Goal: Task Accomplishment & Management: Manage account settings

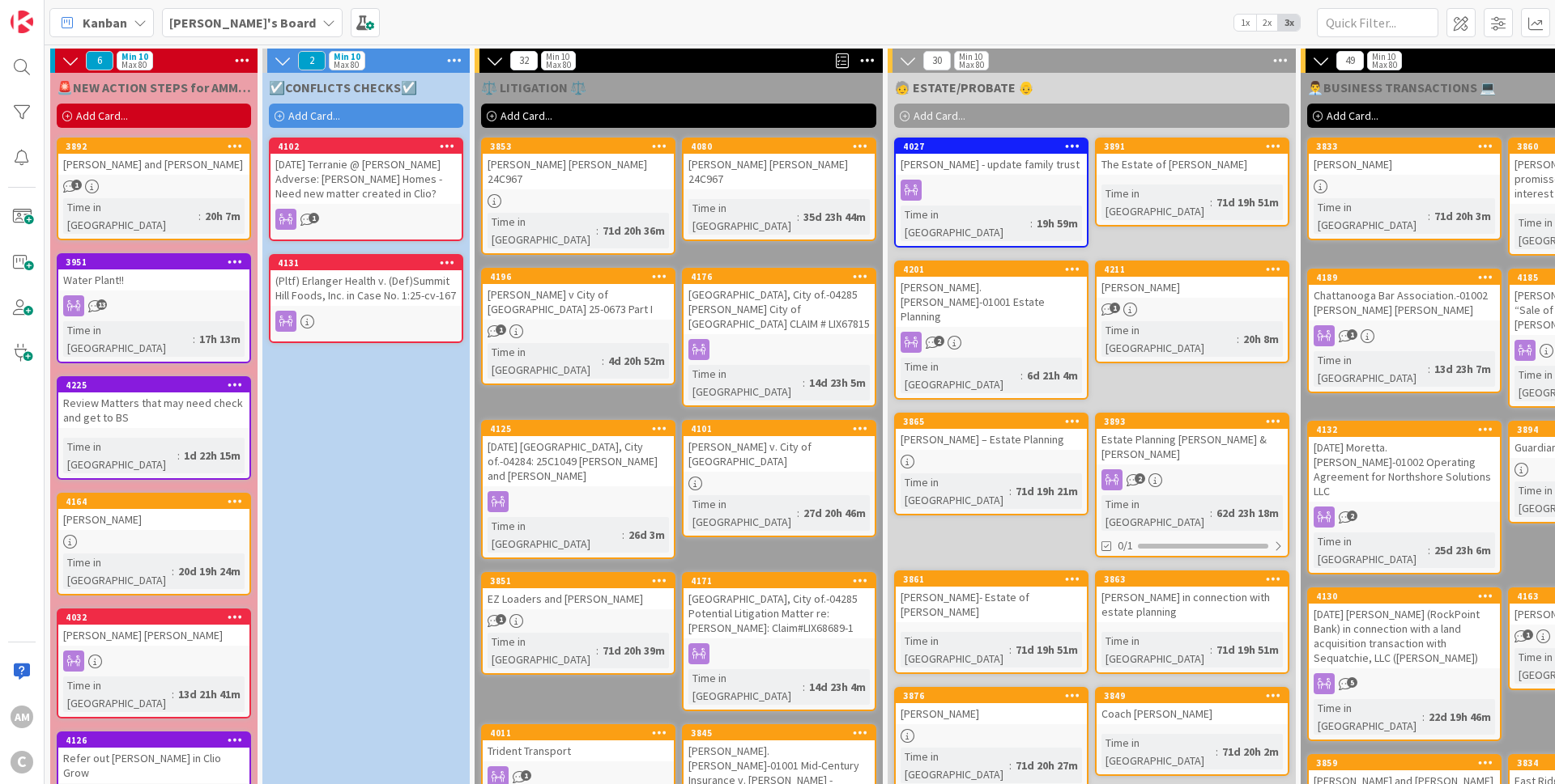
click at [135, 180] on div "1" at bounding box center [153, 187] width 191 height 14
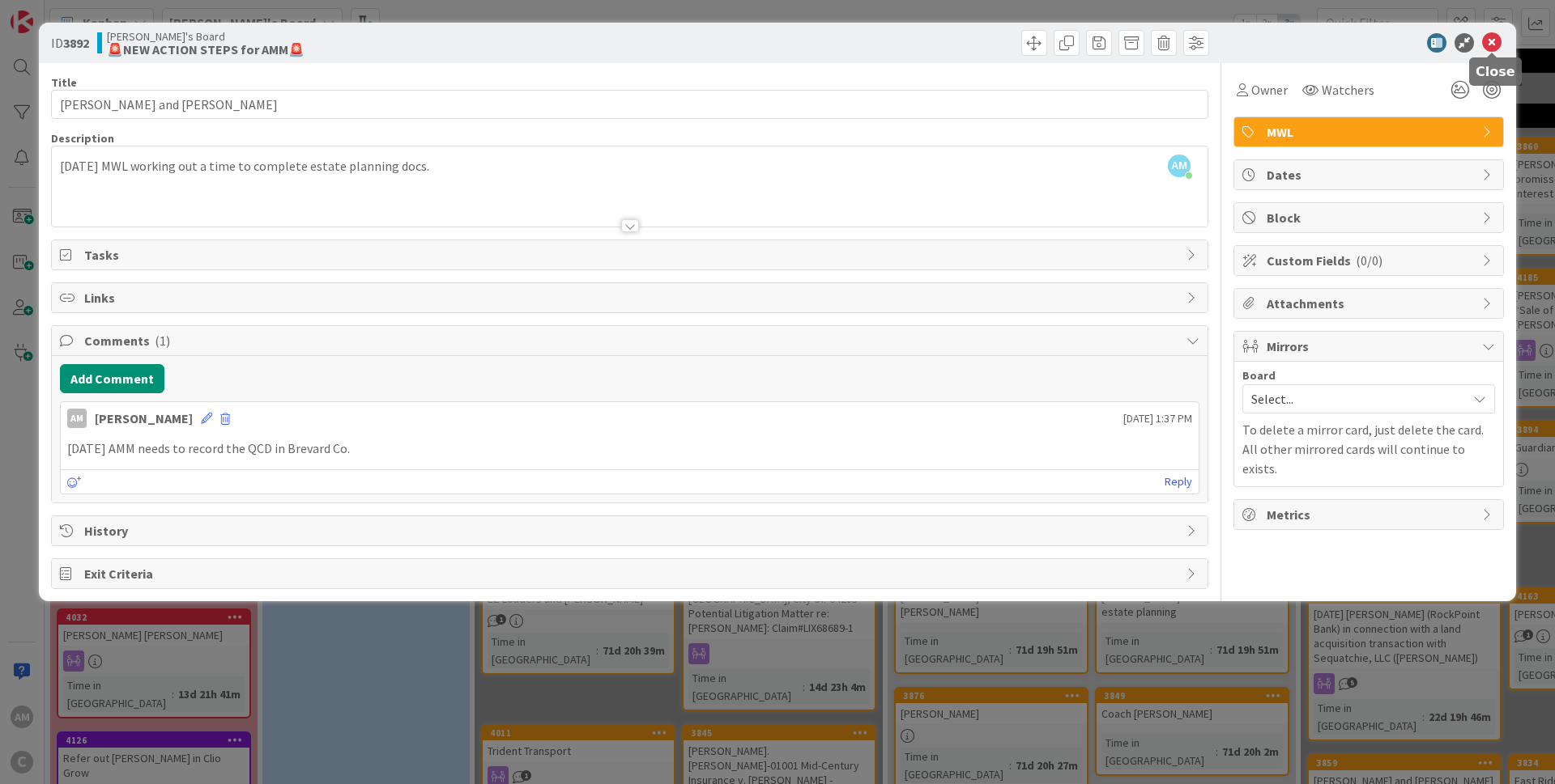
click at [1499, 42] on icon at bounding box center [1491, 42] width 19 height 19
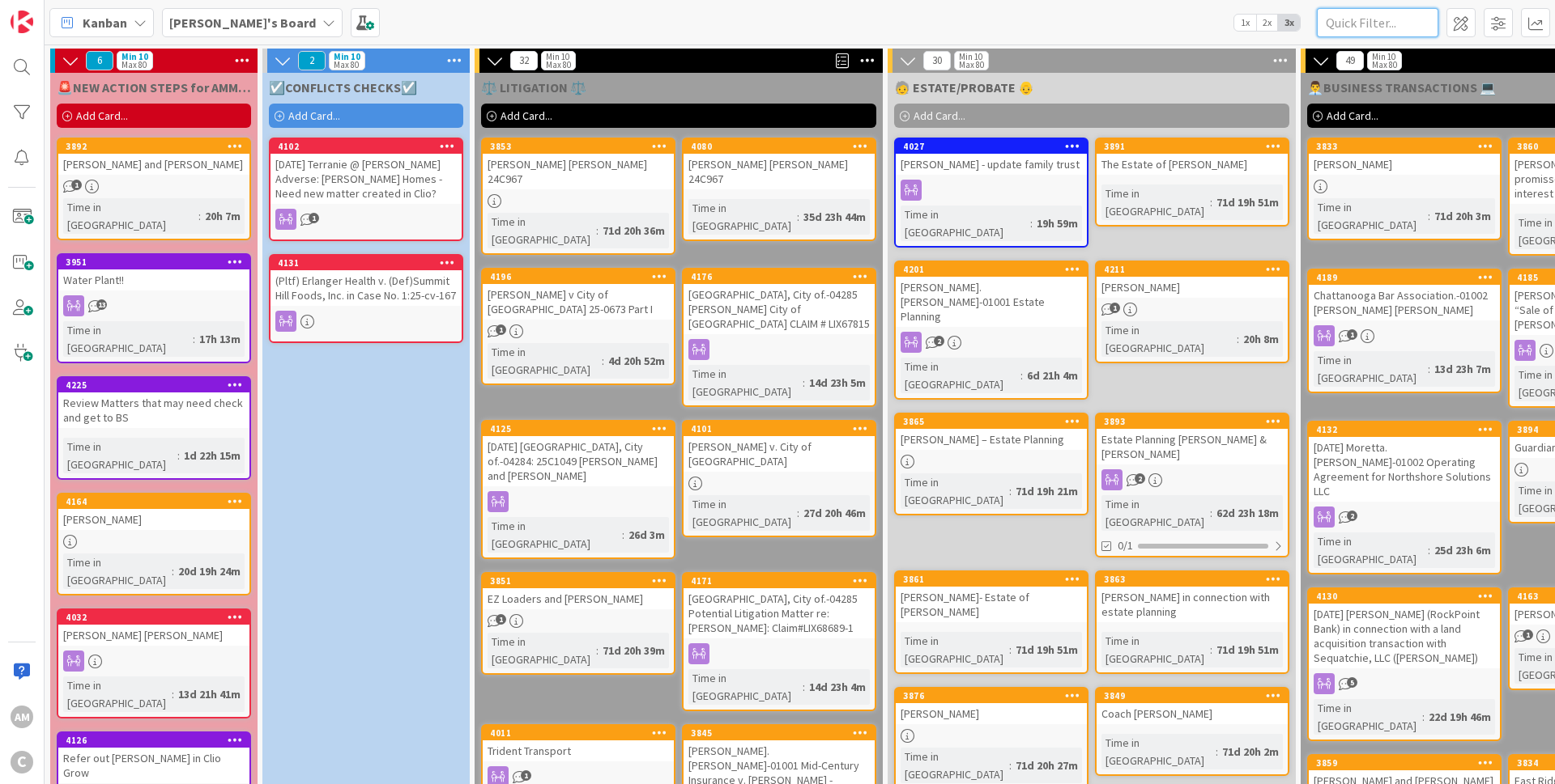
click at [1398, 29] on input "text" at bounding box center [1377, 23] width 121 height 30
type input "bouz"
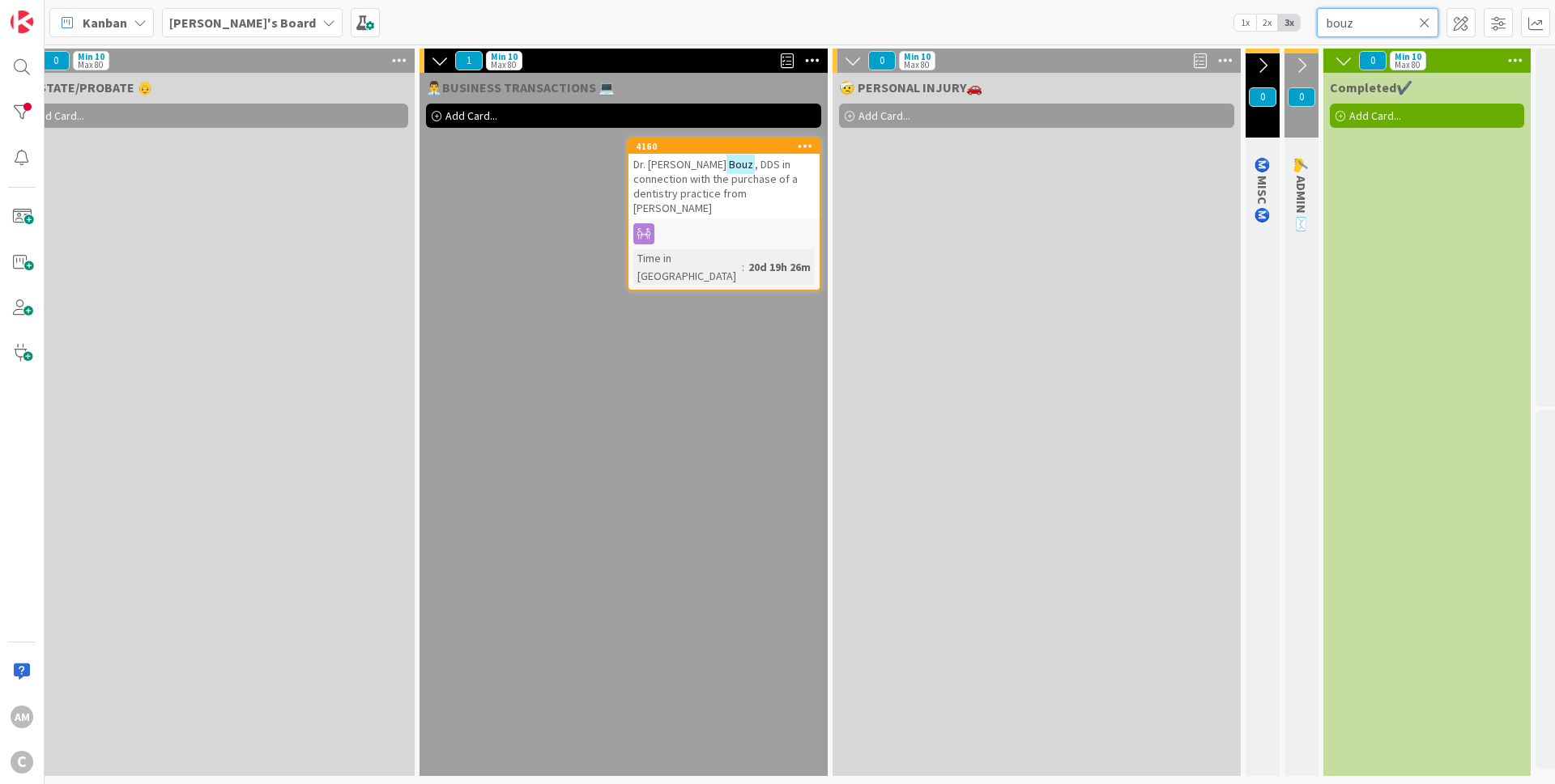
scroll to position [0, 902]
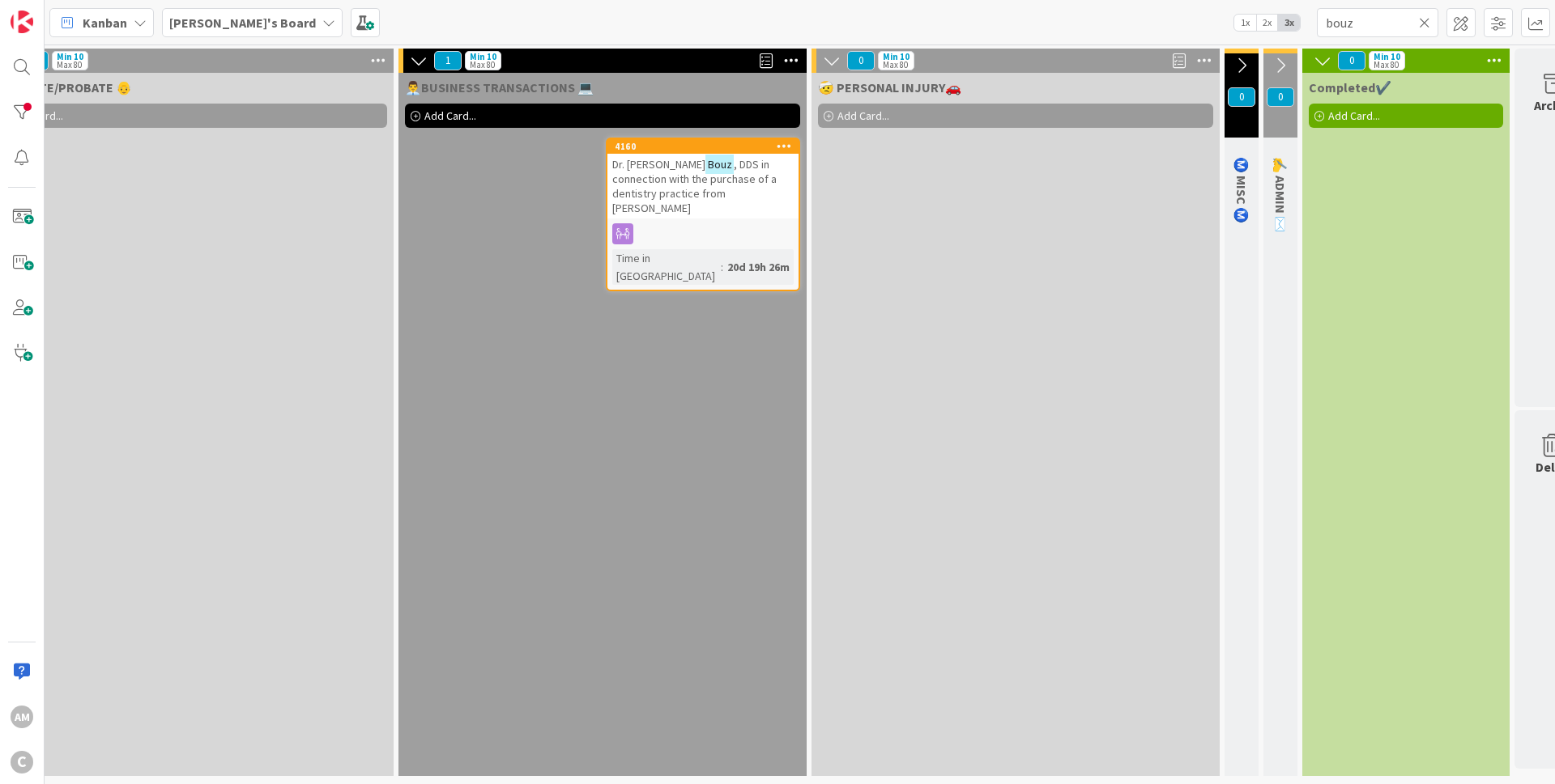
click at [768, 199] on div "[PERSON_NAME] , DDS in connection with the purchase of a dentistry practice fro…" at bounding box center [702, 187] width 191 height 65
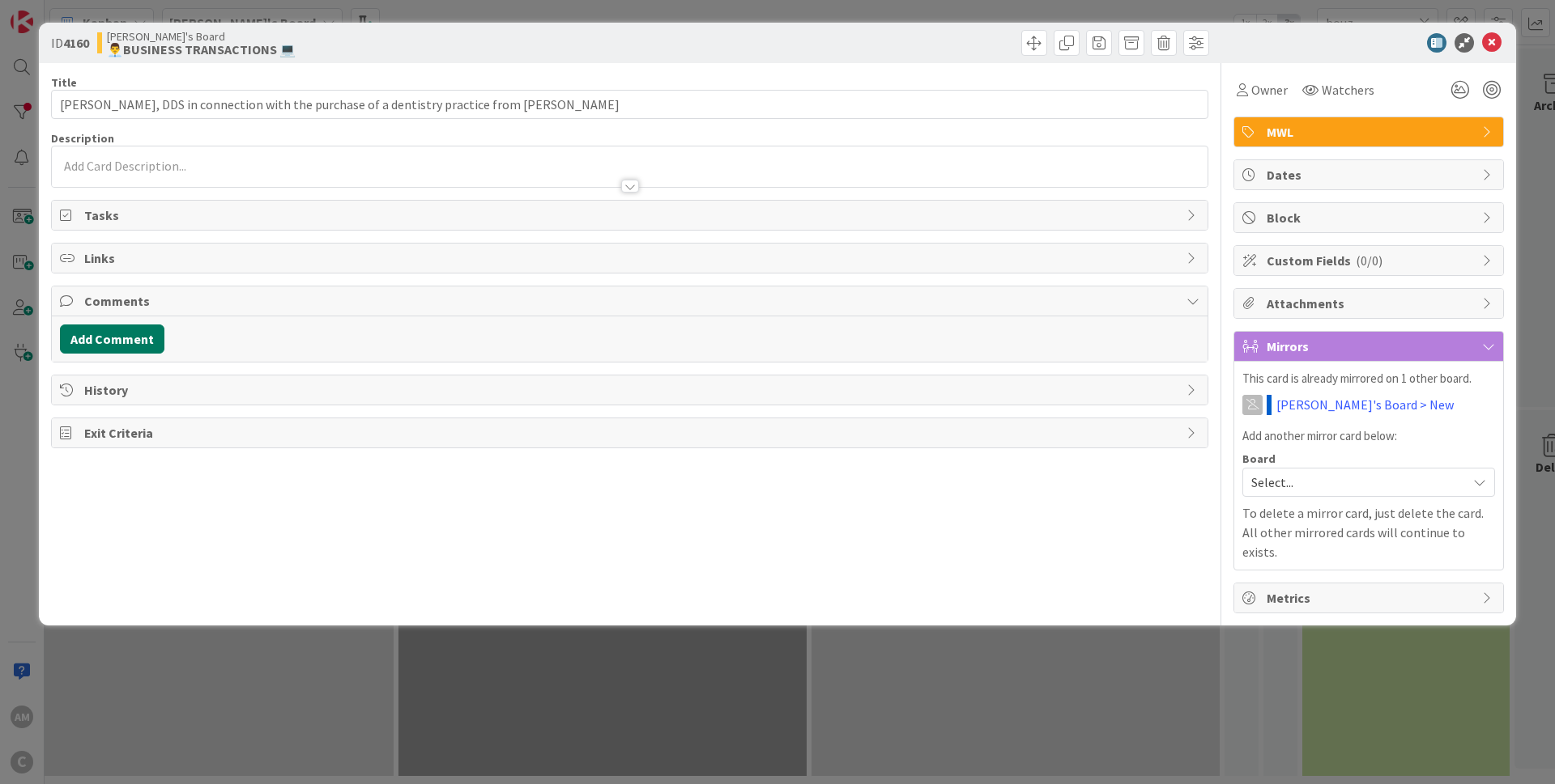
click at [90, 332] on button "Add Comment" at bounding box center [112, 339] width 104 height 30
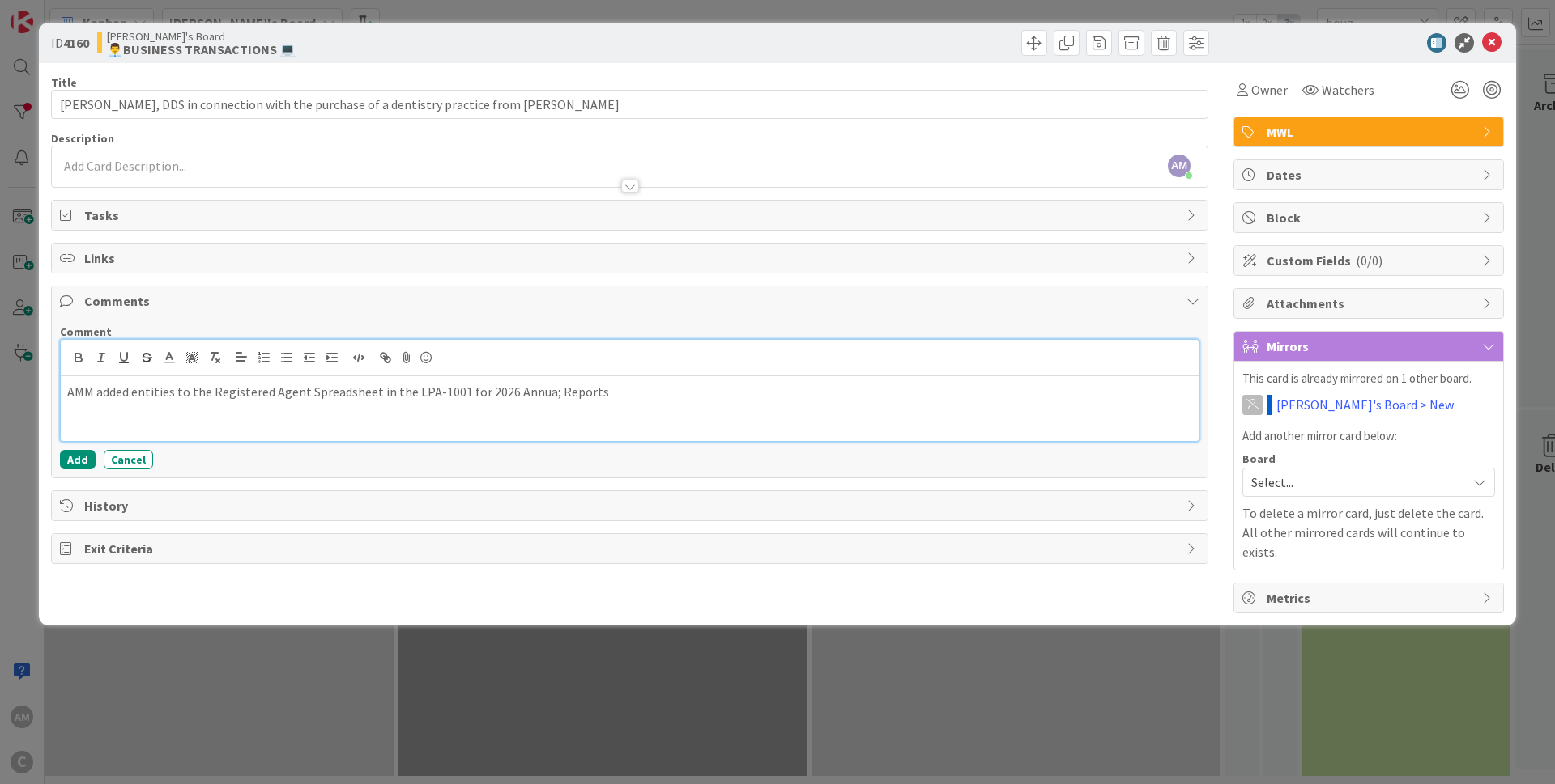
click at [541, 396] on p "AMM added entities to the Registered Agent Spreadsheet in the LPA-1001 for 2026…" at bounding box center [629, 392] width 1124 height 18
click at [65, 458] on button "Add" at bounding box center [78, 459] width 36 height 19
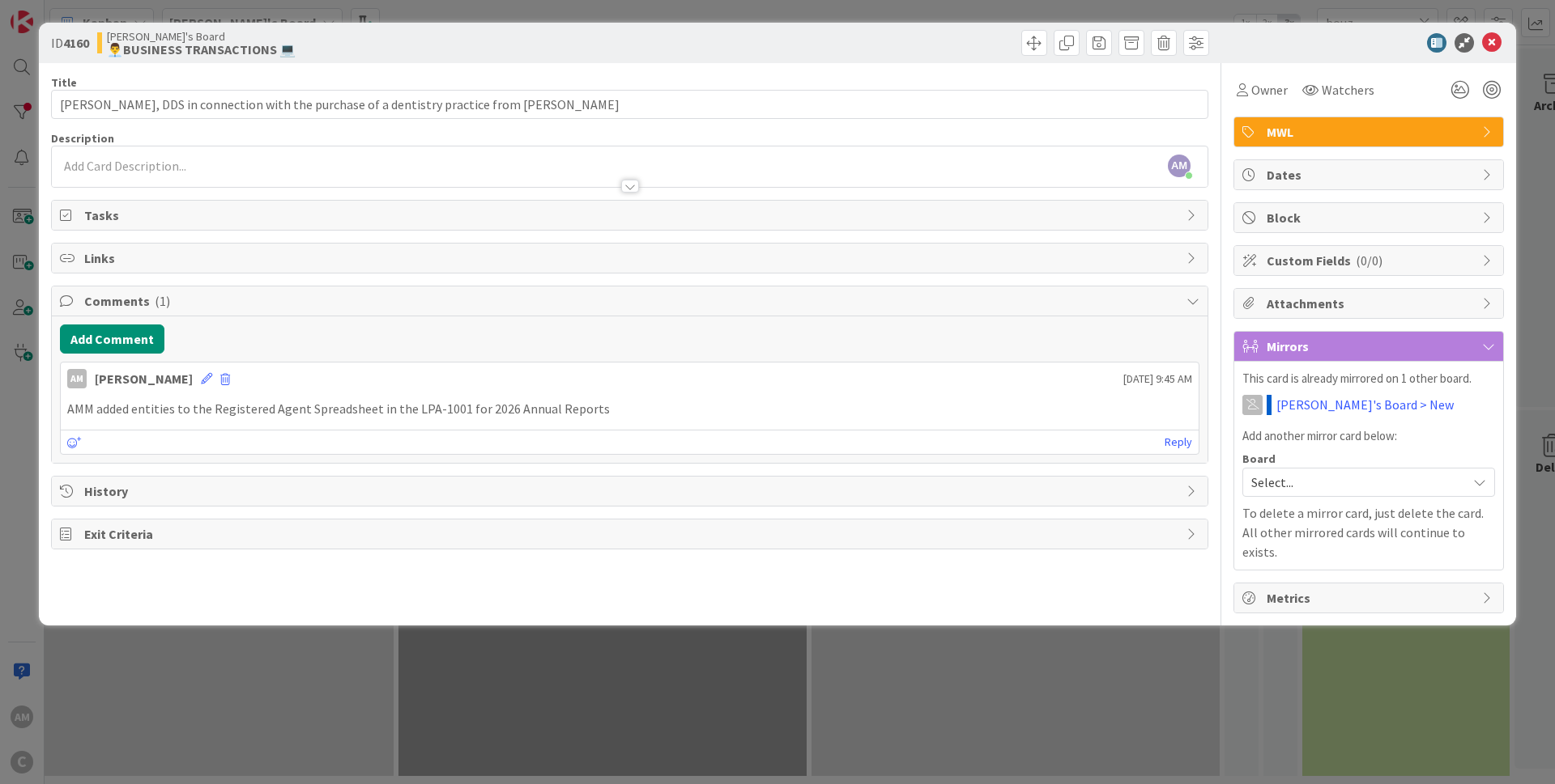
click at [1522, 0] on div at bounding box center [777, 0] width 1555 height 0
click at [1495, 42] on icon at bounding box center [1491, 42] width 19 height 19
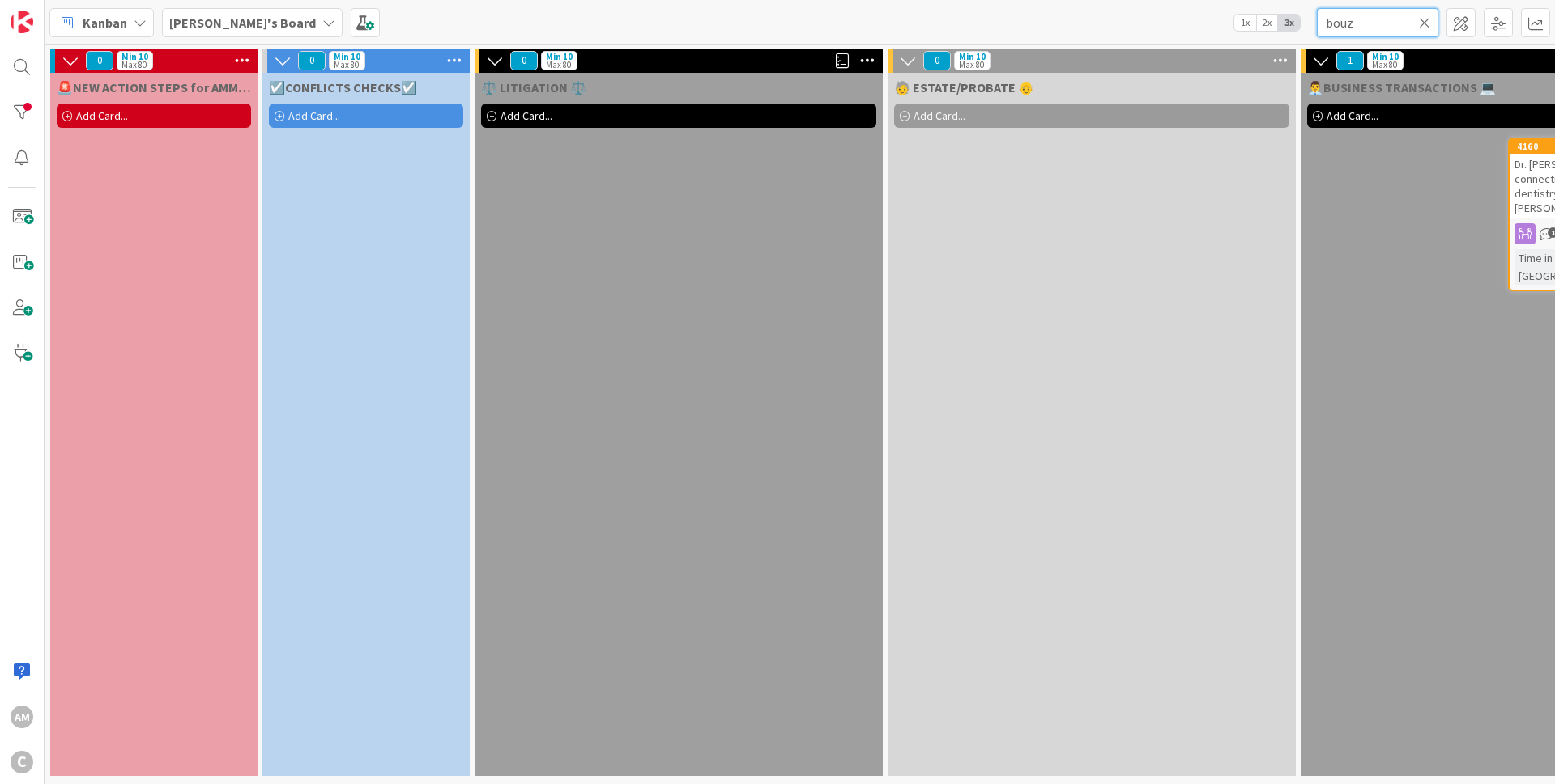
click at [1355, 26] on input "bouz" at bounding box center [1377, 23] width 121 height 30
type input "[PERSON_NAME]"
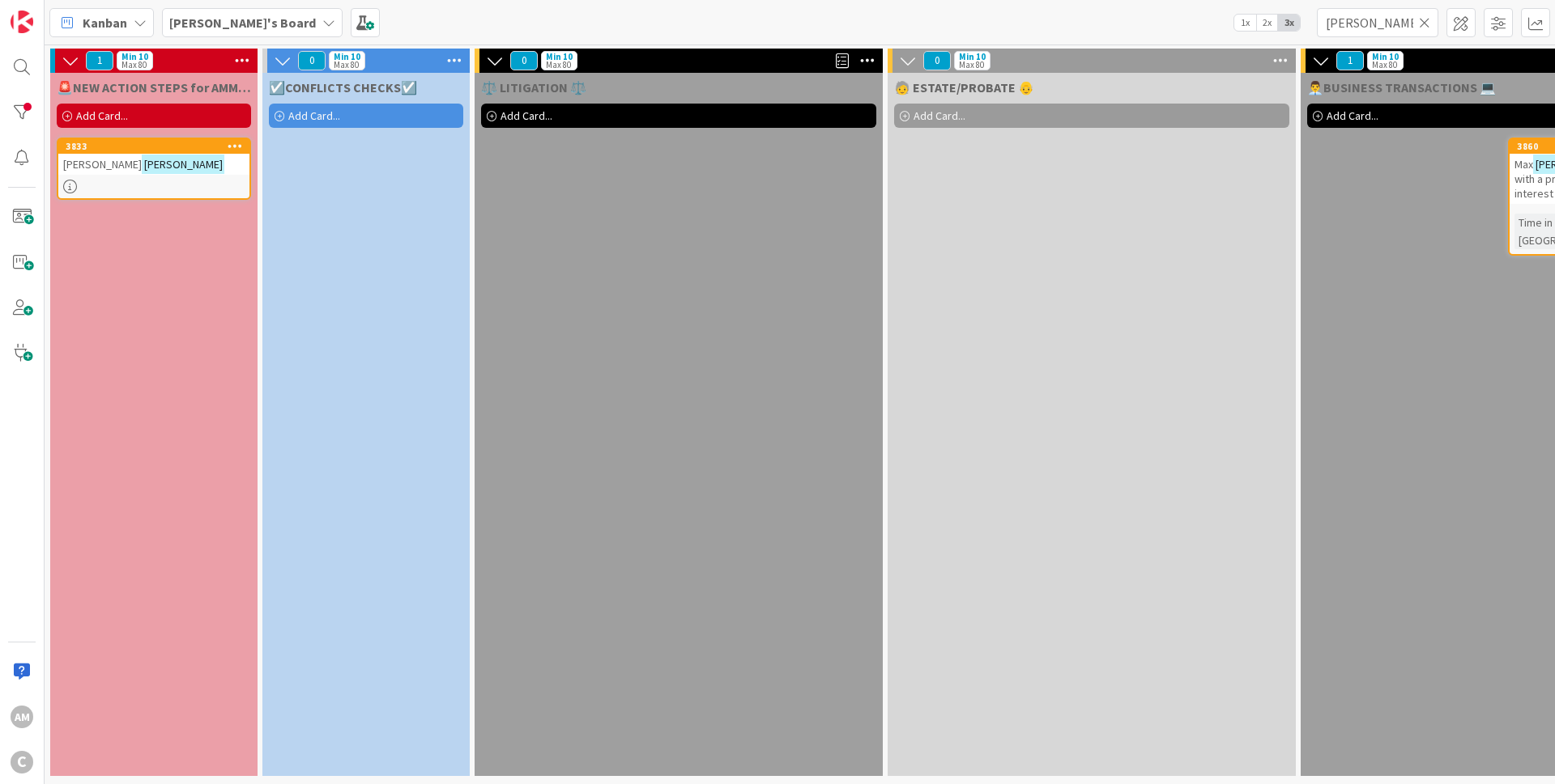
click at [1427, 27] on icon at bounding box center [1424, 23] width 11 height 15
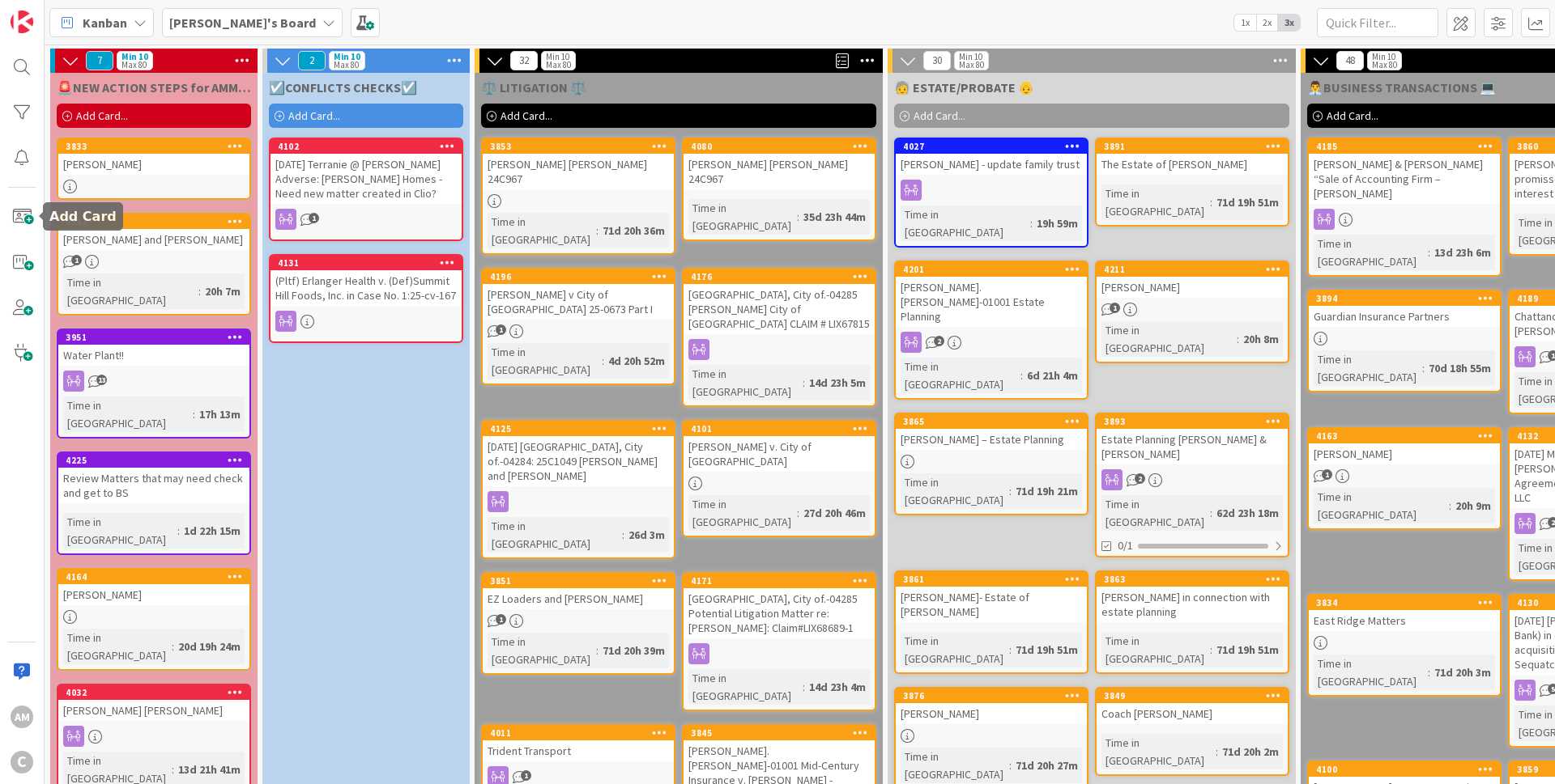
click at [148, 153] on div "3833" at bounding box center [153, 147] width 191 height 15
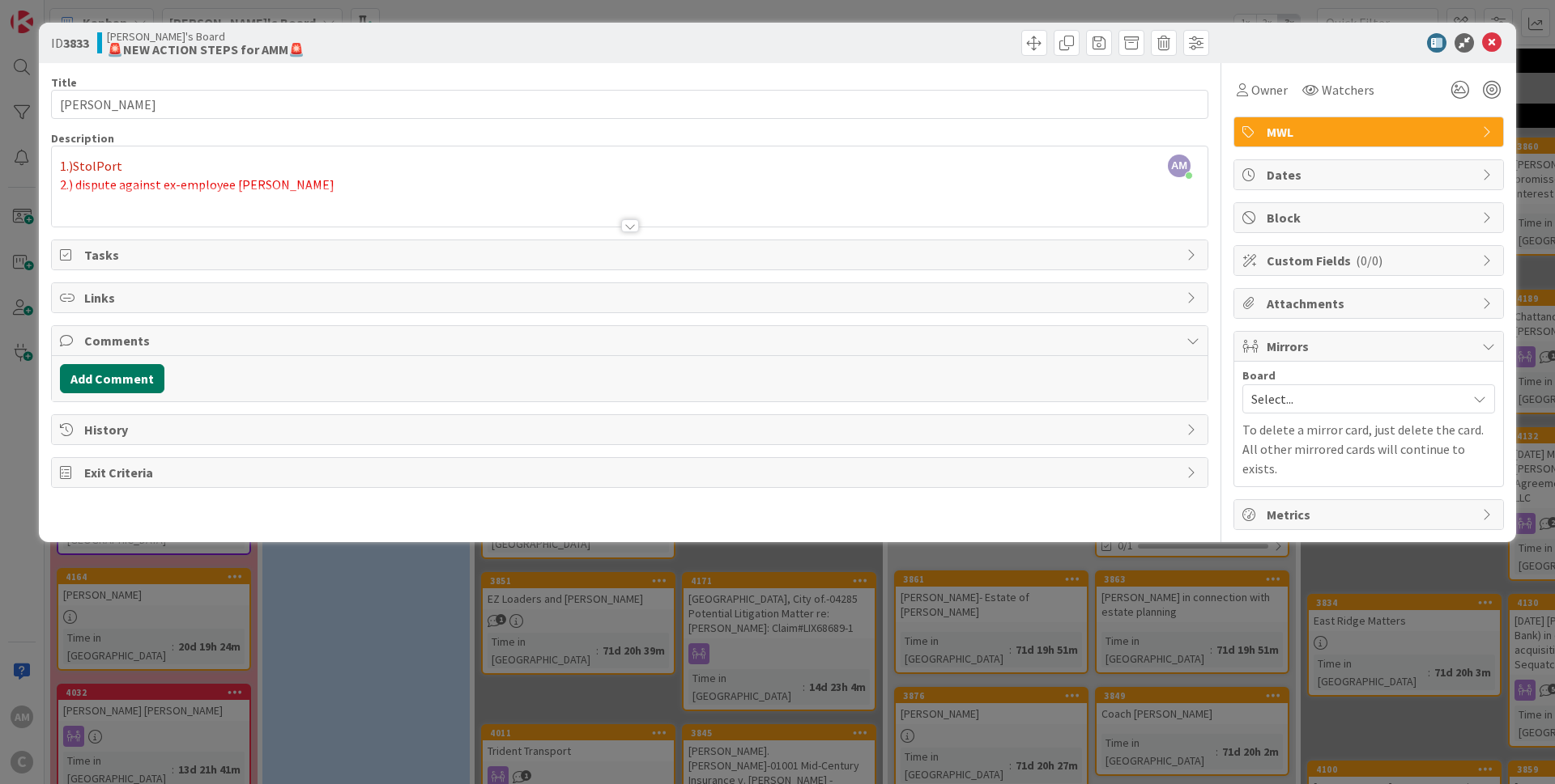
click at [113, 382] on button "Add Comment" at bounding box center [112, 379] width 104 height 30
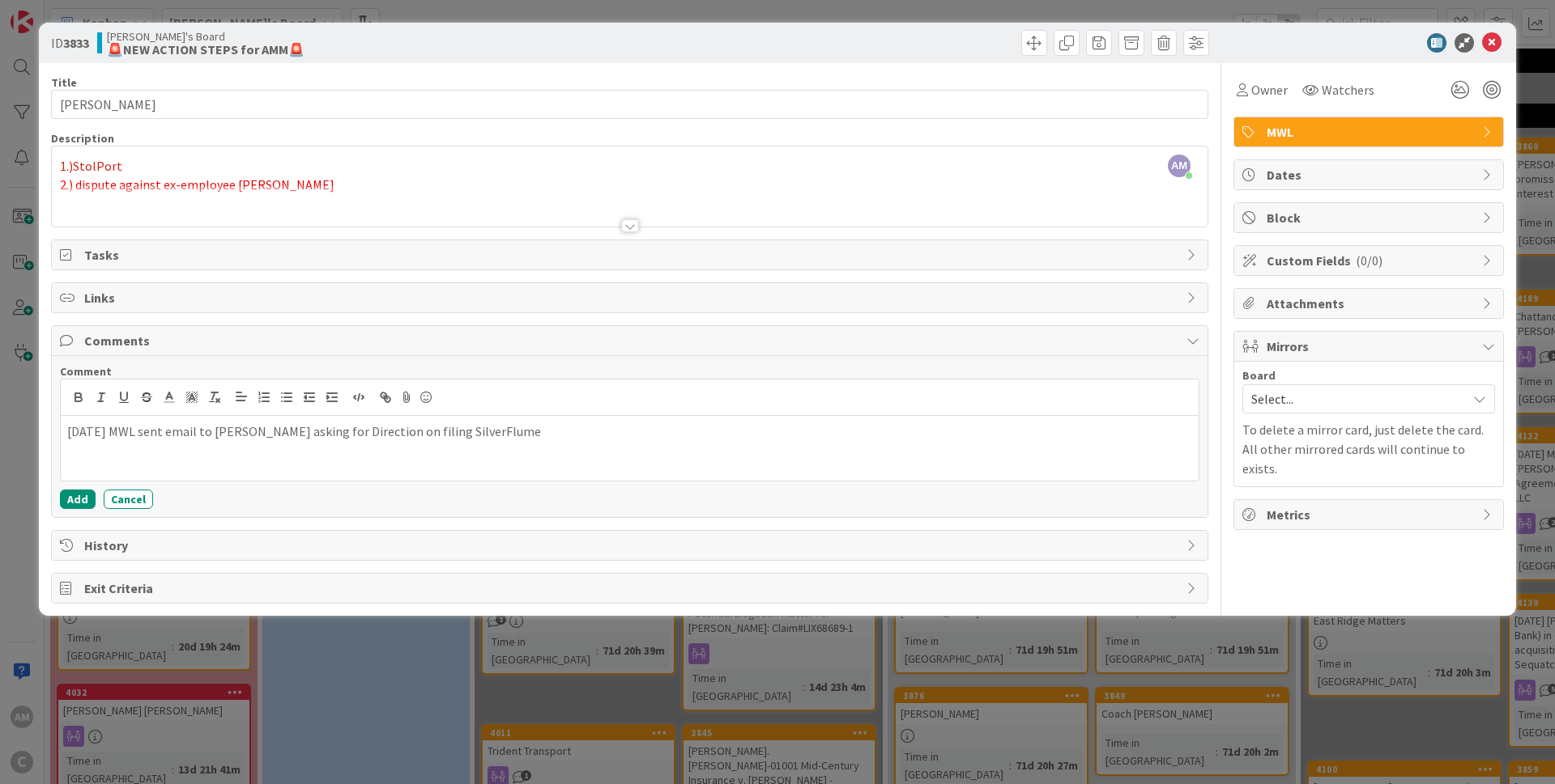
click at [356, 428] on p "[DATE] MWL sent email to [PERSON_NAME] asking for Direction on filing SilverFlu…" at bounding box center [629, 431] width 1124 height 18
click at [544, 429] on p "[DATE] MWL sent email to [PERSON_NAME] asking for direction on filing SilverFlu…" at bounding box center [629, 431] width 1124 height 18
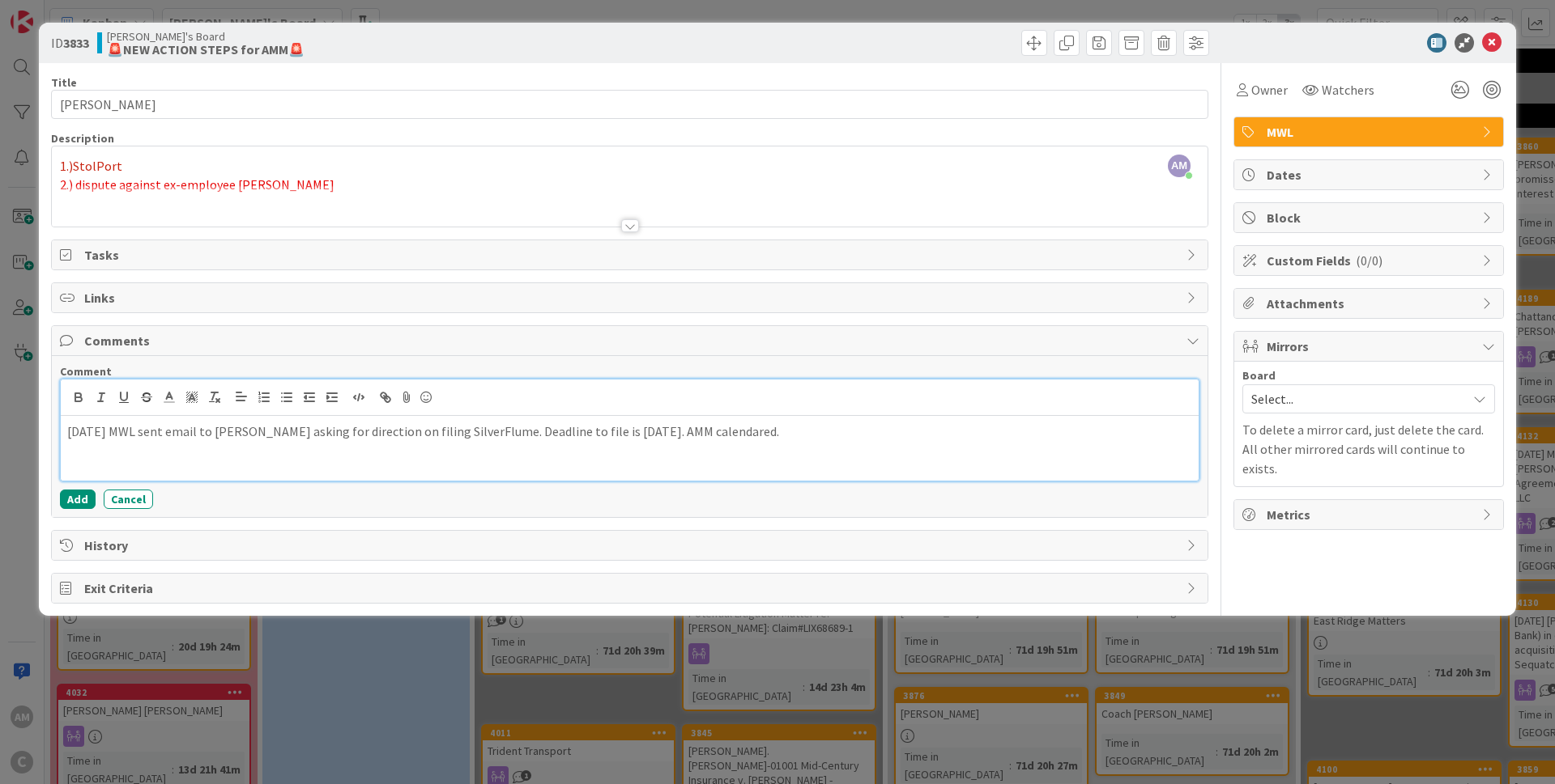
drag, startPoint x: 791, startPoint y: 433, endPoint x: 675, endPoint y: 435, distance: 116.0
click at [675, 435] on p "[DATE] MWL sent email to [PERSON_NAME] asking for direction on filing SilverFlu…" at bounding box center [629, 431] width 1124 height 18
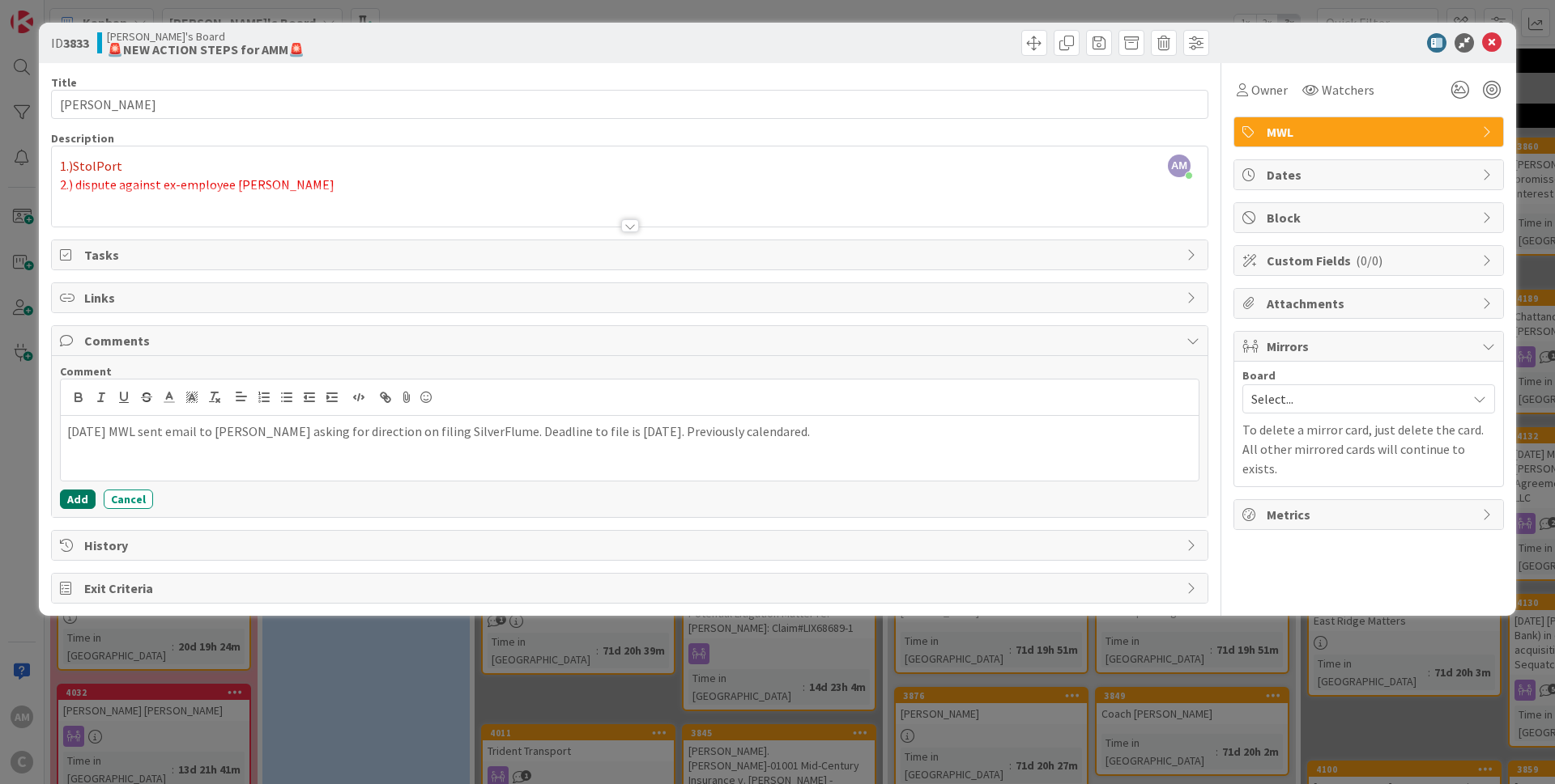
click at [81, 505] on button "Add" at bounding box center [78, 499] width 36 height 19
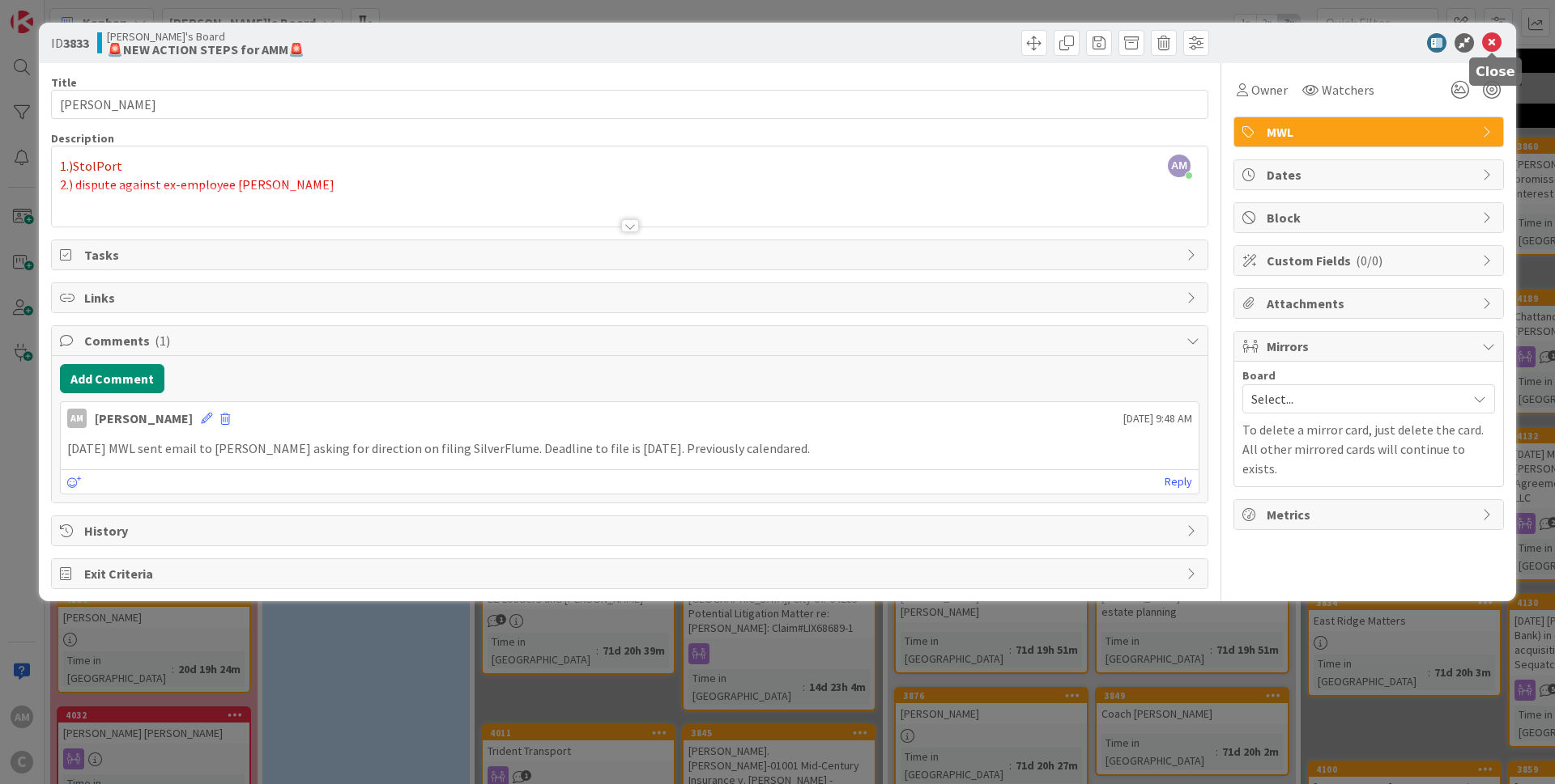
click at [1496, 46] on icon at bounding box center [1491, 42] width 19 height 19
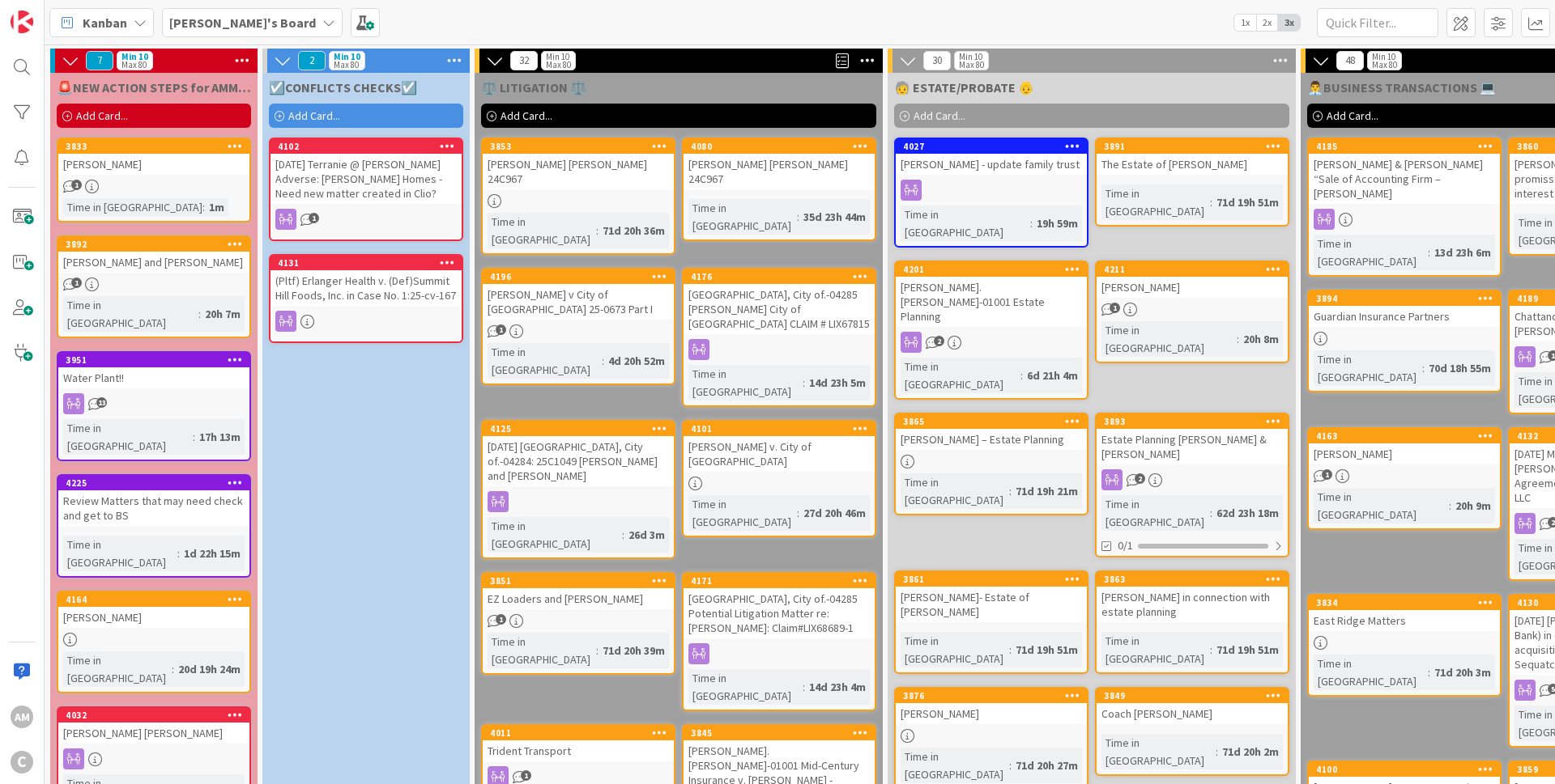
click at [174, 393] on div "13" at bounding box center [153, 404] width 191 height 21
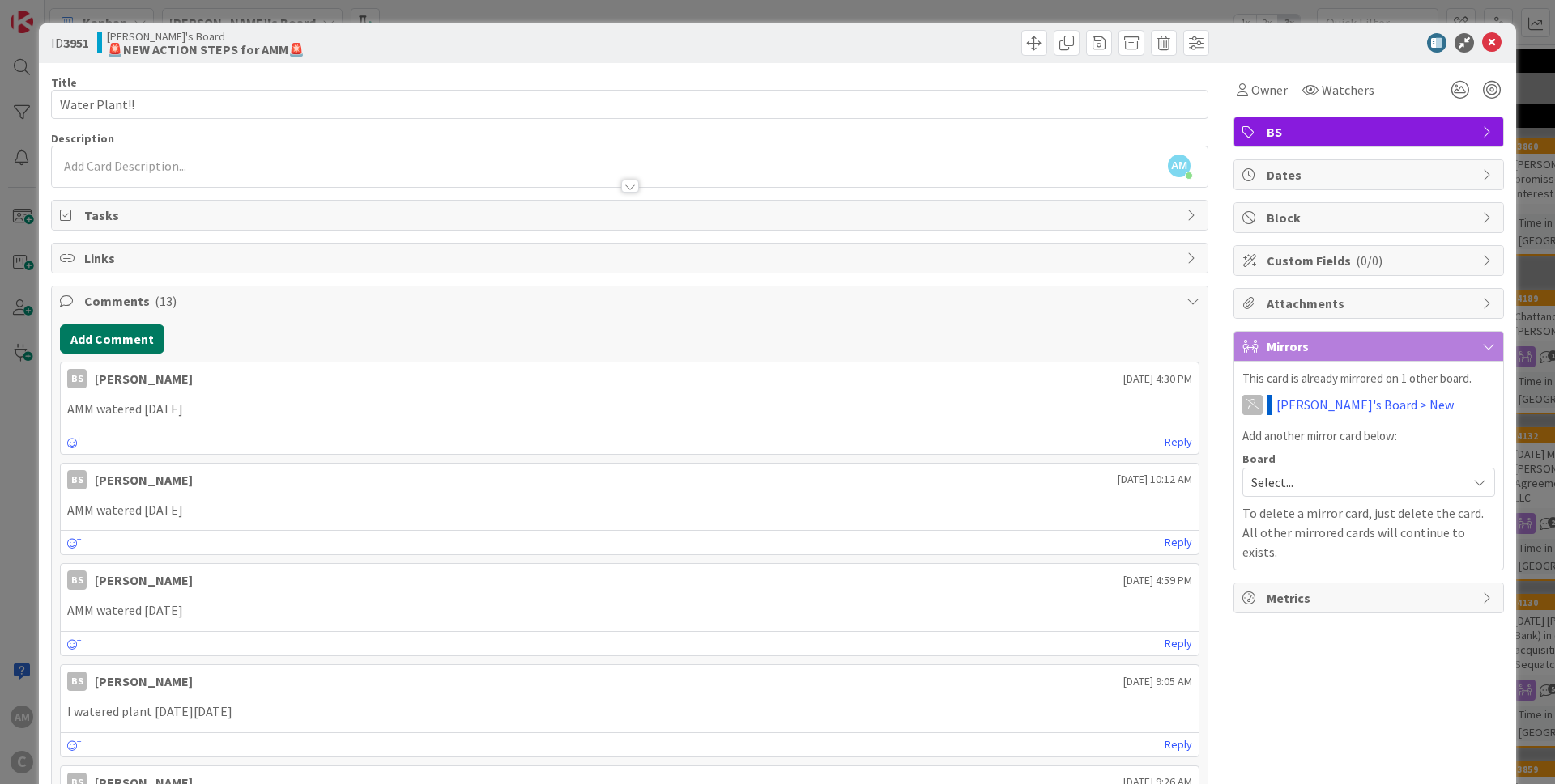
click at [128, 332] on button "Add Comment" at bounding box center [112, 339] width 104 height 30
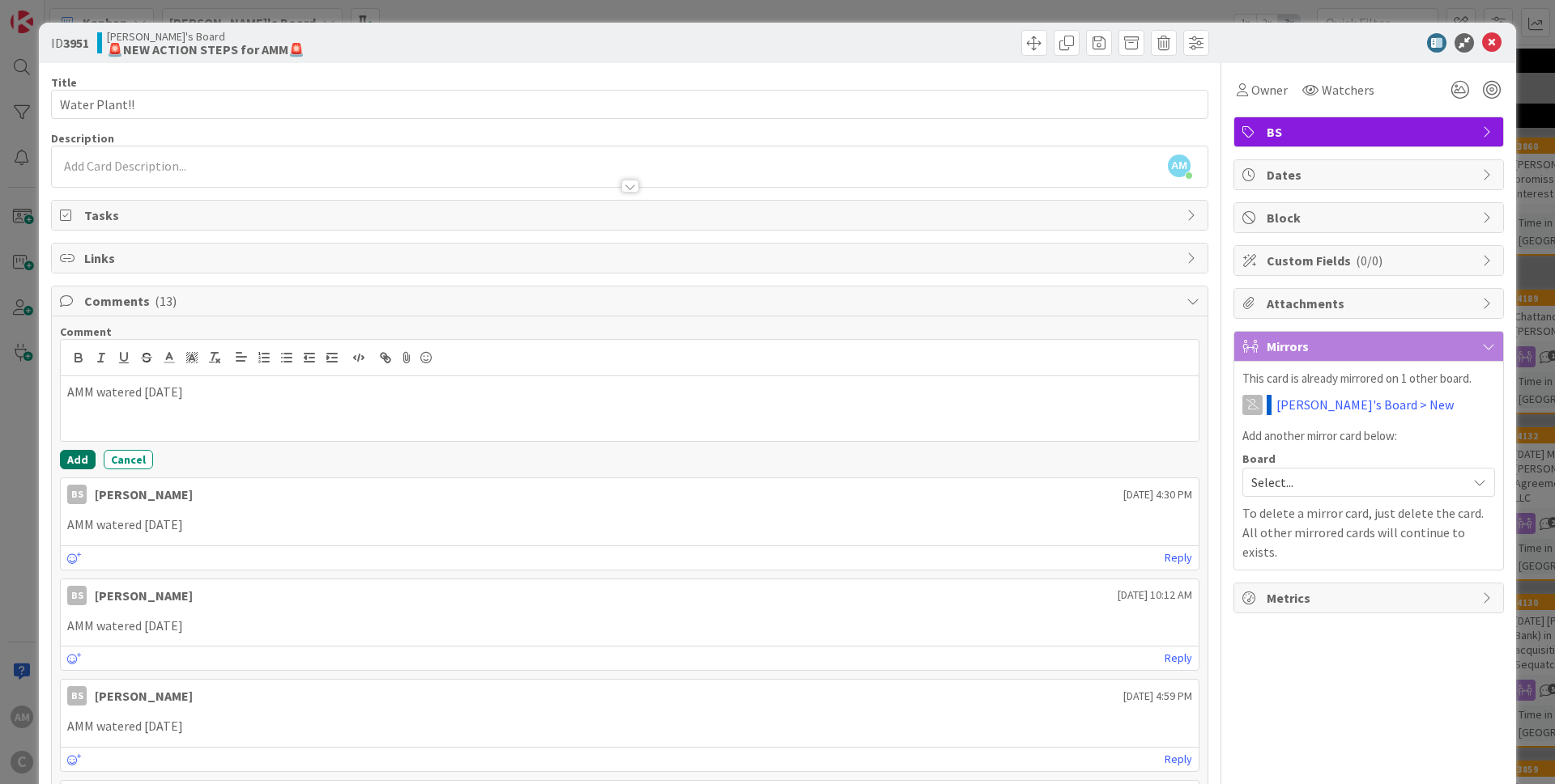
click at [76, 463] on button "Add" at bounding box center [78, 459] width 36 height 19
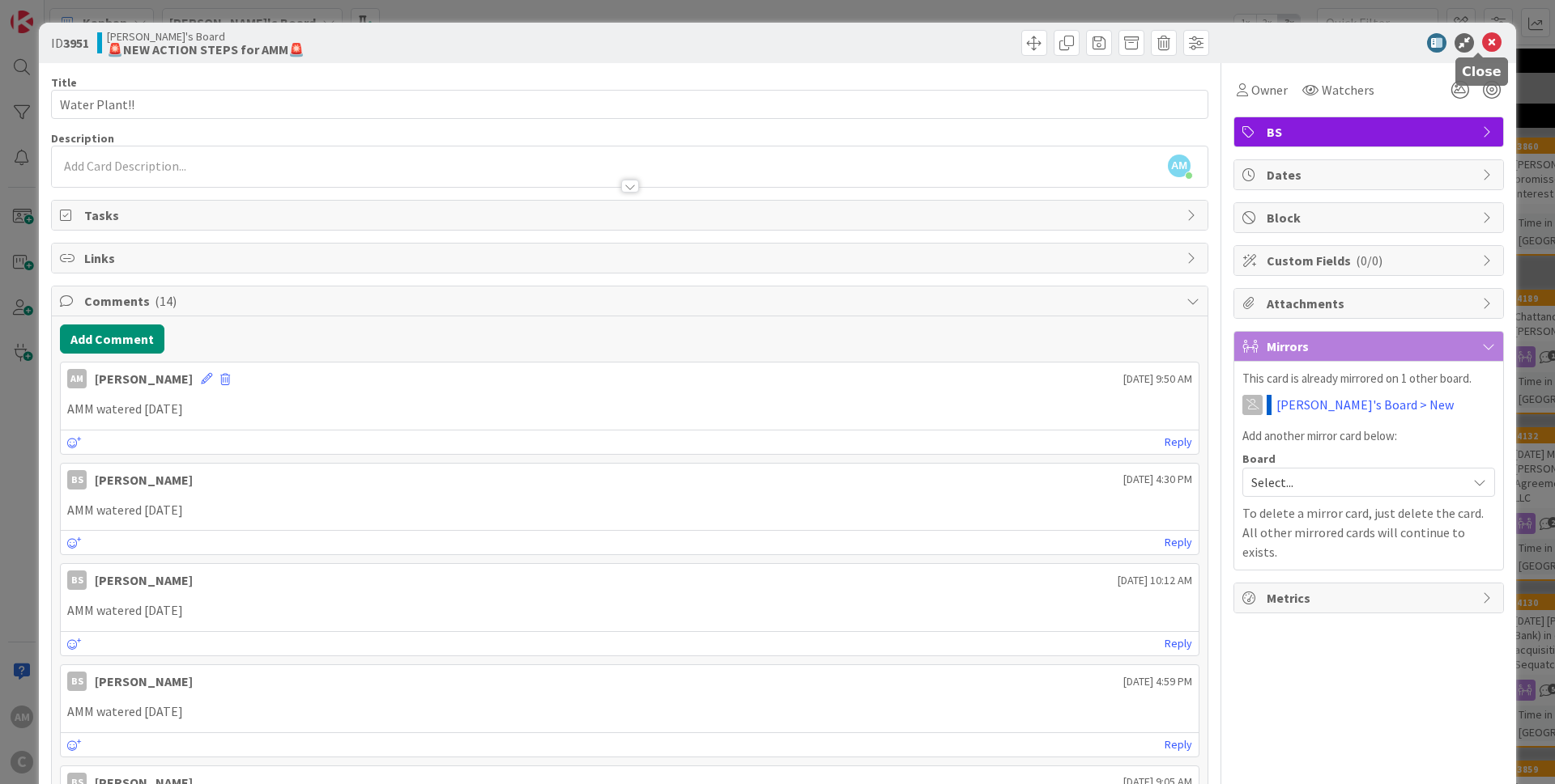
click at [1482, 42] on icon at bounding box center [1491, 42] width 19 height 19
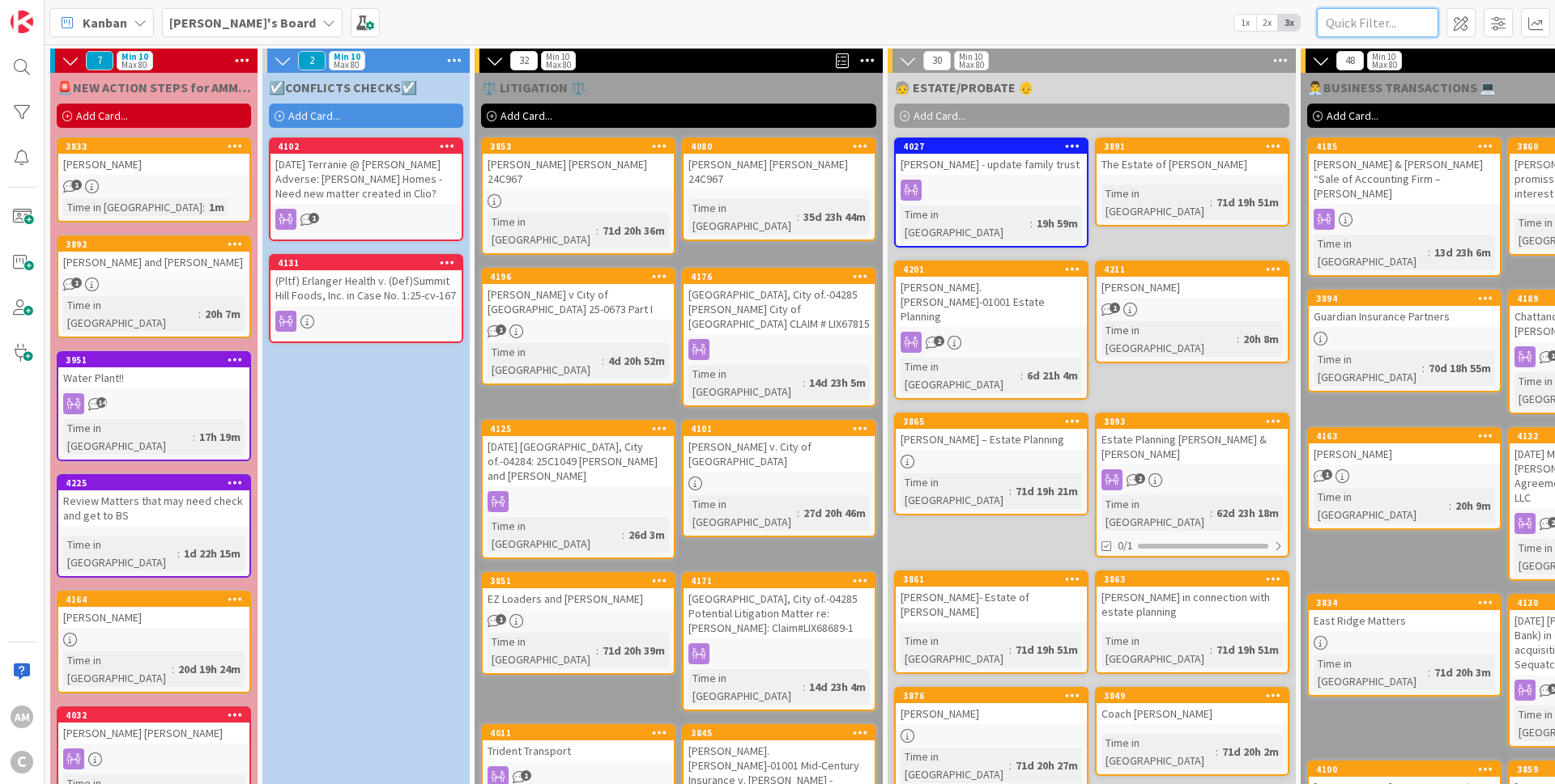
click at [1384, 22] on input "text" at bounding box center [1377, 23] width 121 height 30
type input "[PERSON_NAME]"
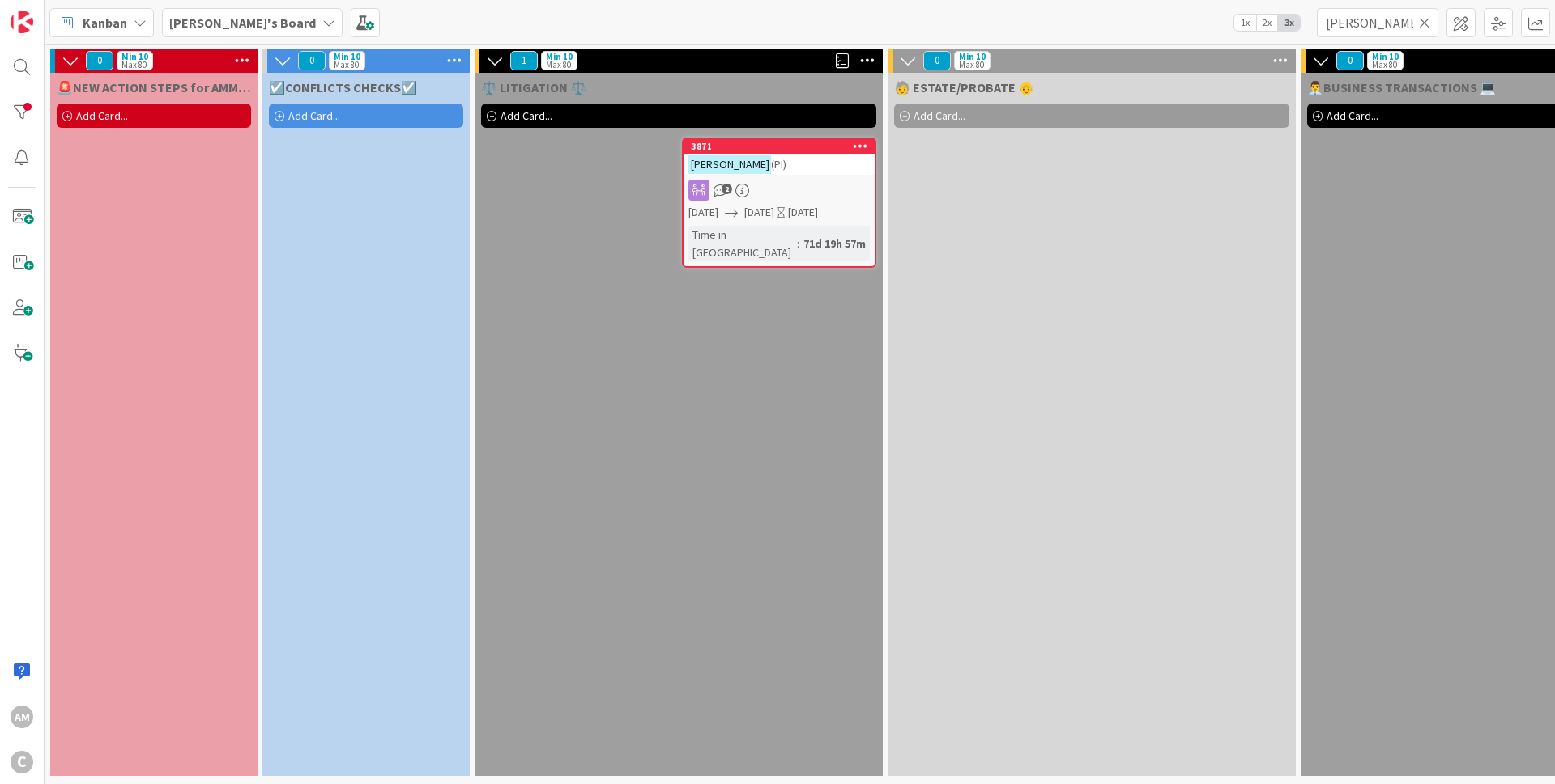
click at [823, 166] on div "[PERSON_NAME] (PI)" at bounding box center [779, 164] width 191 height 21
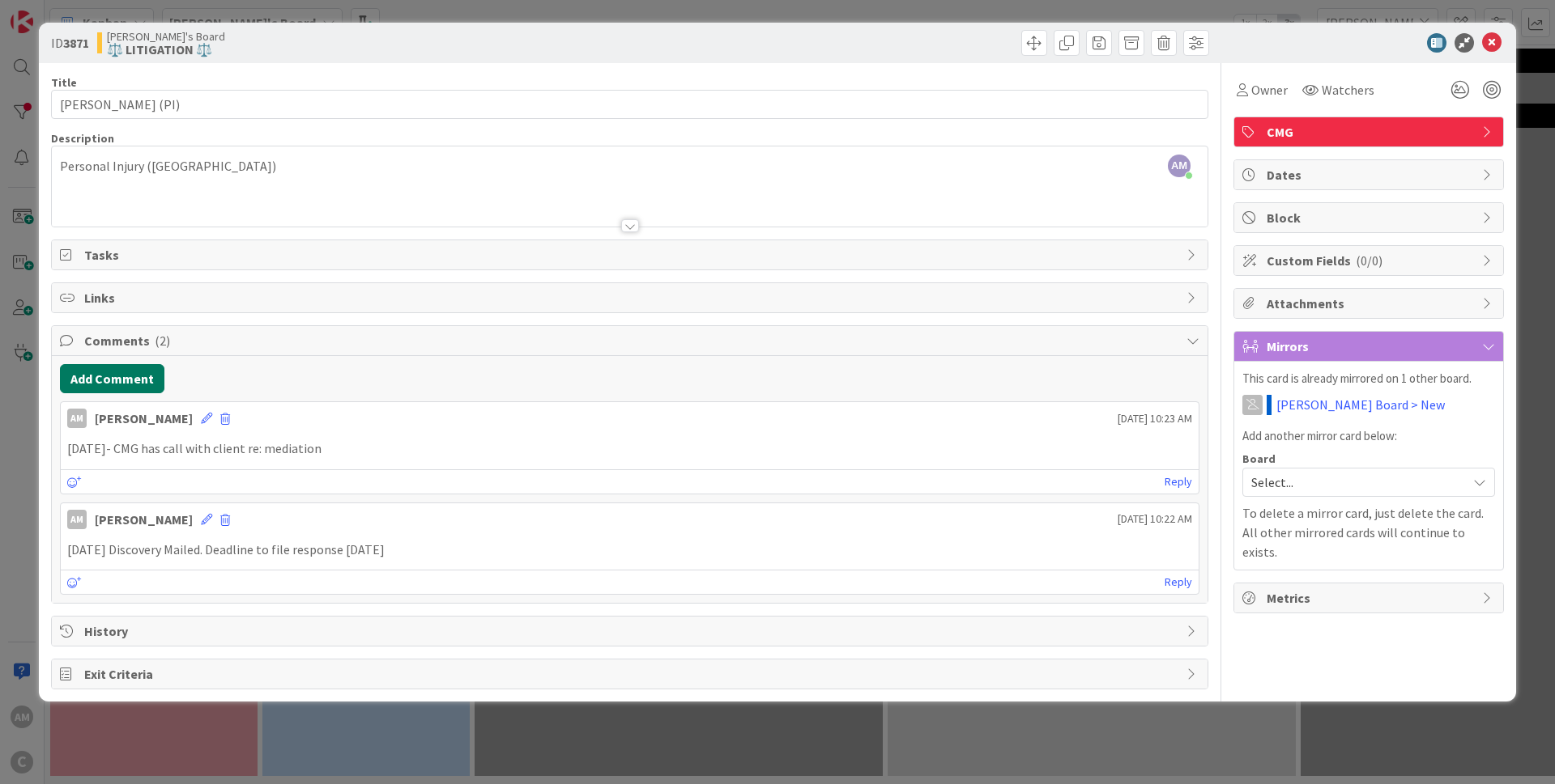
click at [100, 385] on button "Add Comment" at bounding box center [112, 379] width 104 height 30
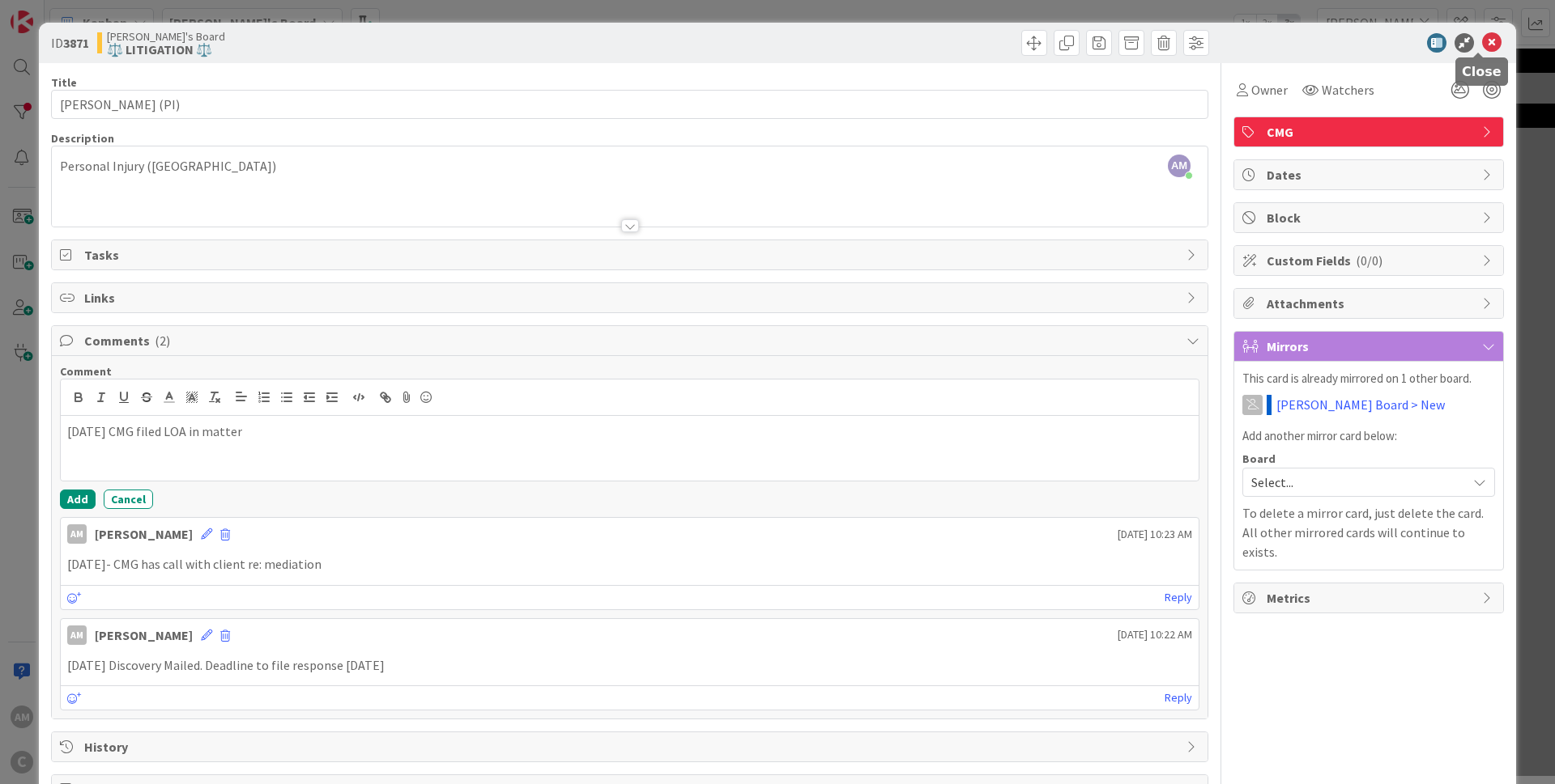
click at [1483, 47] on icon at bounding box center [1491, 42] width 19 height 19
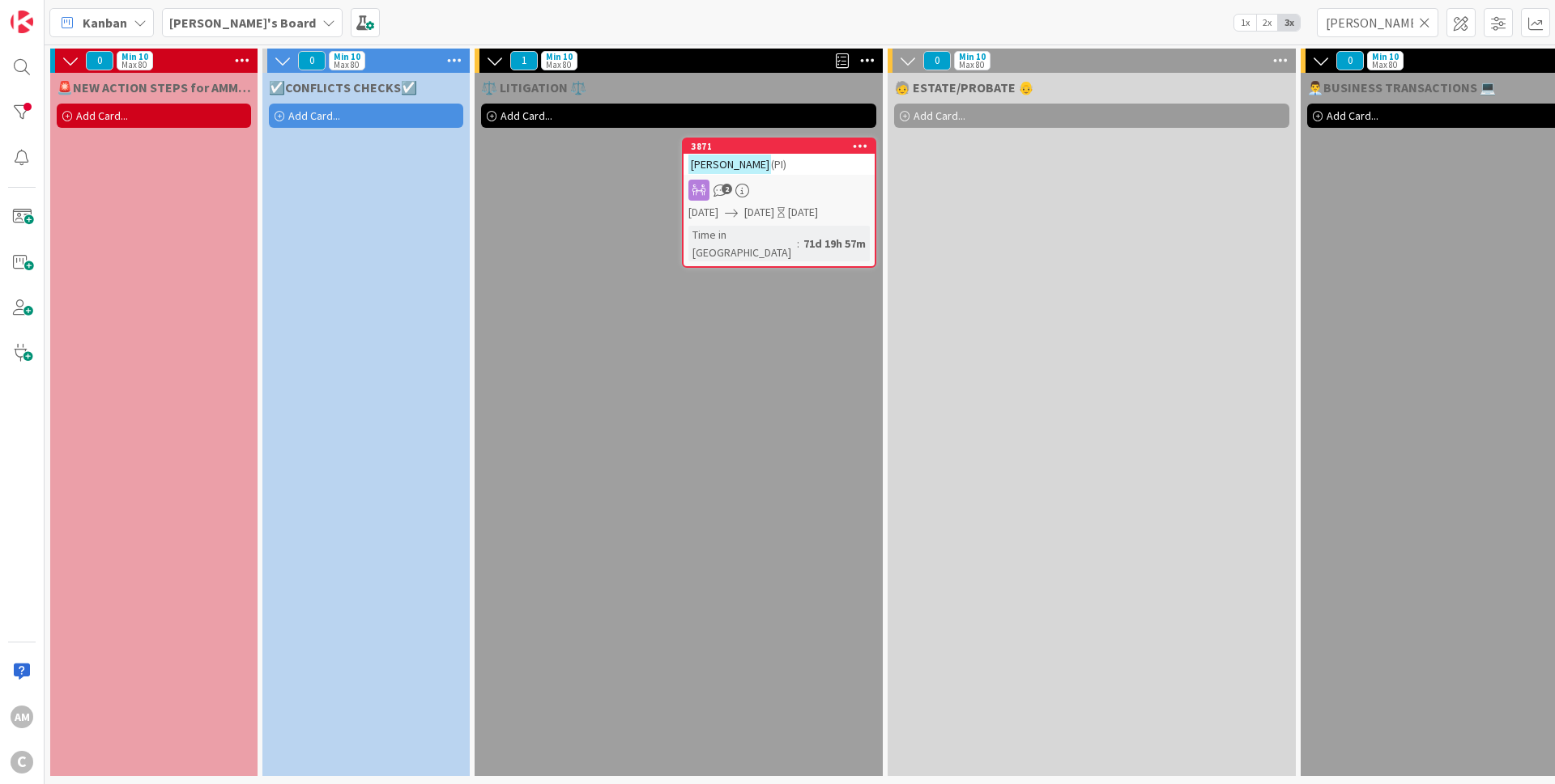
click at [1424, 27] on icon at bounding box center [1424, 23] width 11 height 15
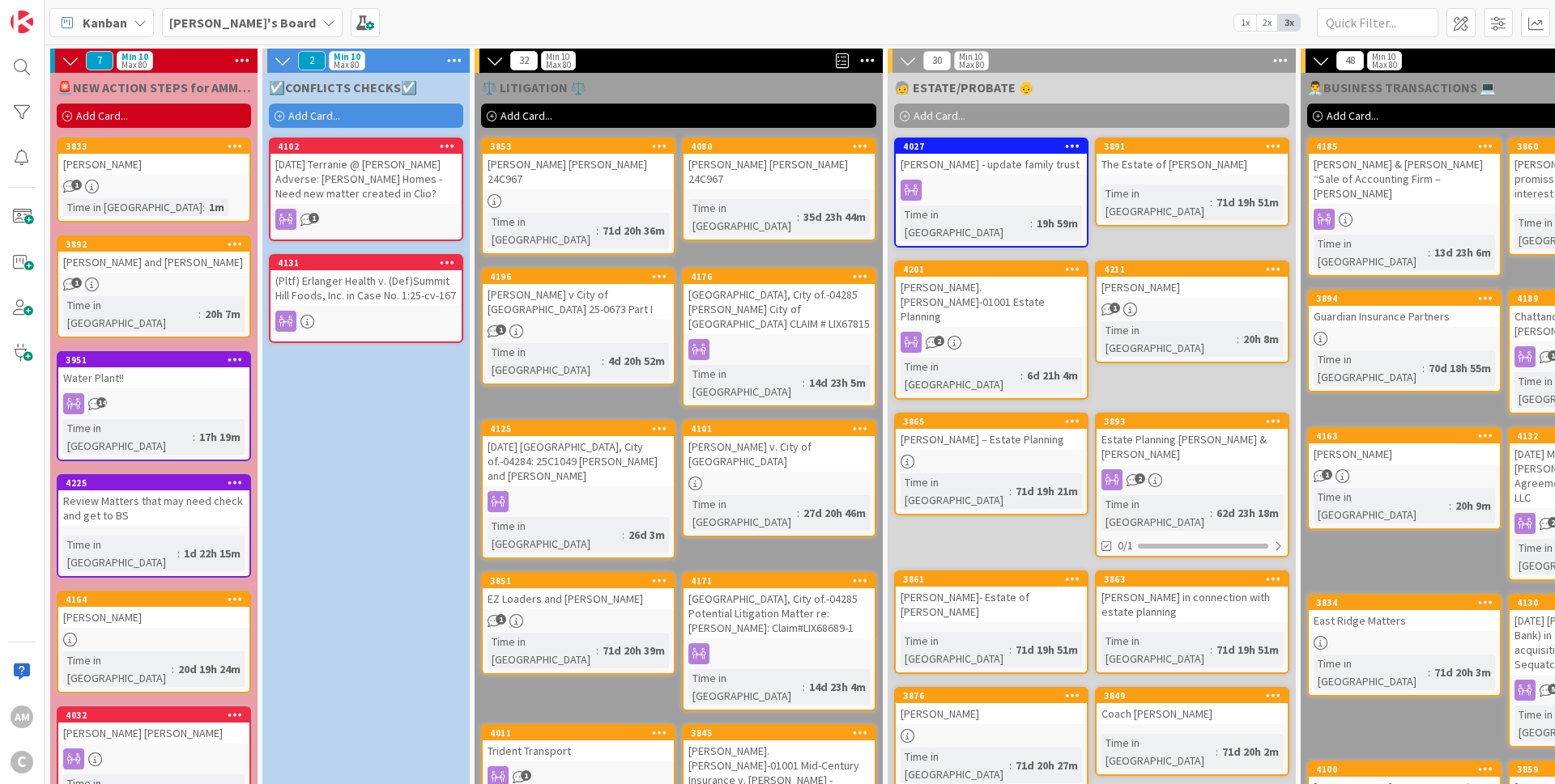
click at [322, 27] on icon at bounding box center [329, 23] width 13 height 13
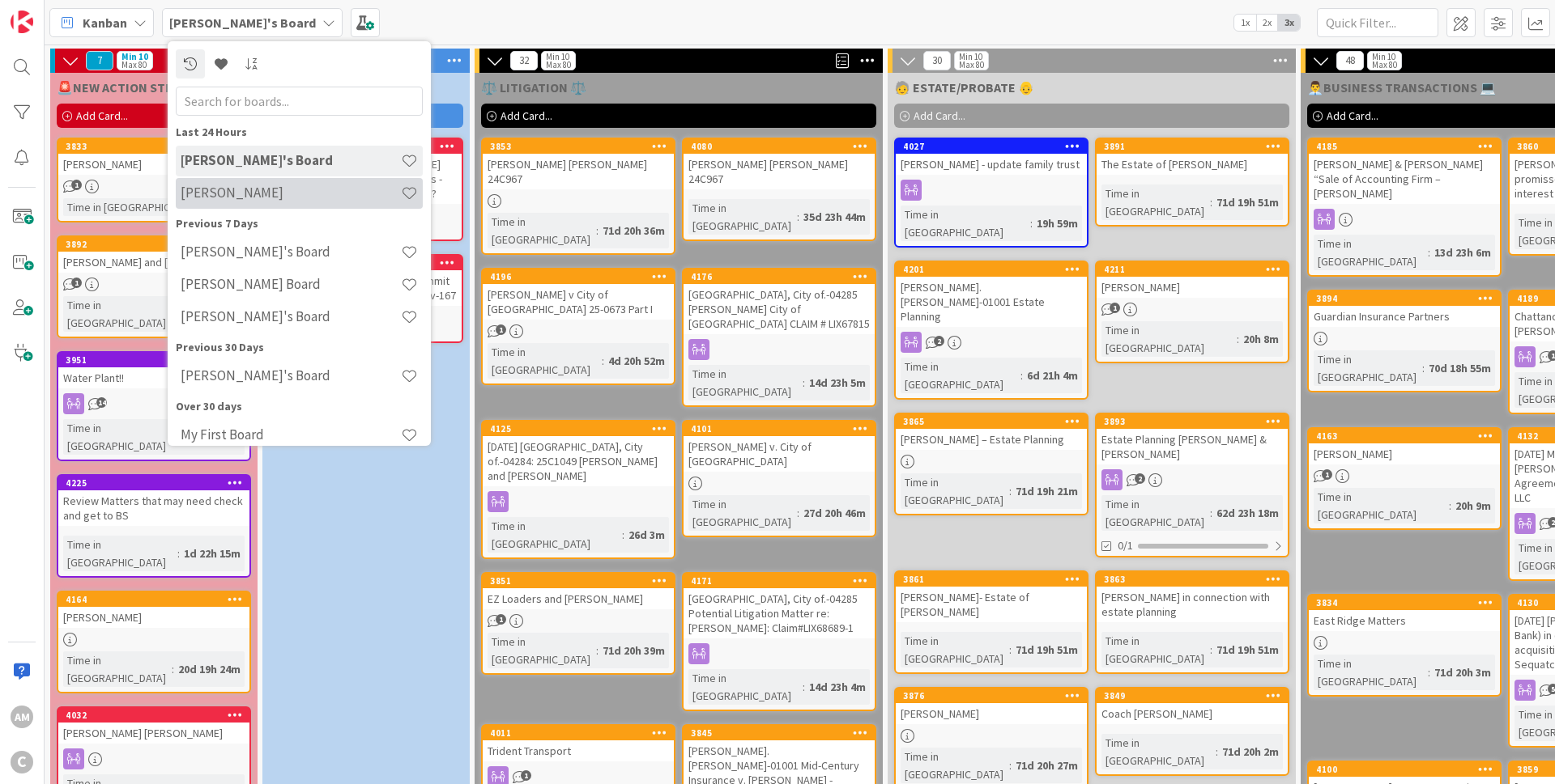
click at [277, 188] on h4 "[PERSON_NAME]" at bounding box center [290, 193] width 220 height 17
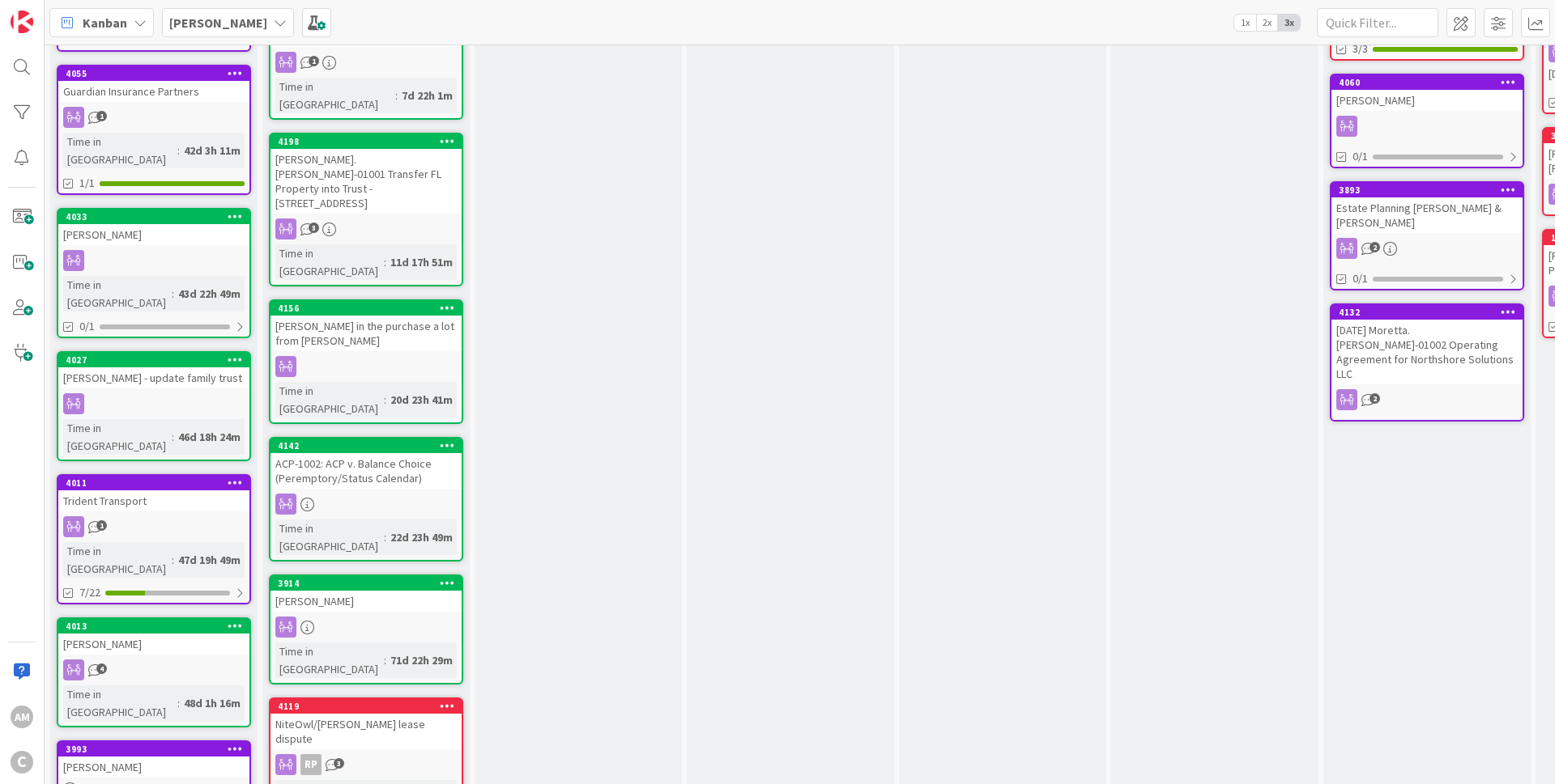
scroll to position [462, 0]
click at [273, 25] on icon at bounding box center [280, 23] width 13 height 13
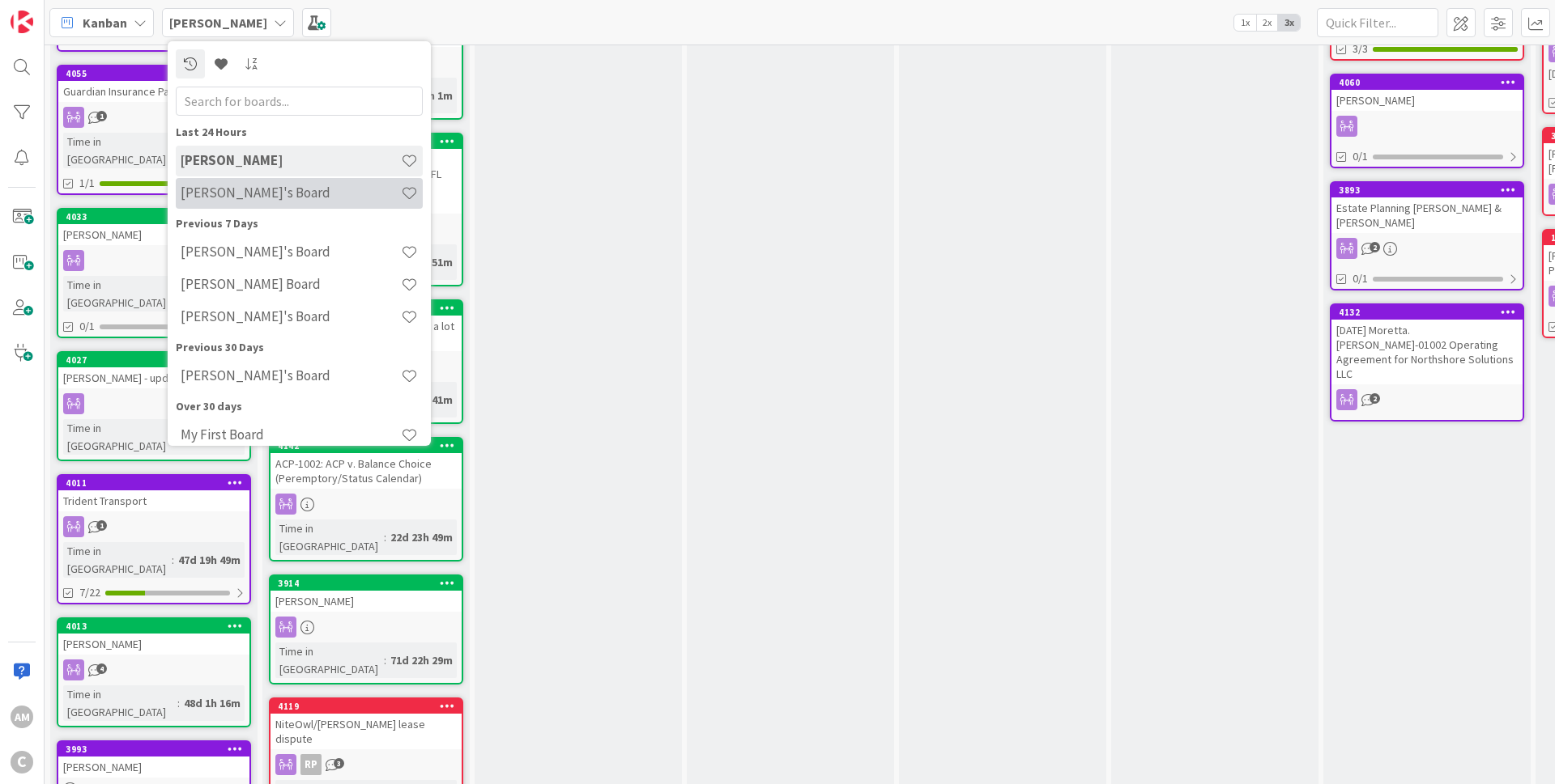
click at [232, 182] on div "[PERSON_NAME]'s Board" at bounding box center [298, 193] width 247 height 30
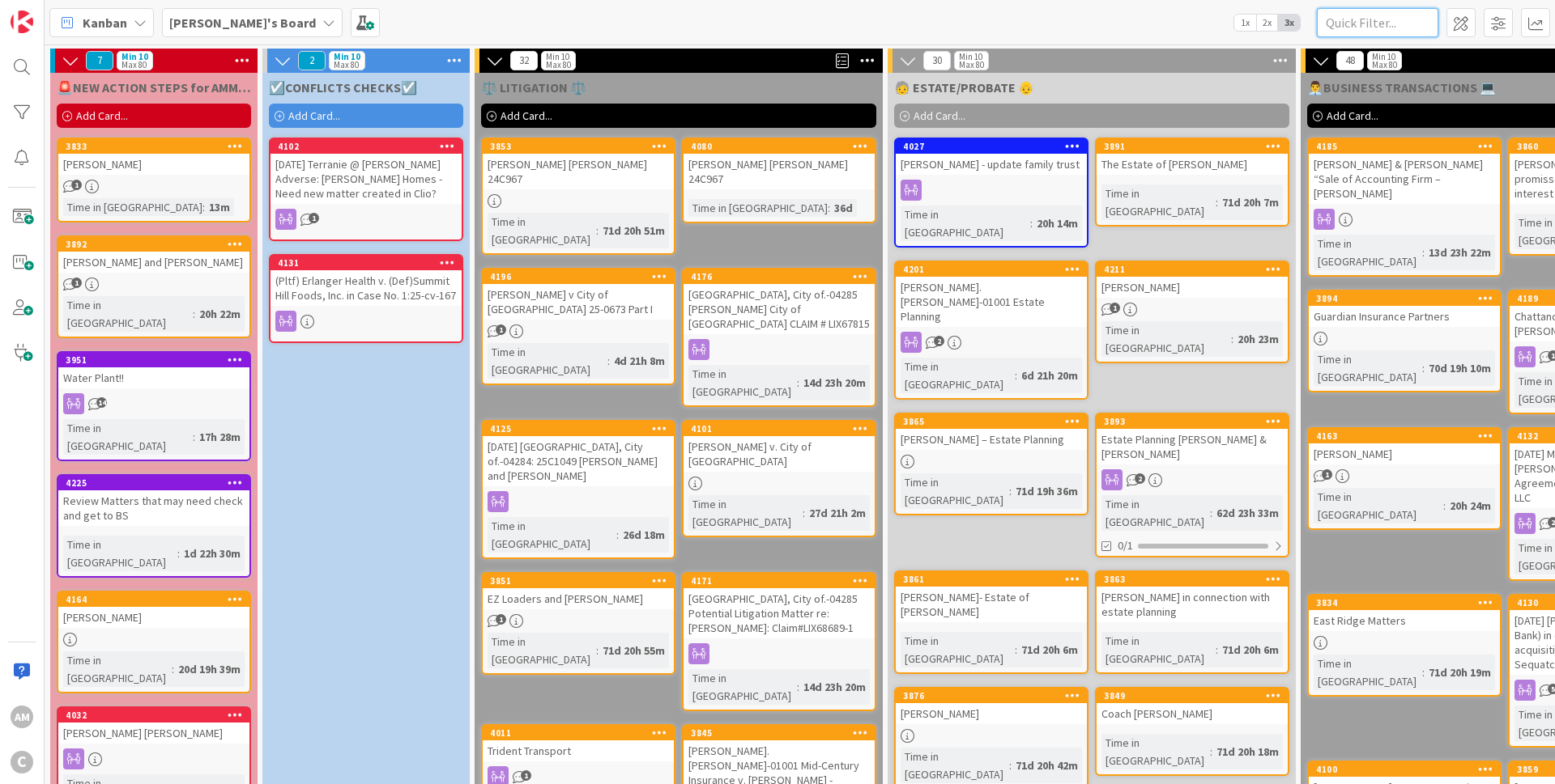
click at [1393, 18] on input "text" at bounding box center [1377, 23] width 121 height 30
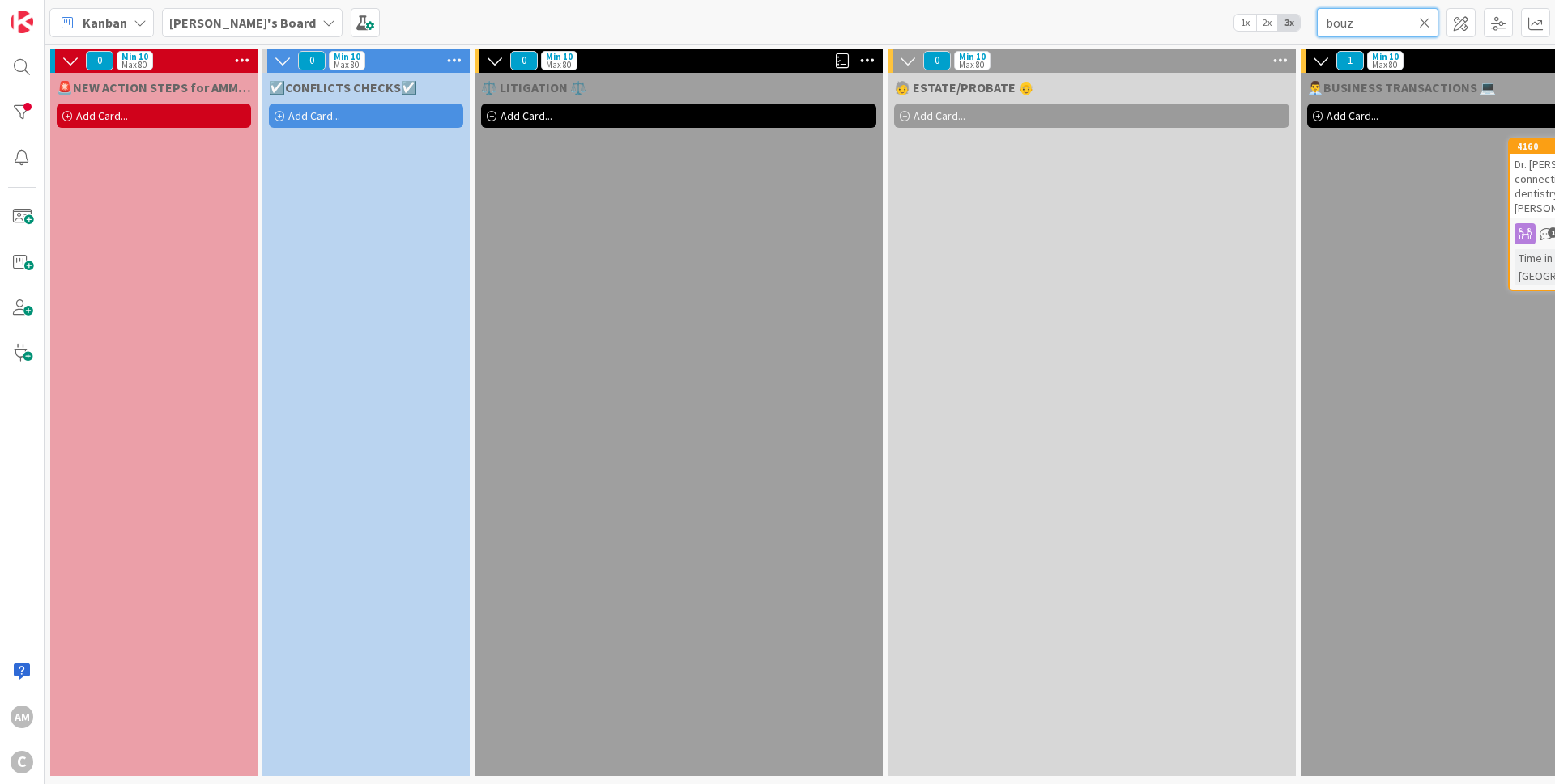
type input "bouz"
click at [1529, 164] on span "Dr. [PERSON_NAME]" at bounding box center [1561, 164] width 93 height 15
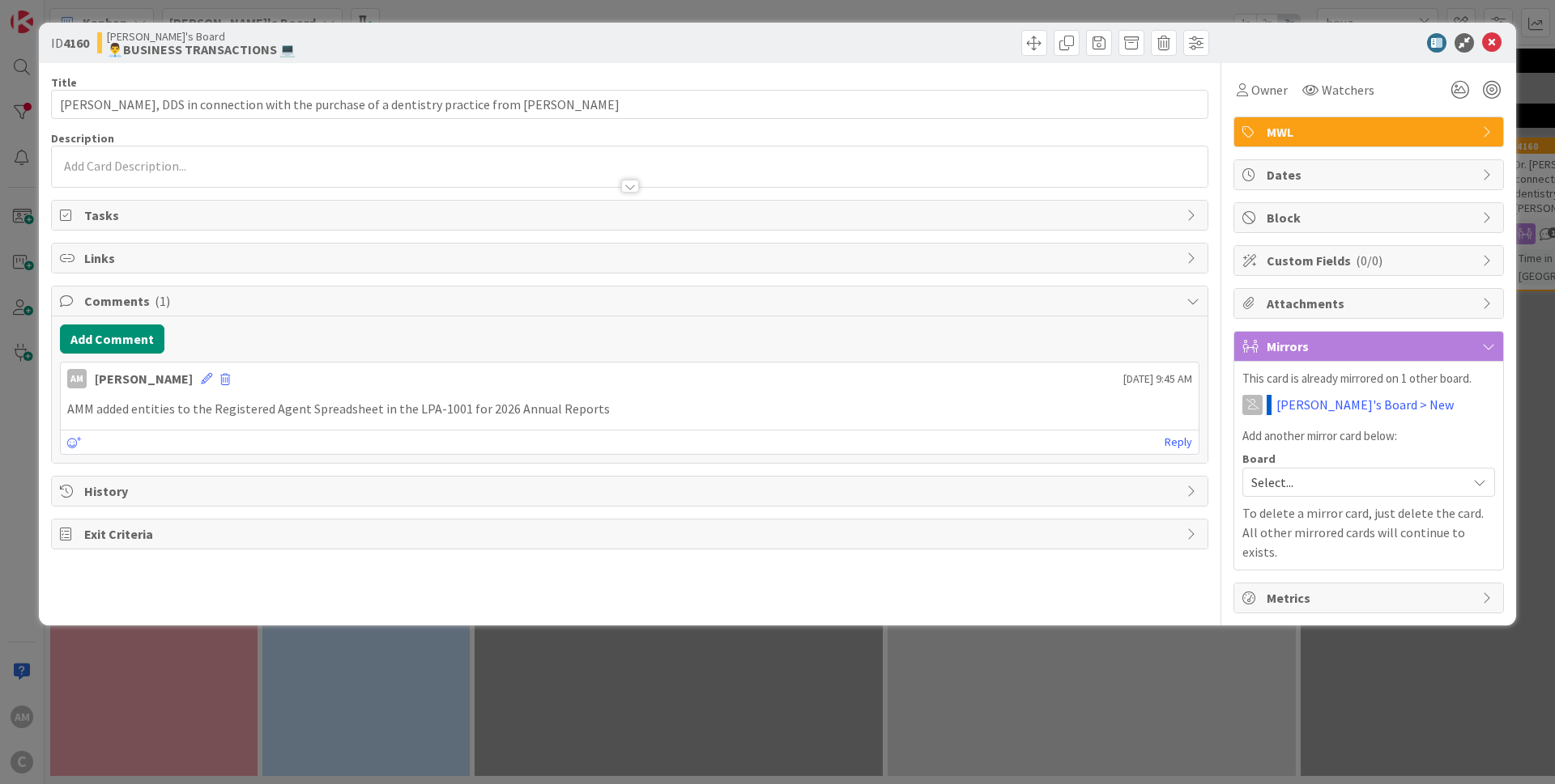
click at [656, 403] on p "AMM added entities to the Registered Agent Spreadsheet in the LPA-1001 for 2026…" at bounding box center [629, 409] width 1124 height 18
click at [615, 398] on div "AMM added entities to the Registered Agent Spreadsheet in the LPA-1001 for 2026…" at bounding box center [629, 409] width 1137 height 31
click at [612, 405] on p "AMM added entities to the Registered Agent Spreadsheet in the LPA-1001 for 2026…" at bounding box center [629, 409] width 1124 height 18
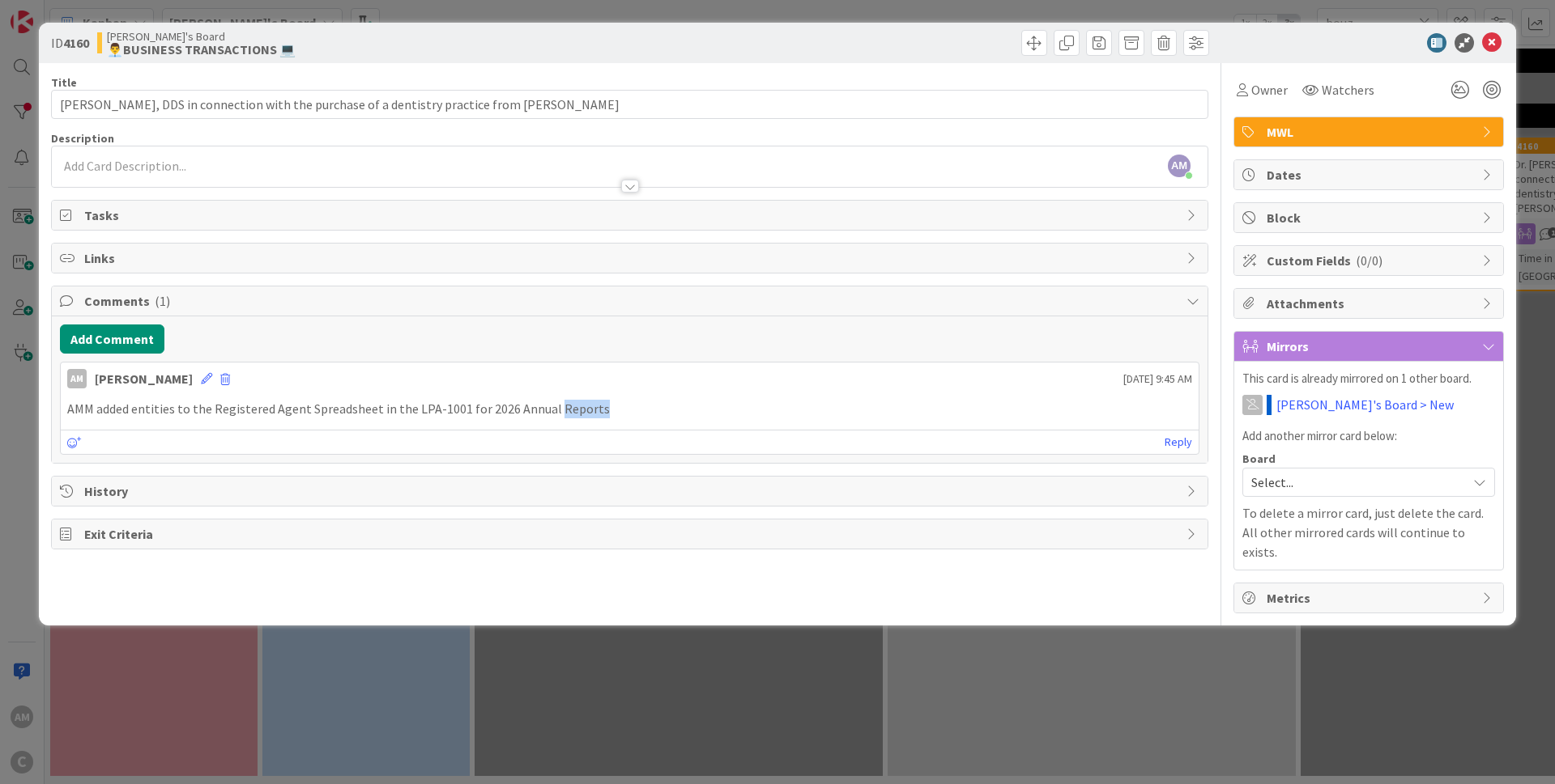
click at [612, 404] on p "AMM added entities to the Registered Agent Spreadsheet in the LPA-1001 for 2026…" at bounding box center [629, 409] width 1124 height 18
click at [140, 342] on button "Add Comment" at bounding box center [112, 339] width 104 height 30
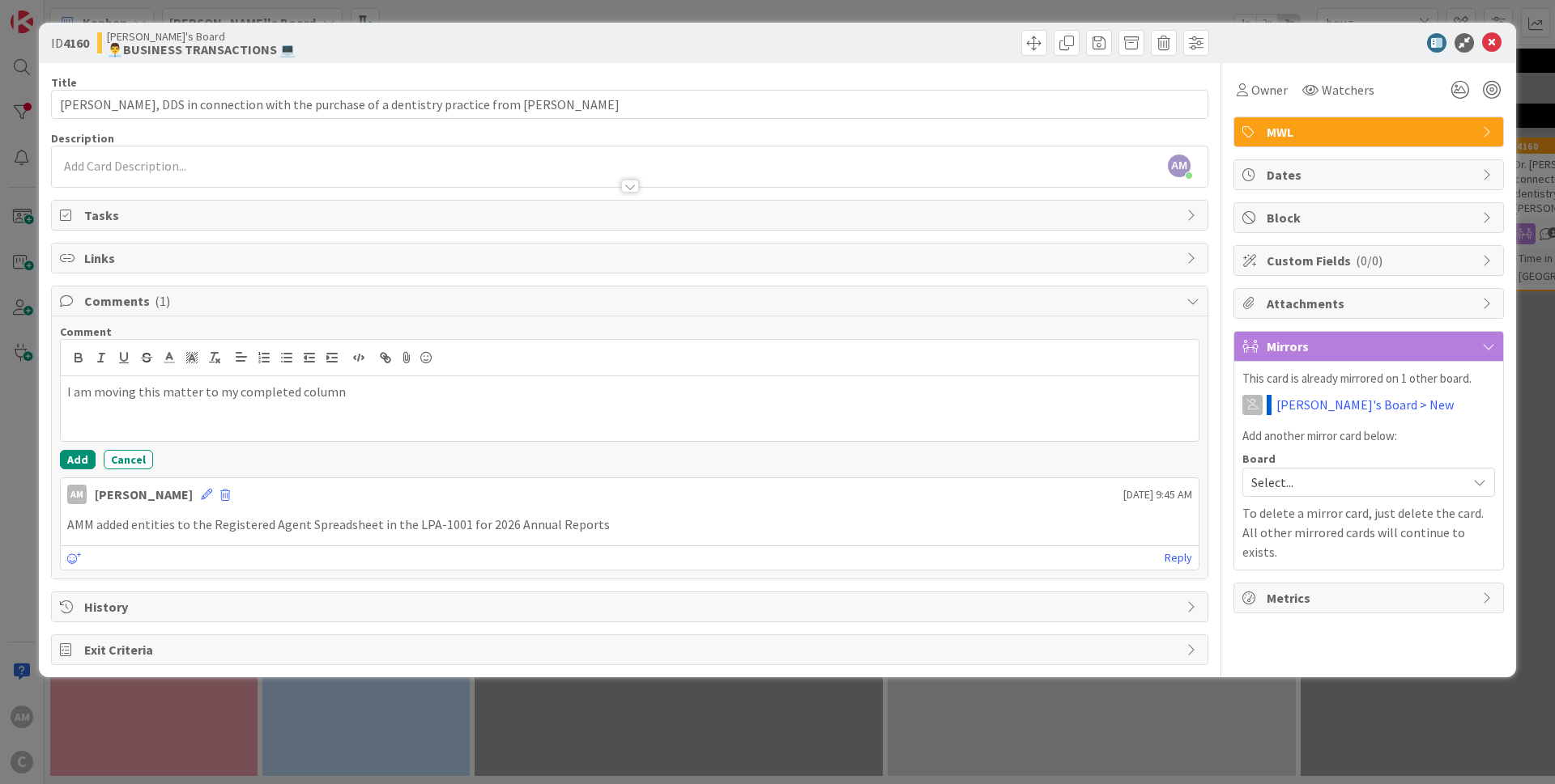
click at [75, 471] on div "Comment I am moving this matter to my completed column Add Cancel AM [PERSON_NA…" at bounding box center [629, 448] width 1156 height 262
click at [86, 457] on button "Add" at bounding box center [78, 459] width 36 height 19
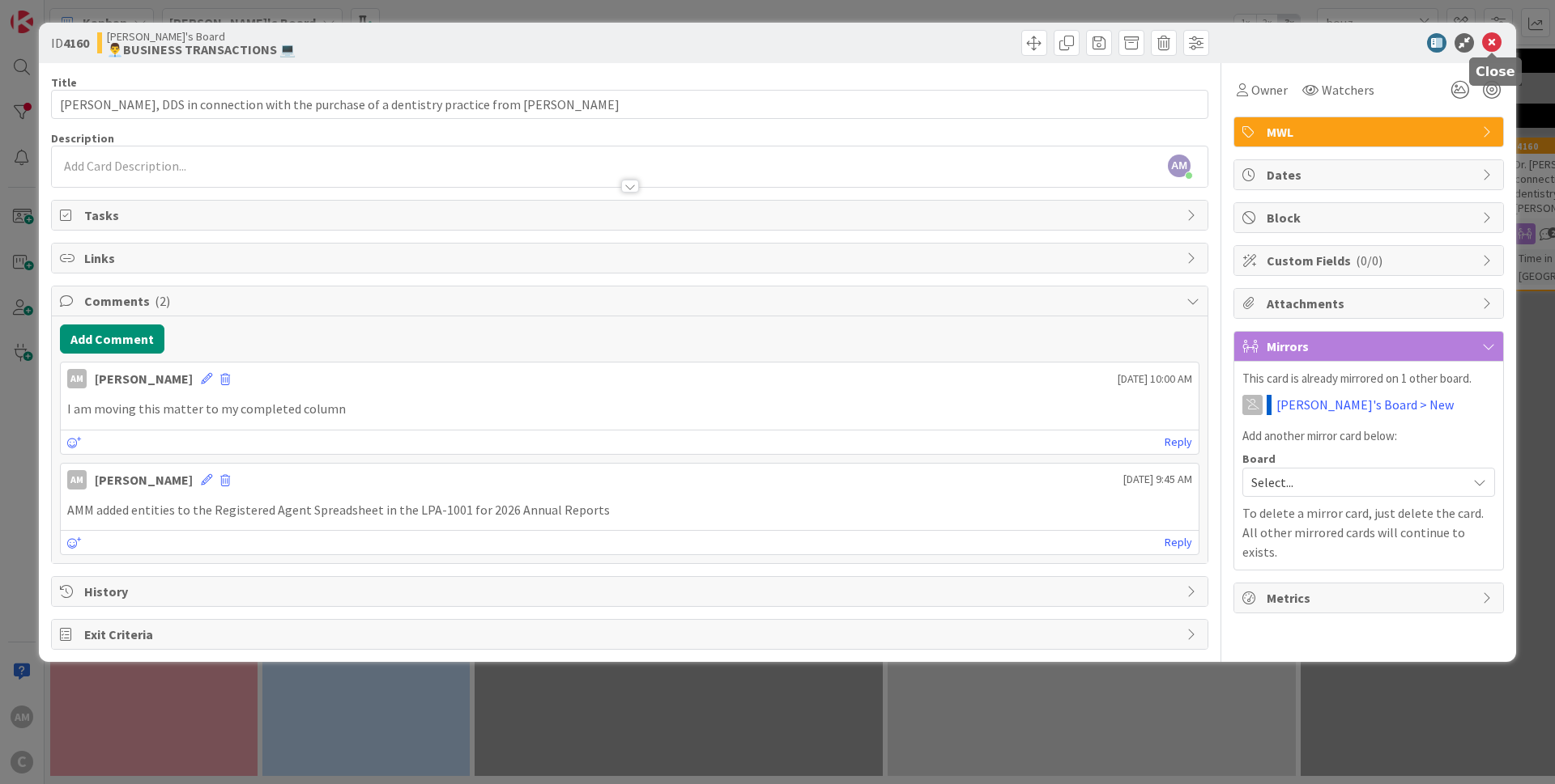
click at [1496, 42] on icon at bounding box center [1491, 42] width 19 height 19
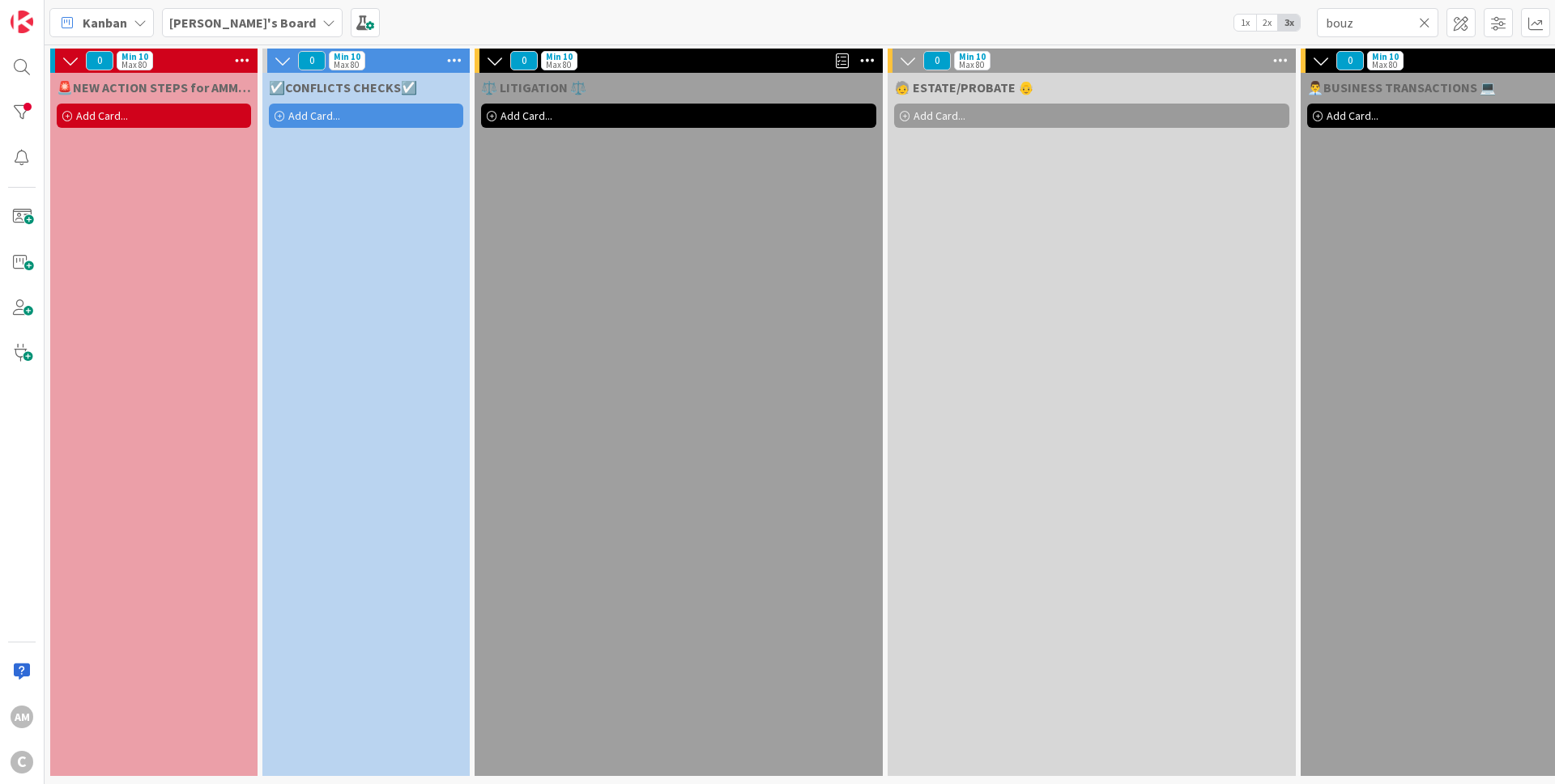
click at [1427, 23] on icon at bounding box center [1424, 23] width 11 height 15
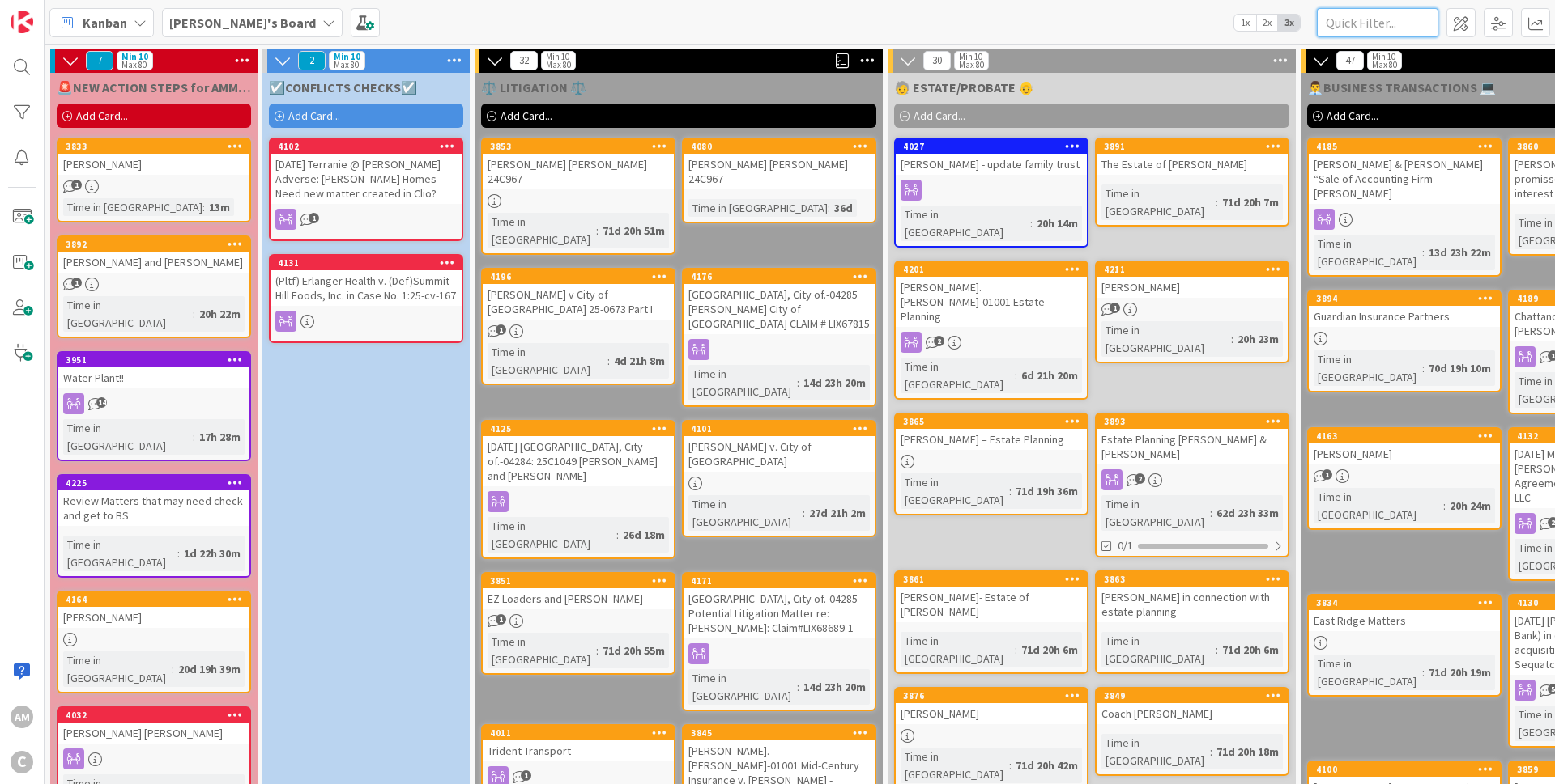
click at [1350, 27] on input "text" at bounding box center [1377, 23] width 121 height 30
type input "[PERSON_NAME]"
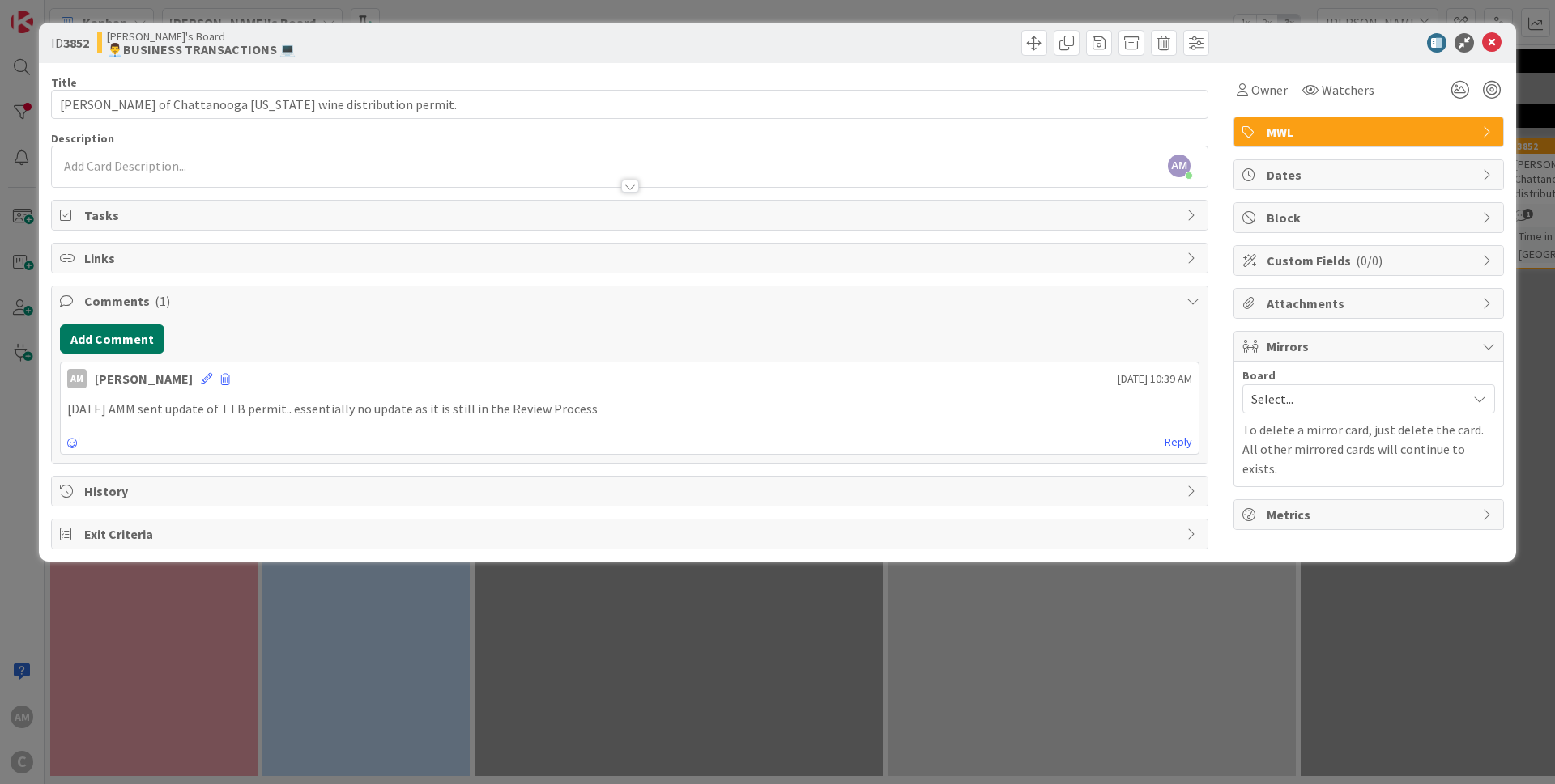
click at [151, 339] on button "Add Comment" at bounding box center [112, 339] width 104 height 30
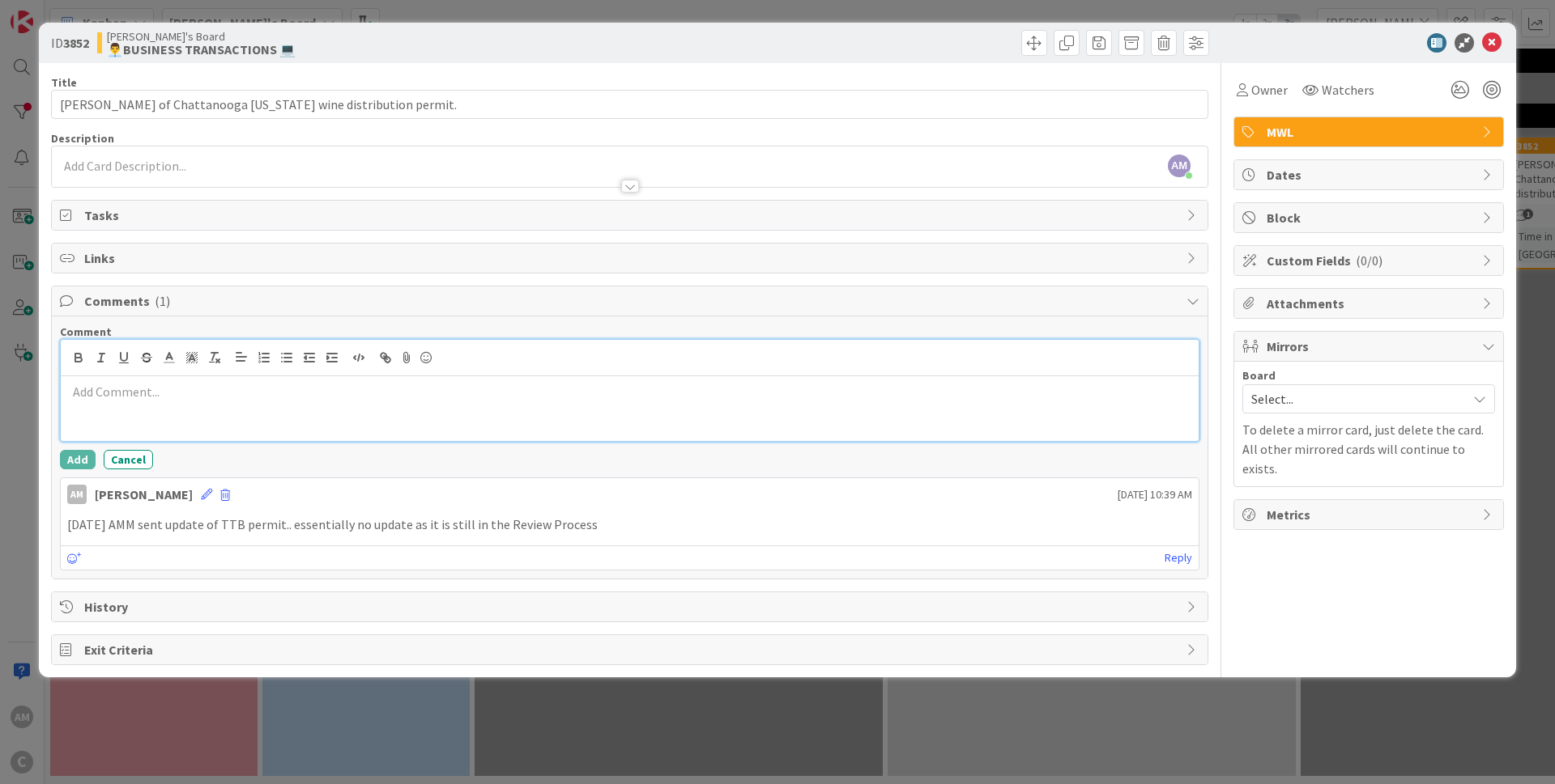
click at [165, 388] on p at bounding box center [629, 392] width 1124 height 18
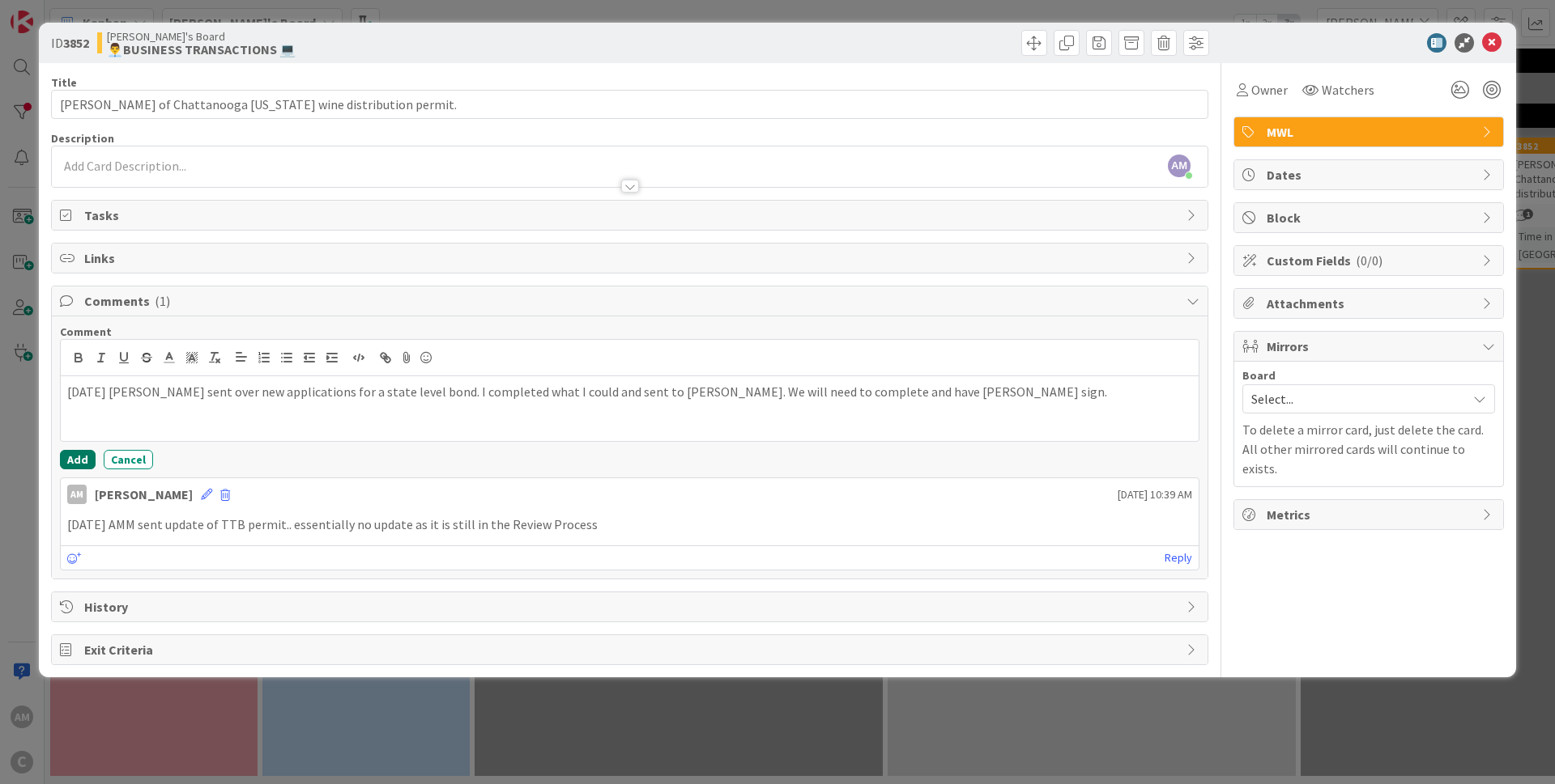
click at [86, 461] on button "Add" at bounding box center [78, 459] width 36 height 19
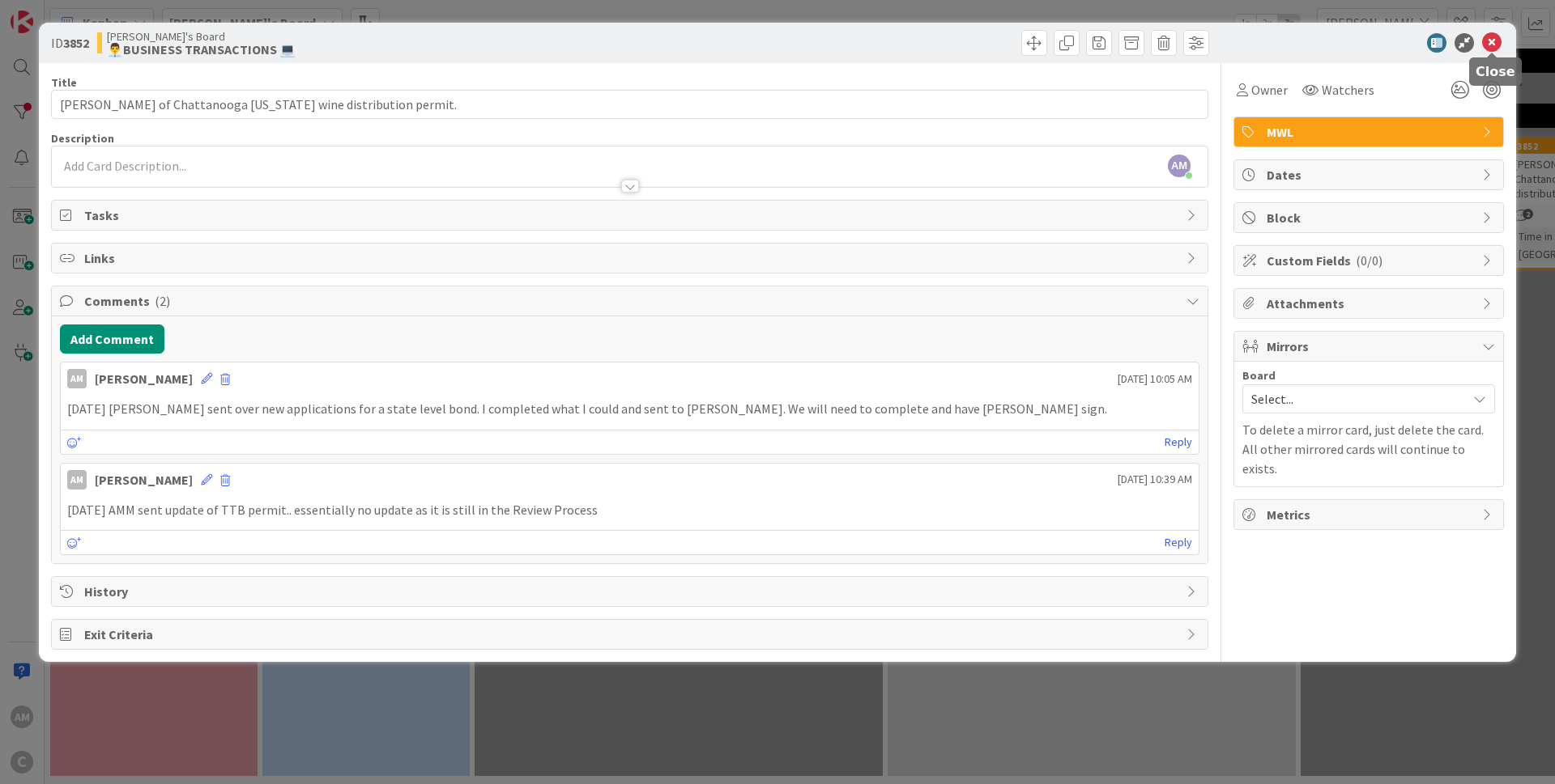
click at [1497, 41] on icon at bounding box center [1491, 42] width 19 height 19
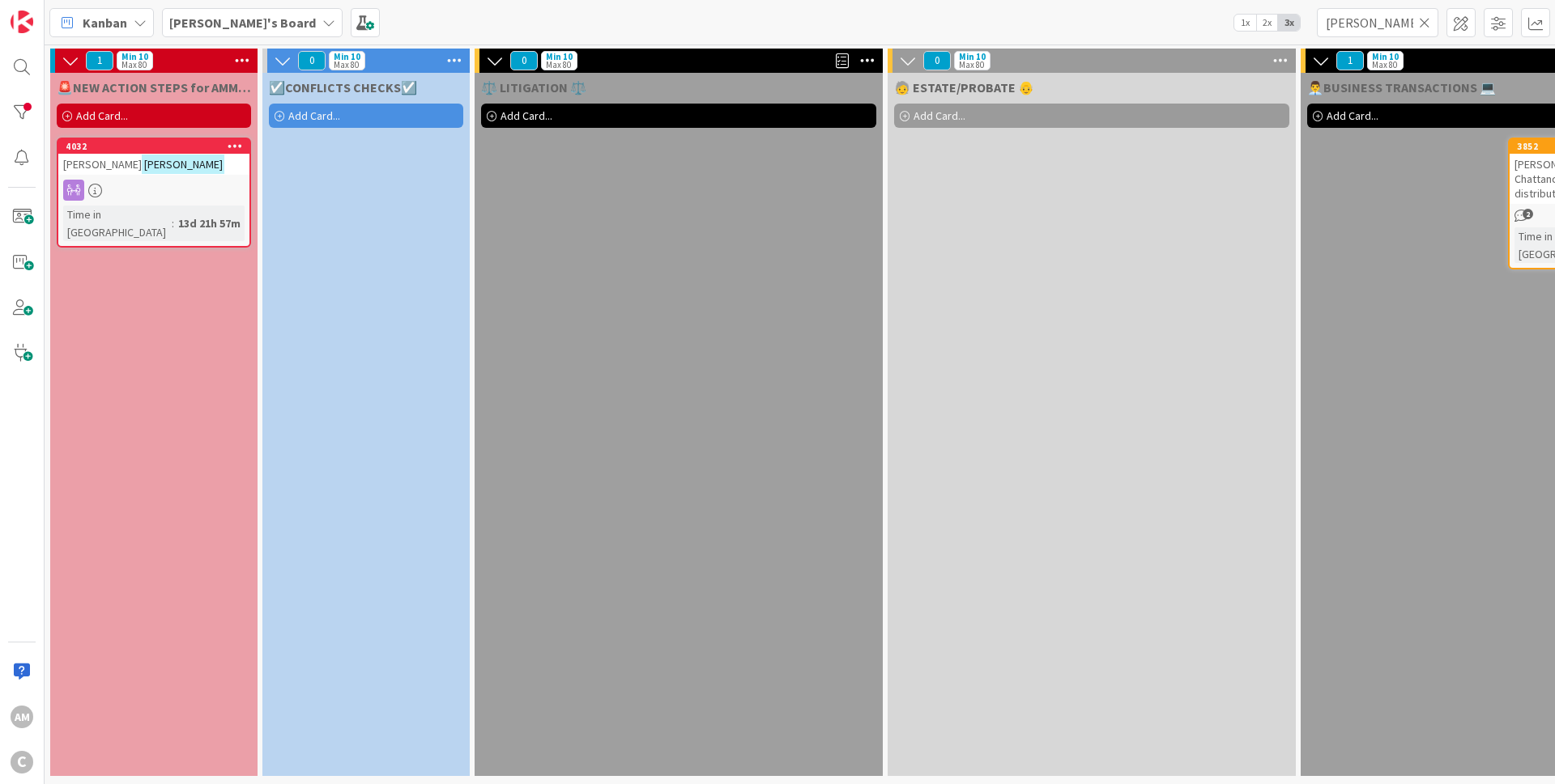
click at [226, 23] on b "[PERSON_NAME]'s Board" at bounding box center [242, 23] width 147 height 17
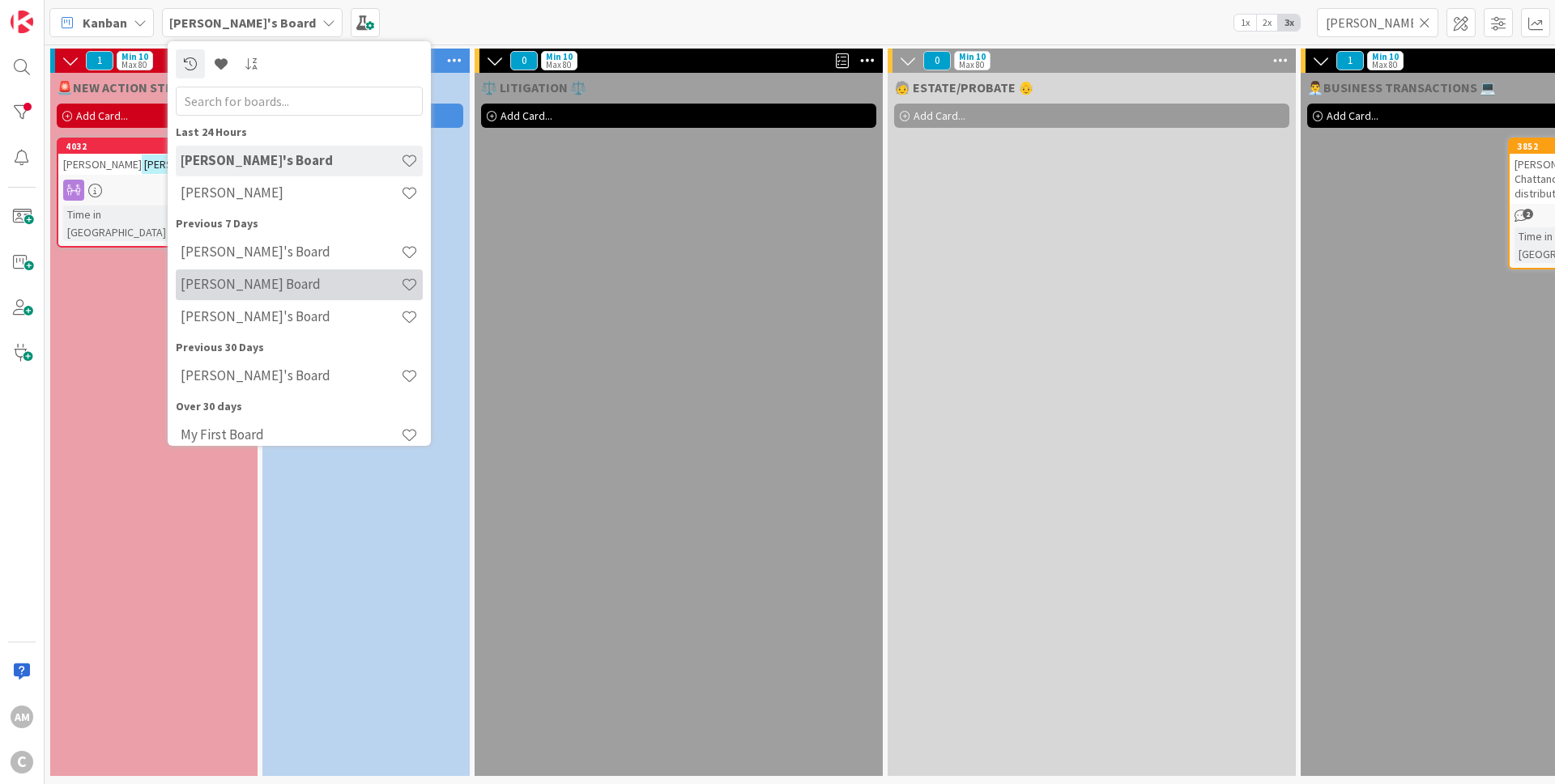
click at [240, 278] on h4 "[PERSON_NAME] Board" at bounding box center [290, 284] width 220 height 17
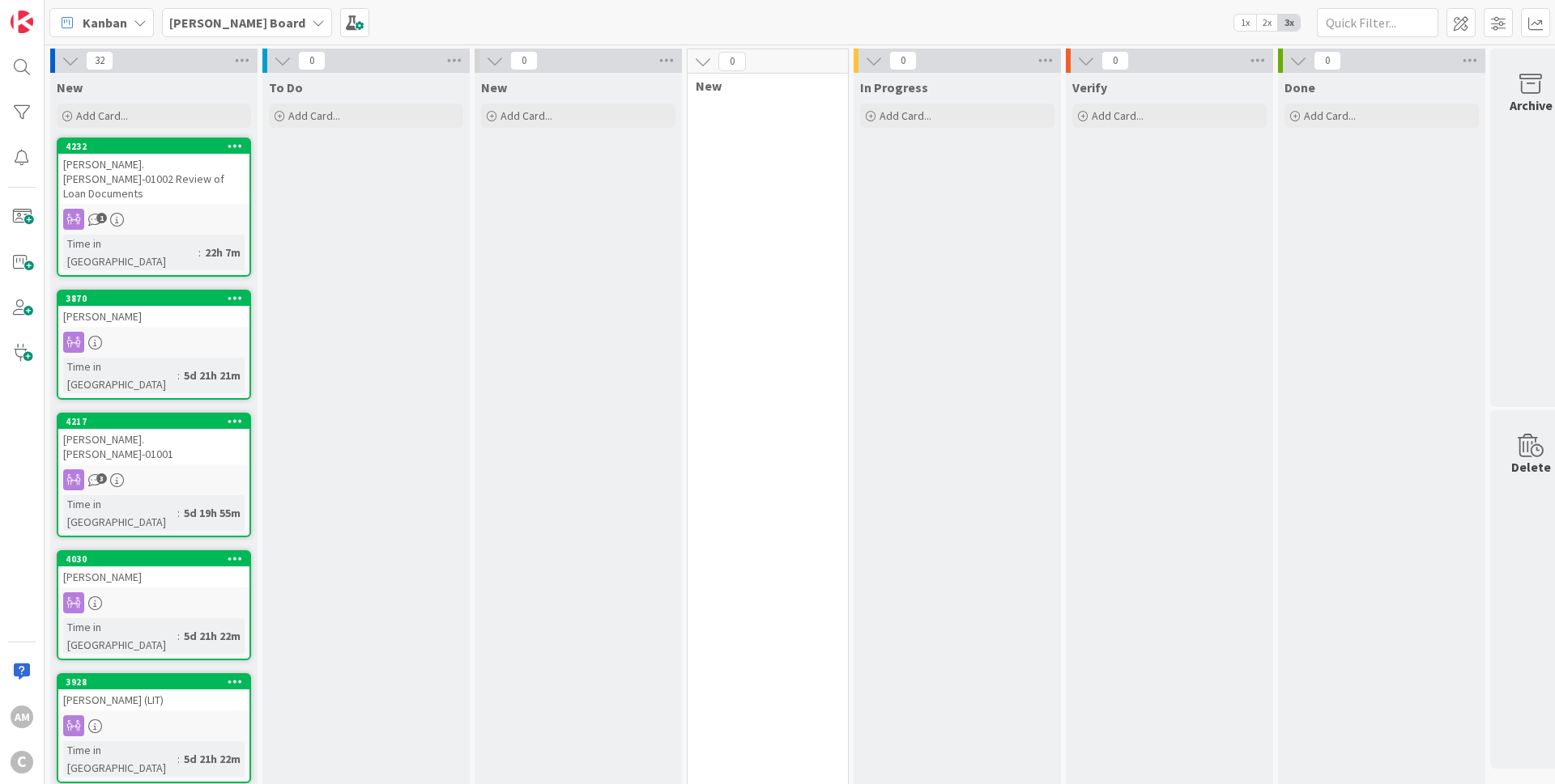
click at [231, 33] on div "[PERSON_NAME] Board" at bounding box center [247, 23] width 170 height 30
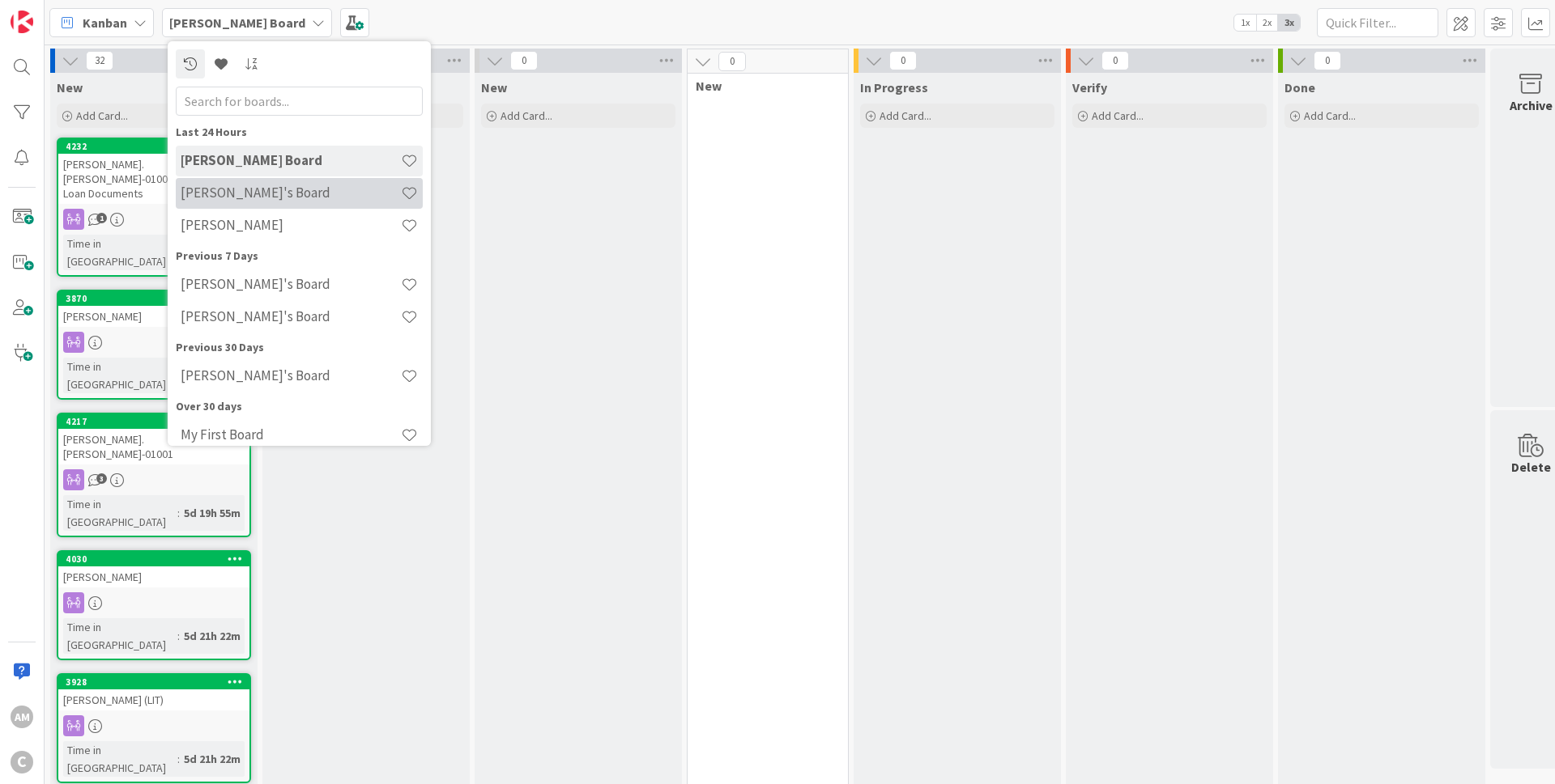
click at [255, 199] on h4 "[PERSON_NAME]'s Board" at bounding box center [290, 193] width 220 height 17
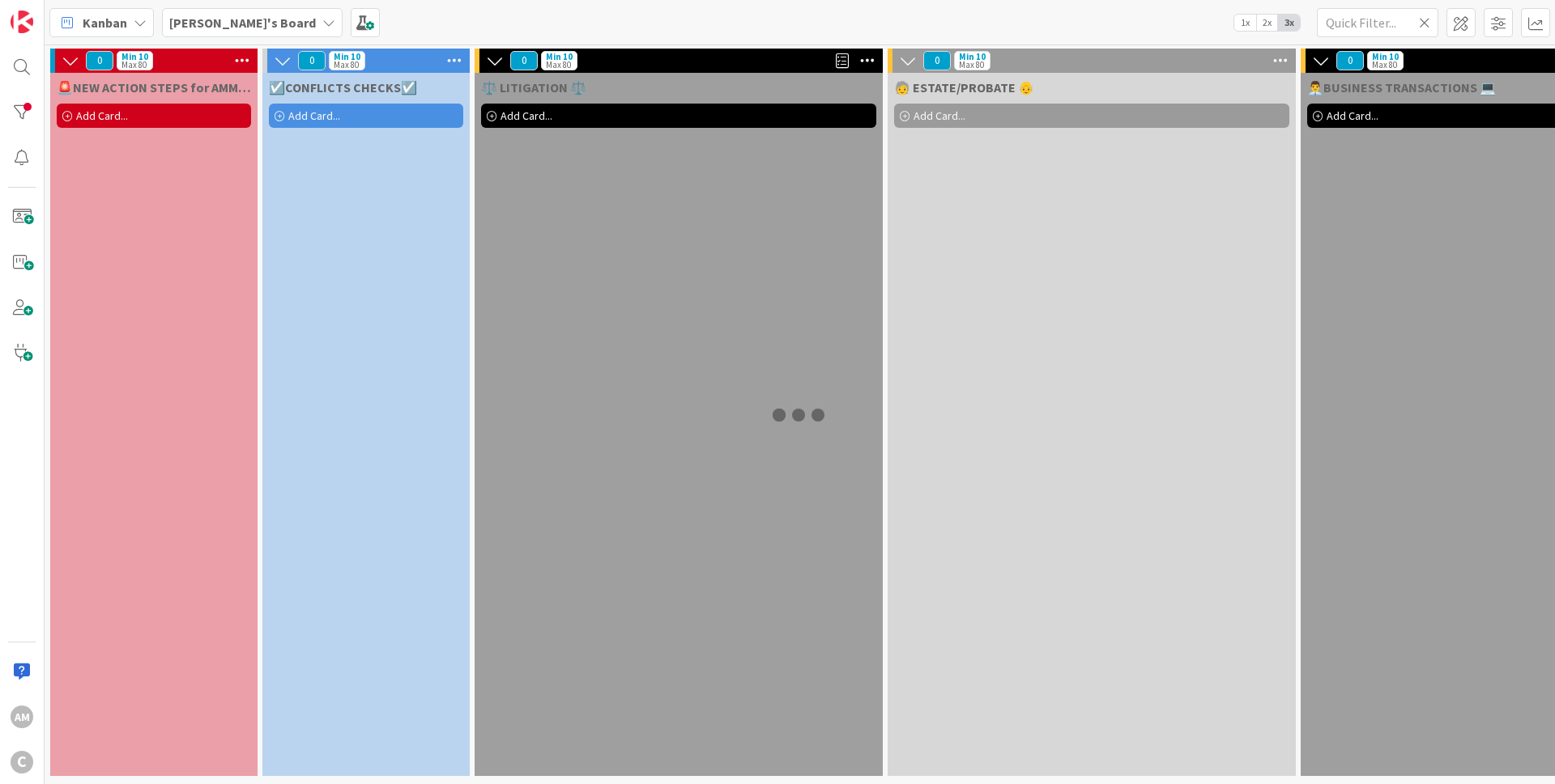
type input "[PERSON_NAME]"
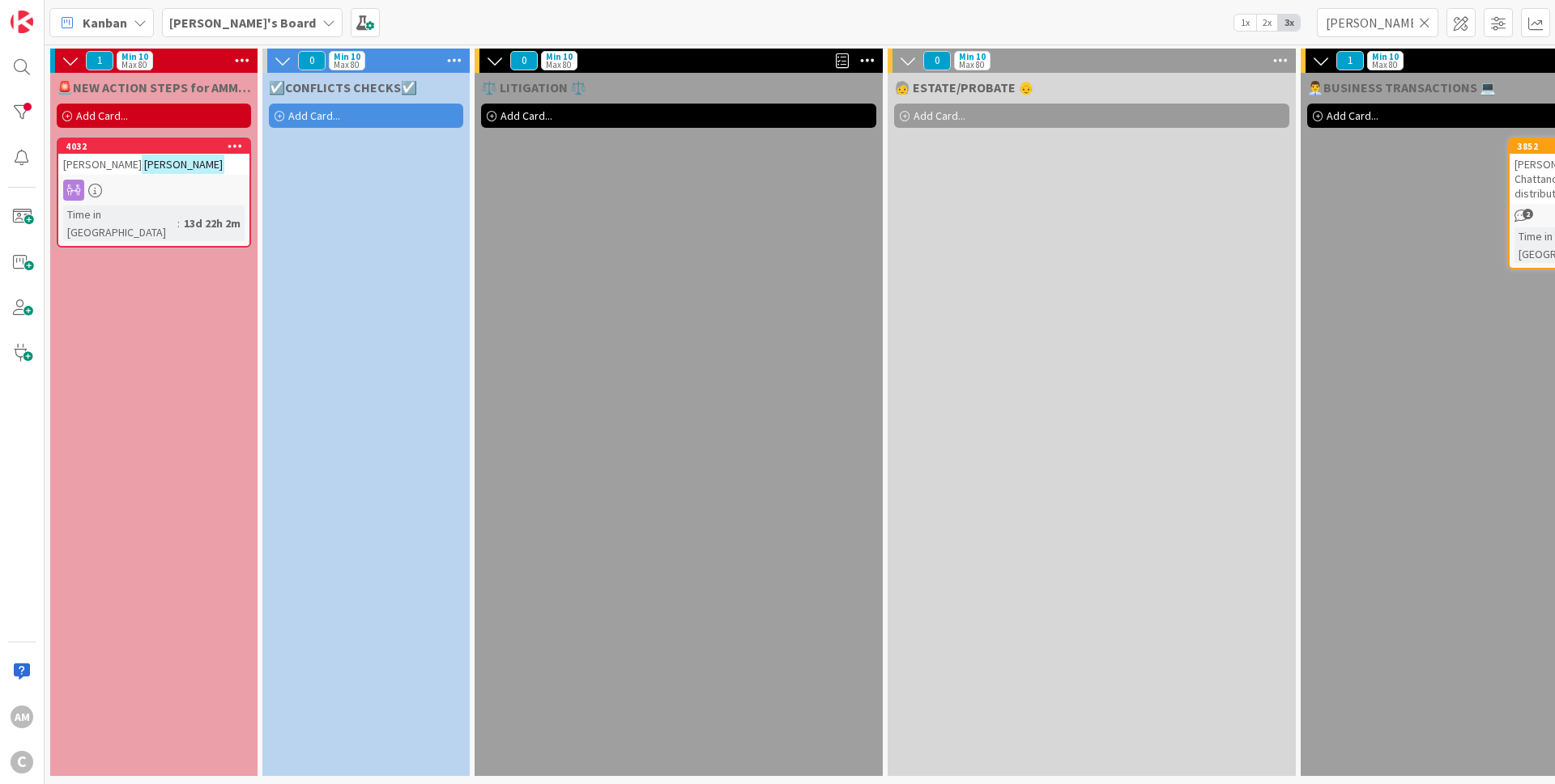
click at [1428, 21] on icon at bounding box center [1424, 23] width 11 height 15
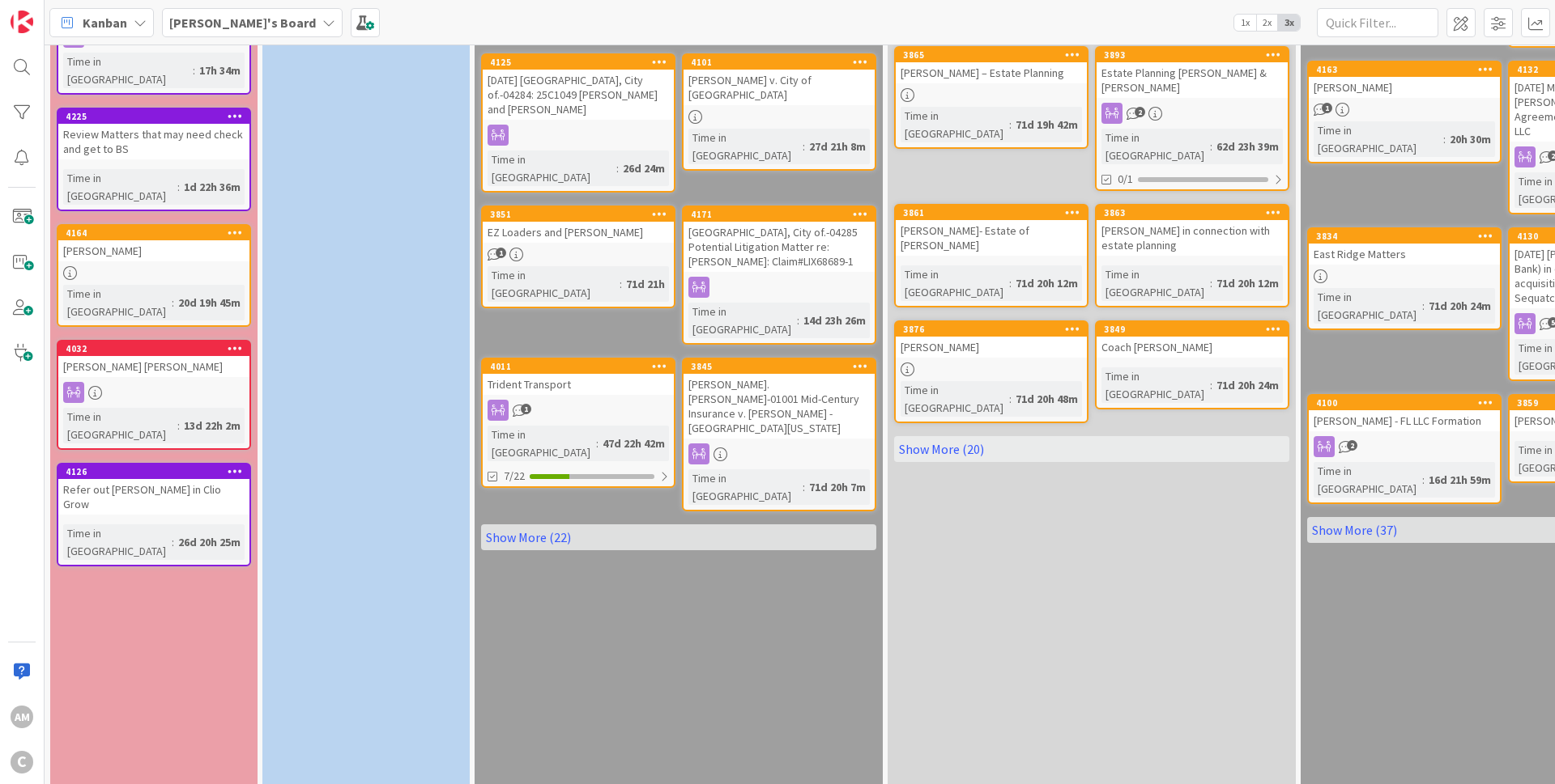
scroll to position [372, 0]
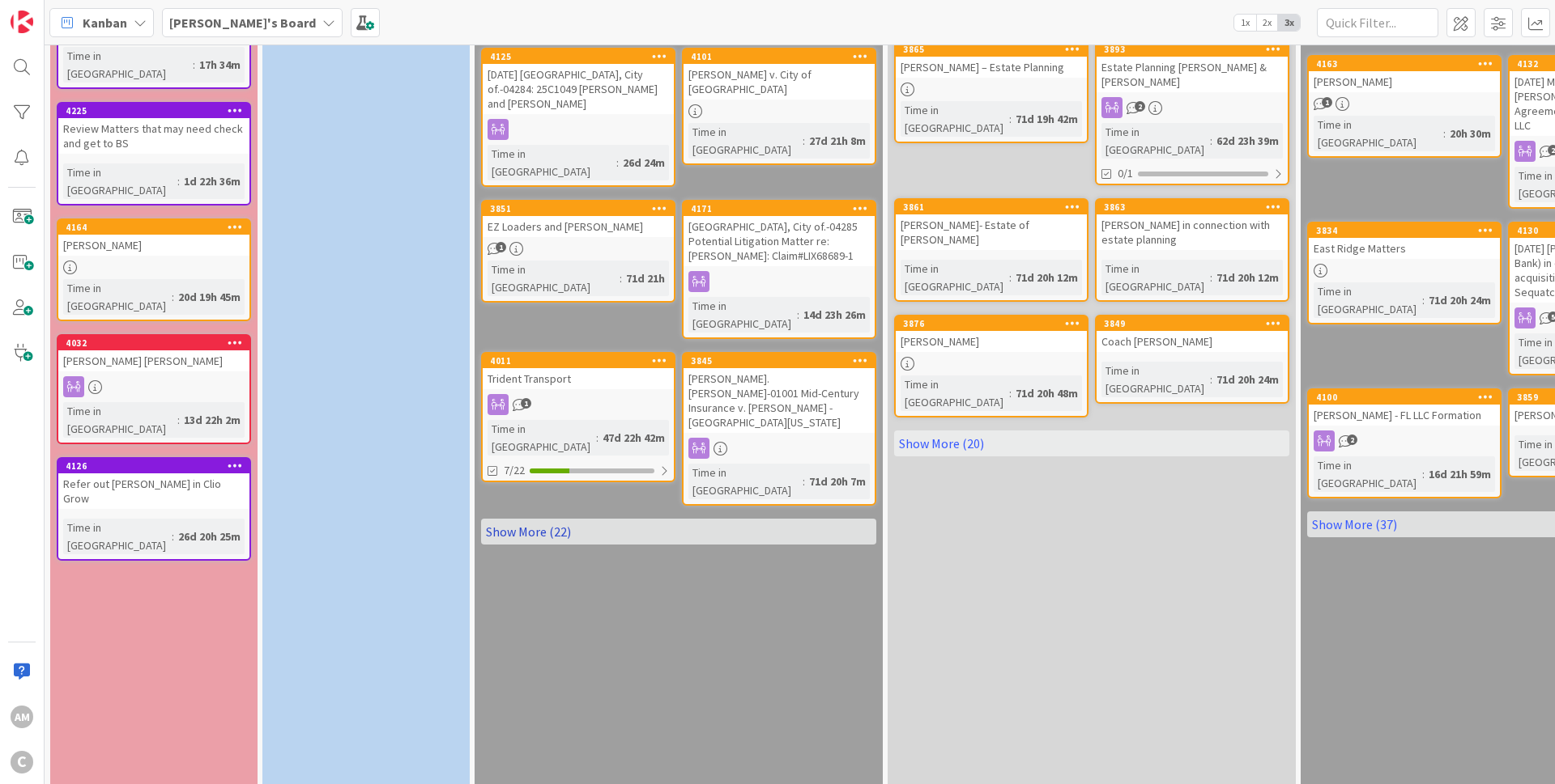
click at [555, 519] on link "Show More (22)" at bounding box center [679, 532] width 395 height 26
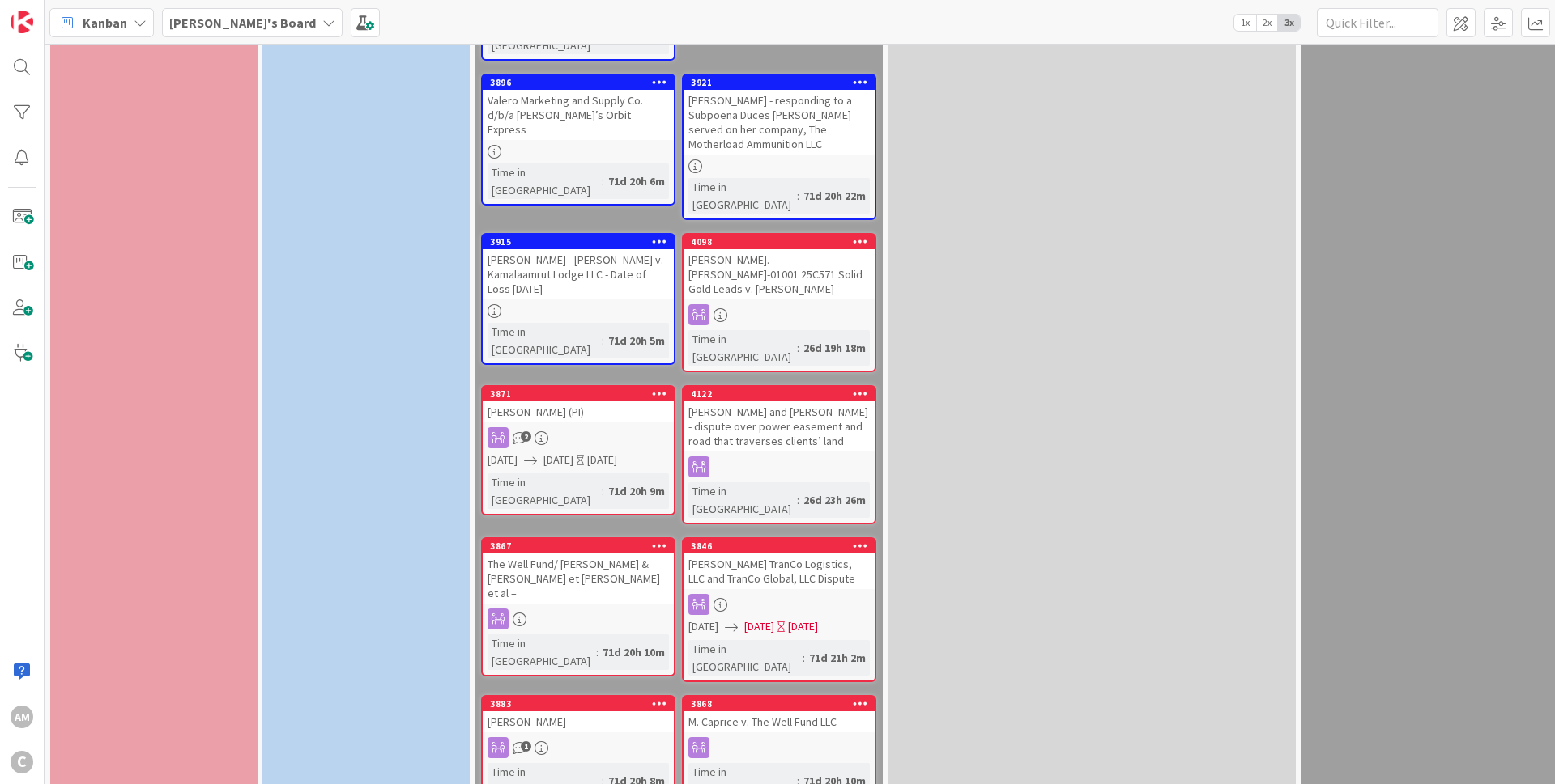
scroll to position [1247, 0]
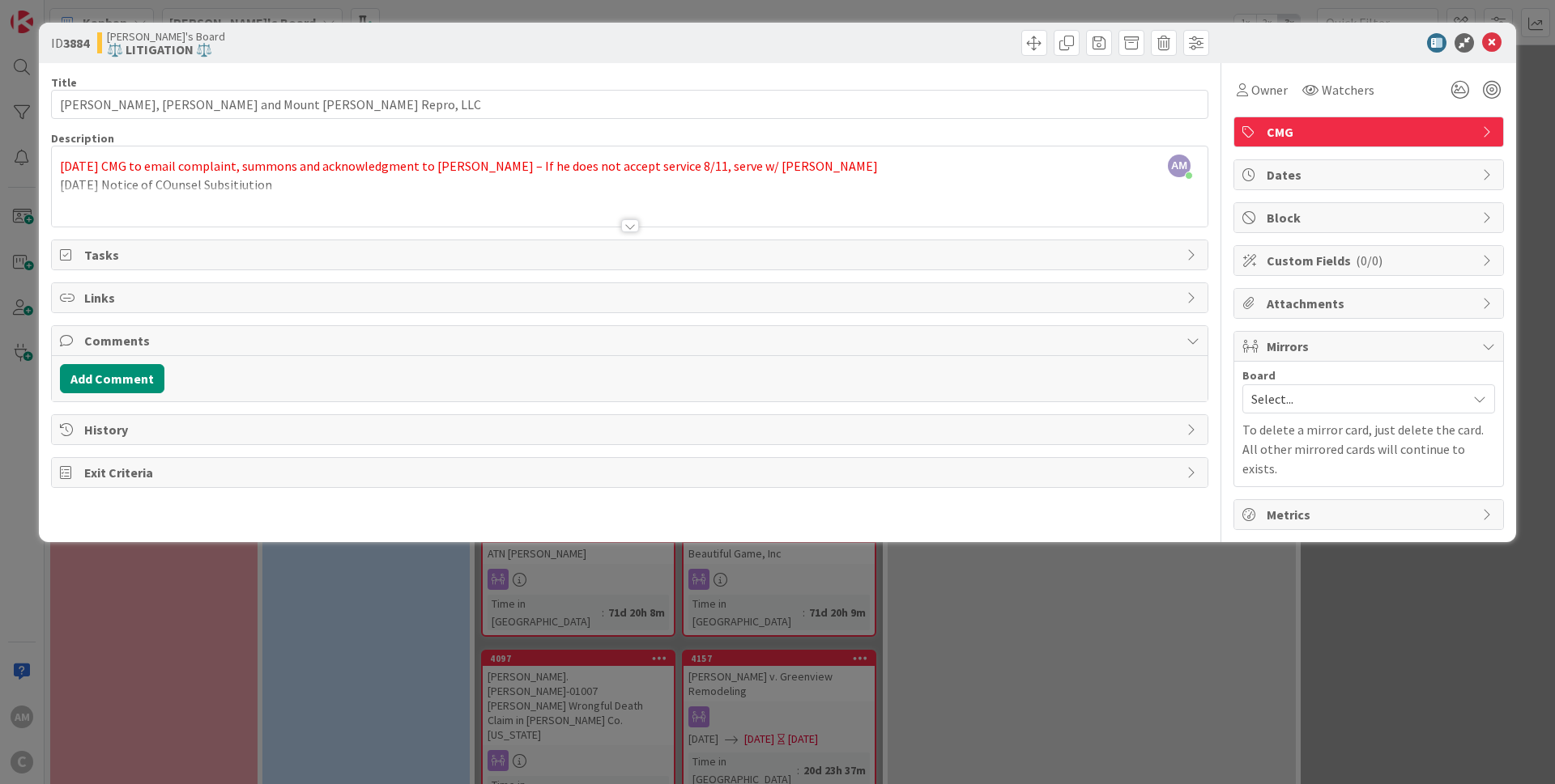
click at [629, 225] on div at bounding box center [629, 225] width 18 height 13
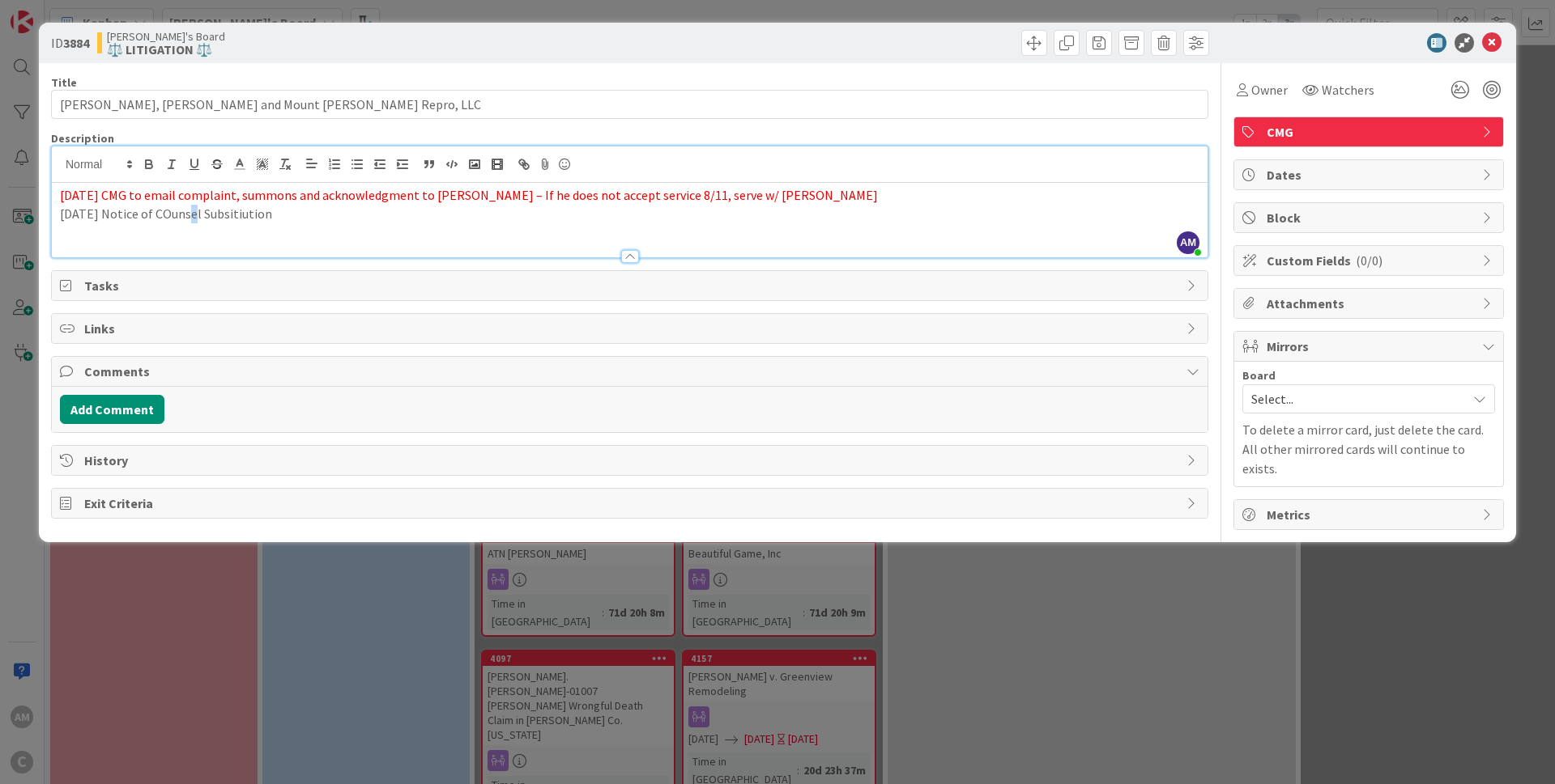
click at [185, 210] on p "[DATE] Notice of COunsel Subsitiution" at bounding box center [629, 214] width 1139 height 18
click at [391, 239] on p at bounding box center [629, 232] width 1139 height 18
click at [1497, 42] on icon at bounding box center [1491, 42] width 19 height 19
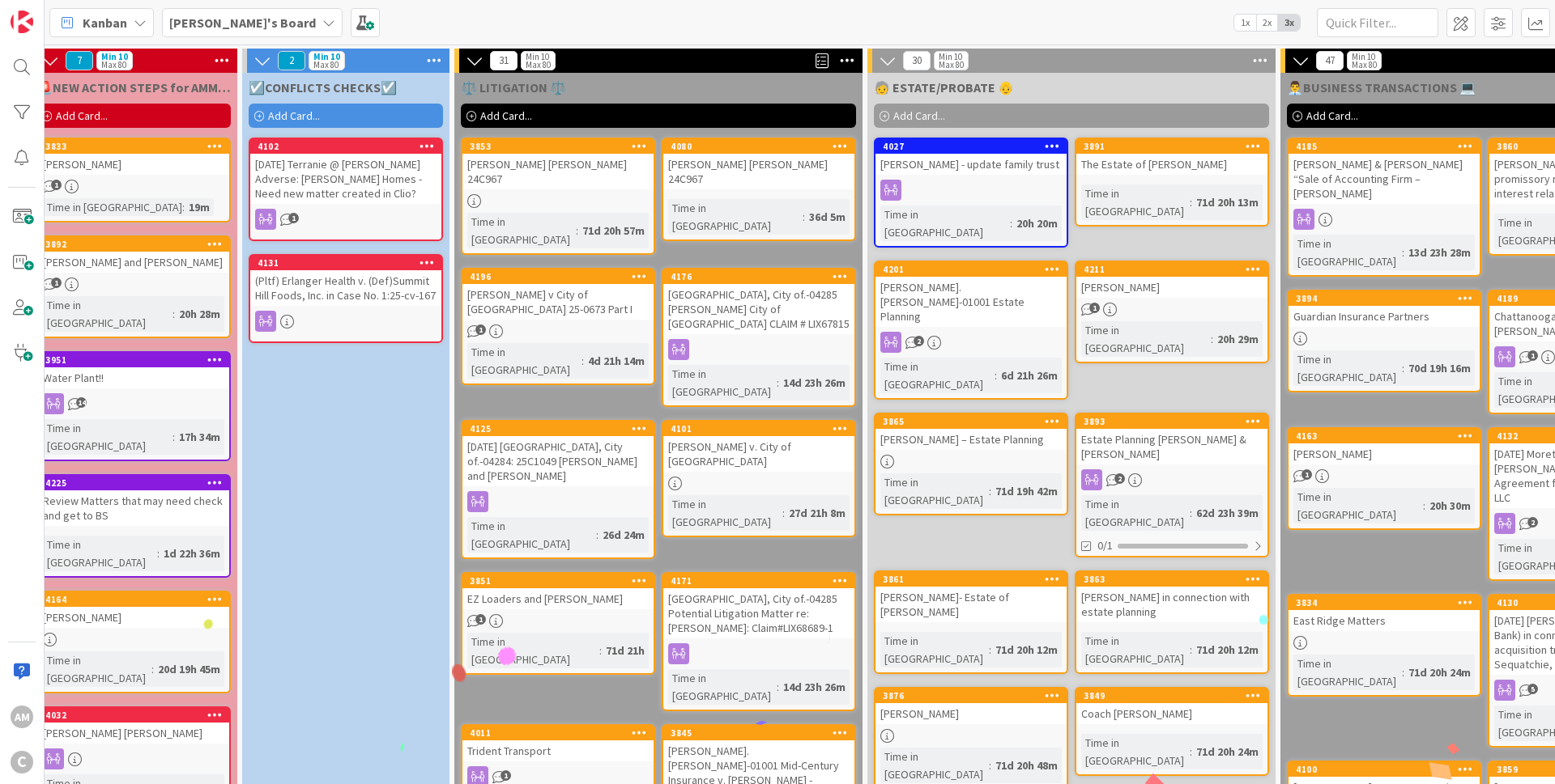
scroll to position [0, 962]
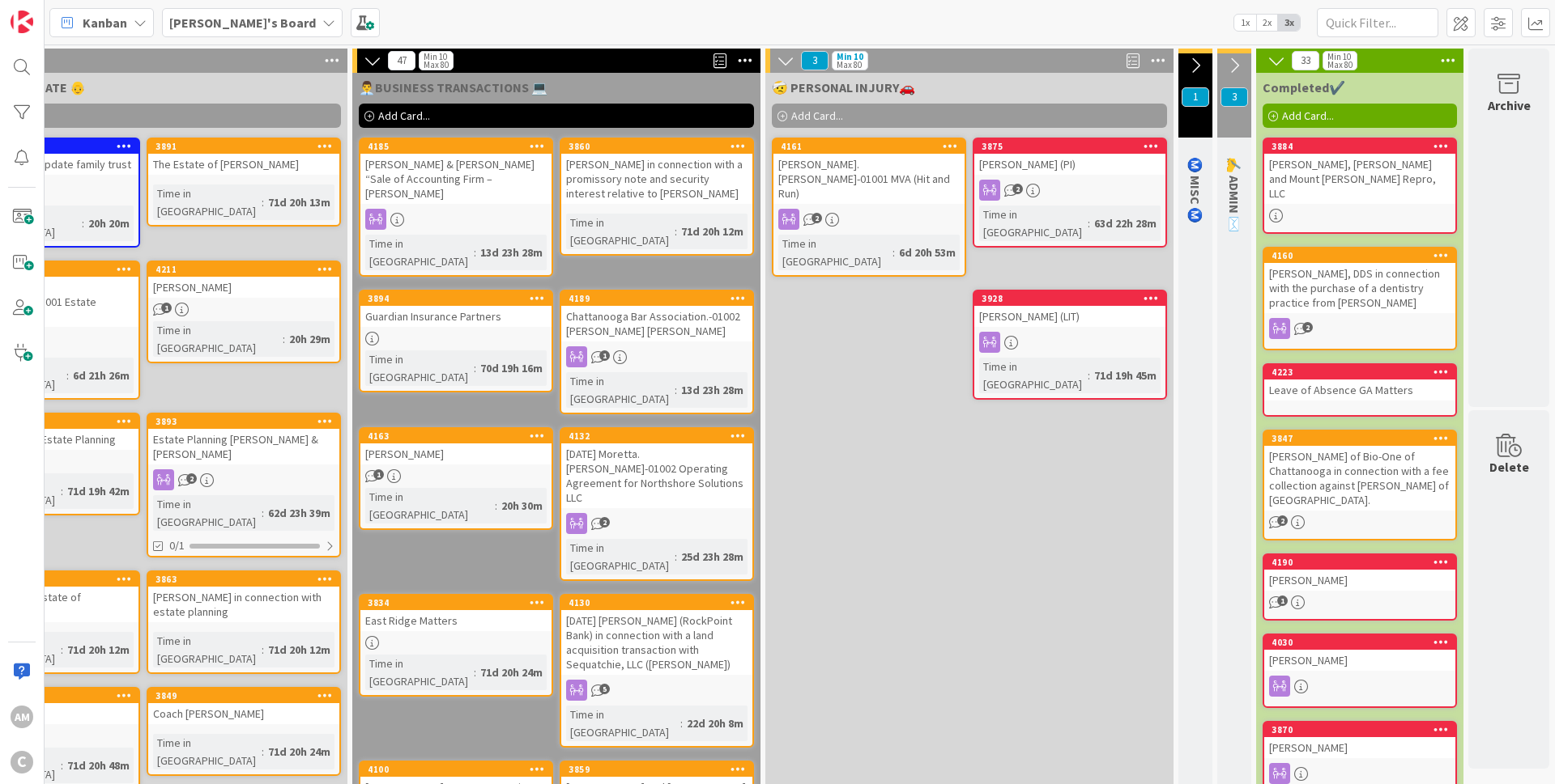
click at [1391, 170] on div "[PERSON_NAME], [PERSON_NAME] and Mount [PERSON_NAME] Repro, LLC" at bounding box center [1359, 179] width 191 height 50
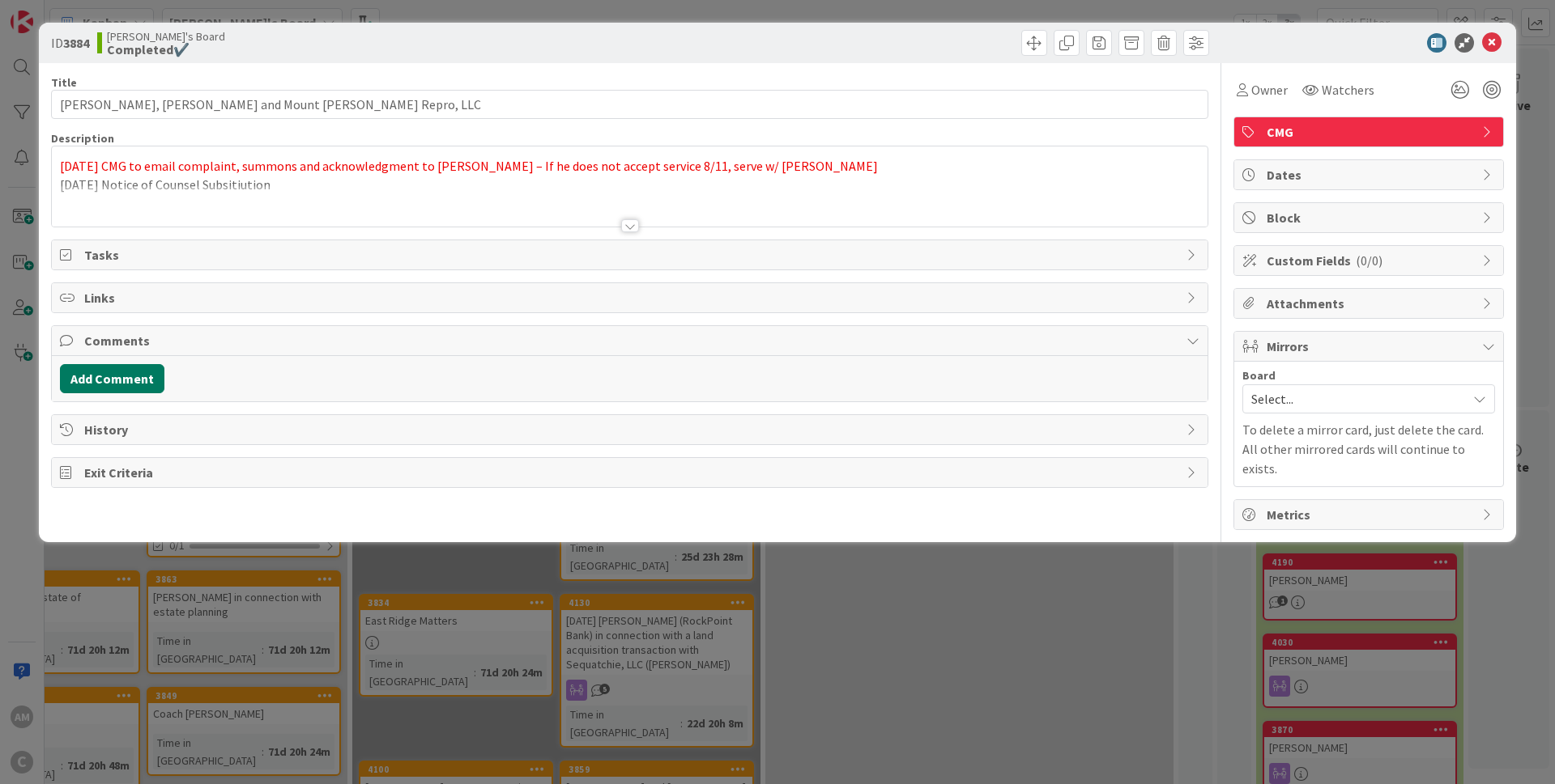
click at [132, 383] on button "Add Comment" at bounding box center [112, 379] width 104 height 30
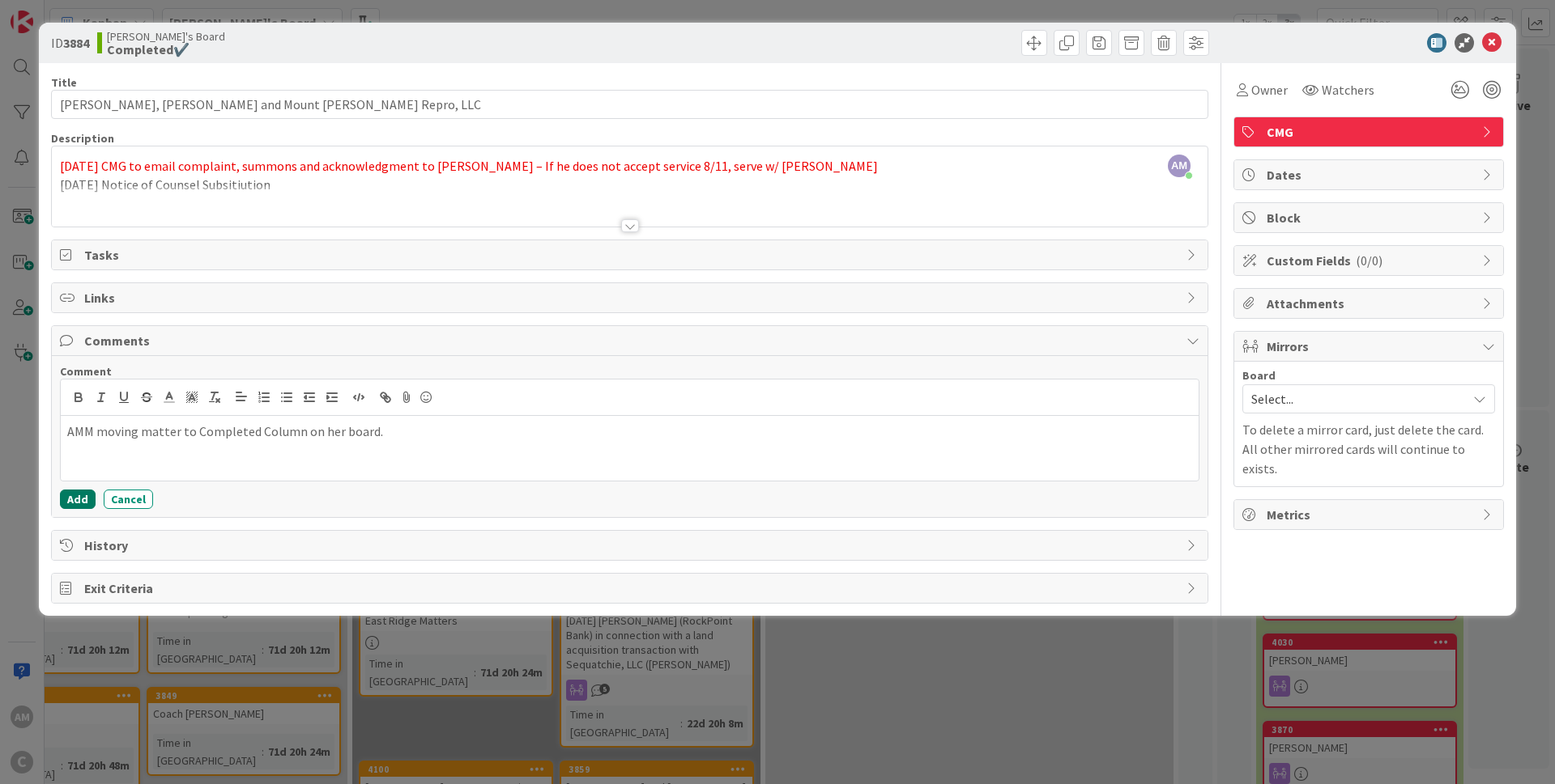
click at [81, 499] on button "Add" at bounding box center [78, 499] width 36 height 19
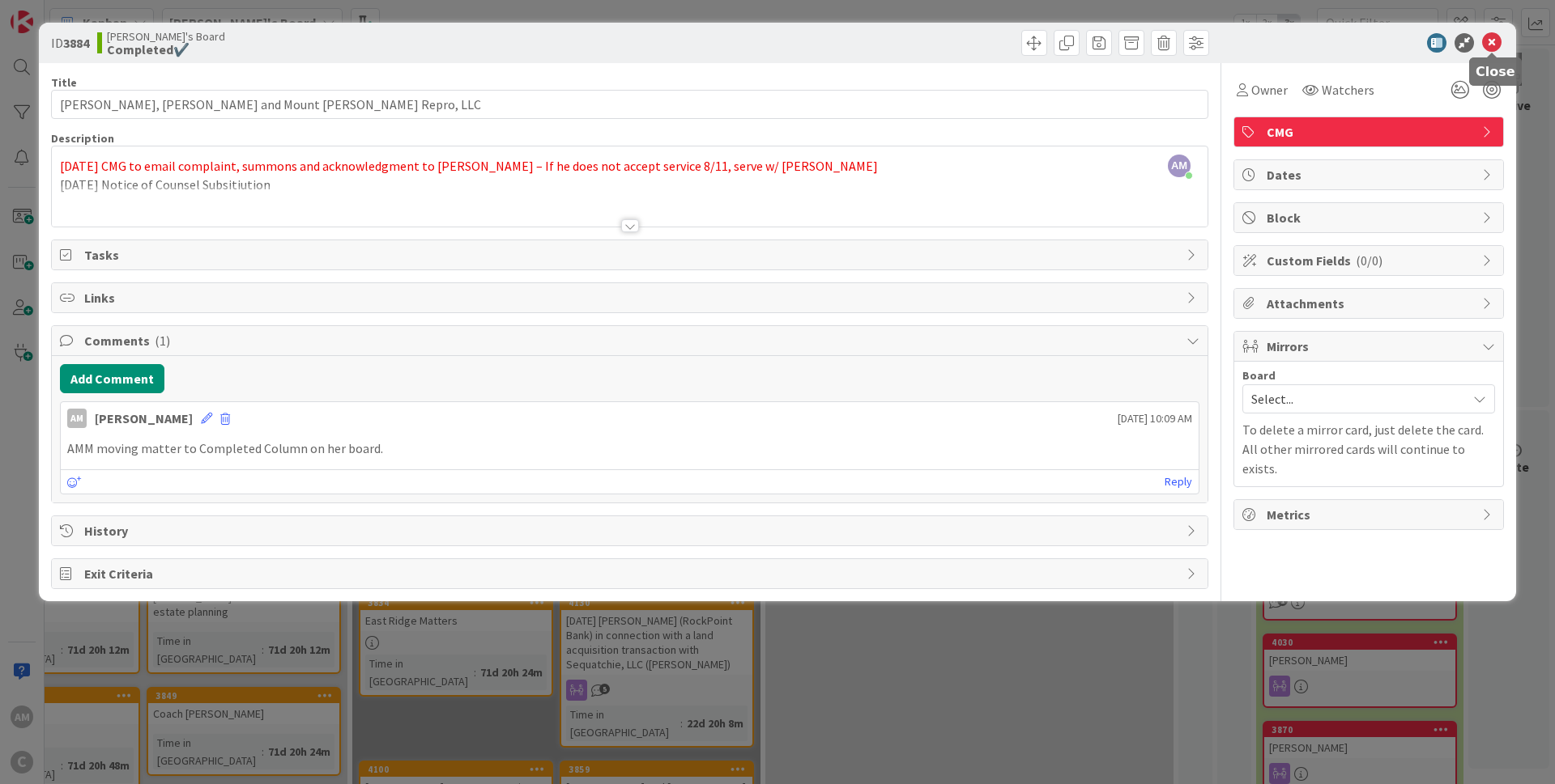
click at [1491, 47] on icon at bounding box center [1491, 42] width 19 height 19
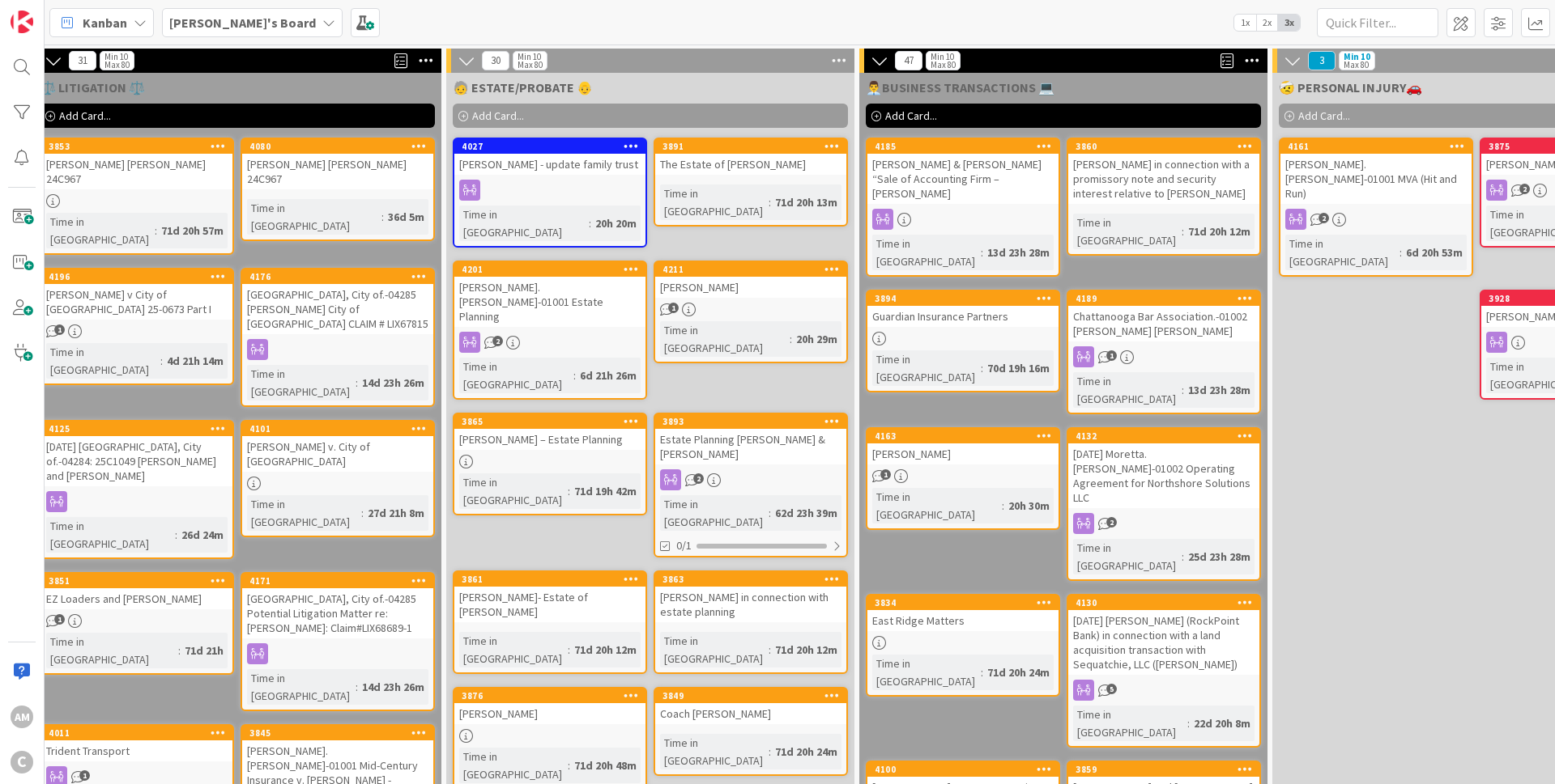
scroll to position [0, 710]
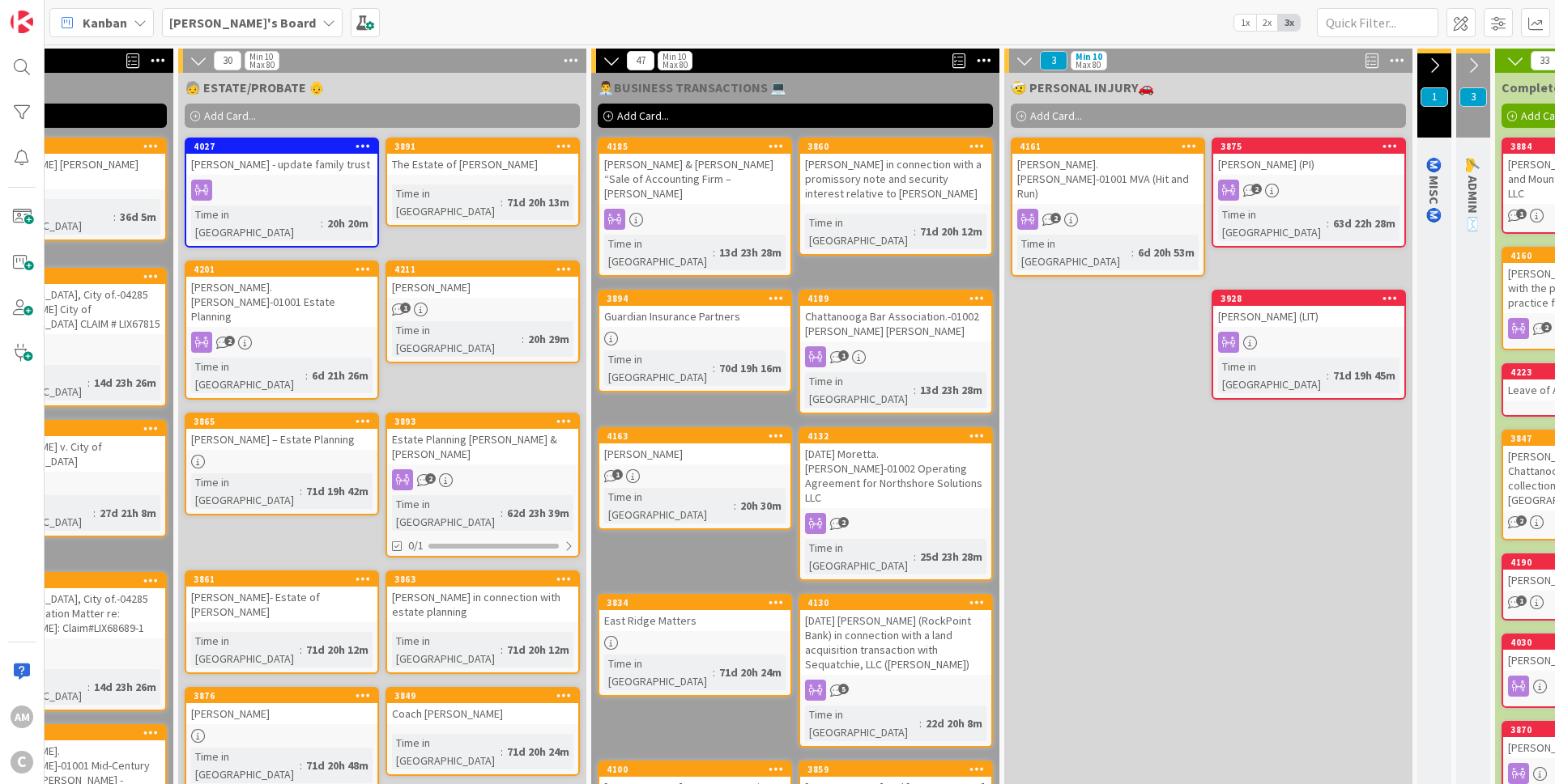
click at [1173, 182] on div "[PERSON_NAME].[PERSON_NAME]-01001 MVA (Hit and Run)" at bounding box center [1107, 179] width 191 height 50
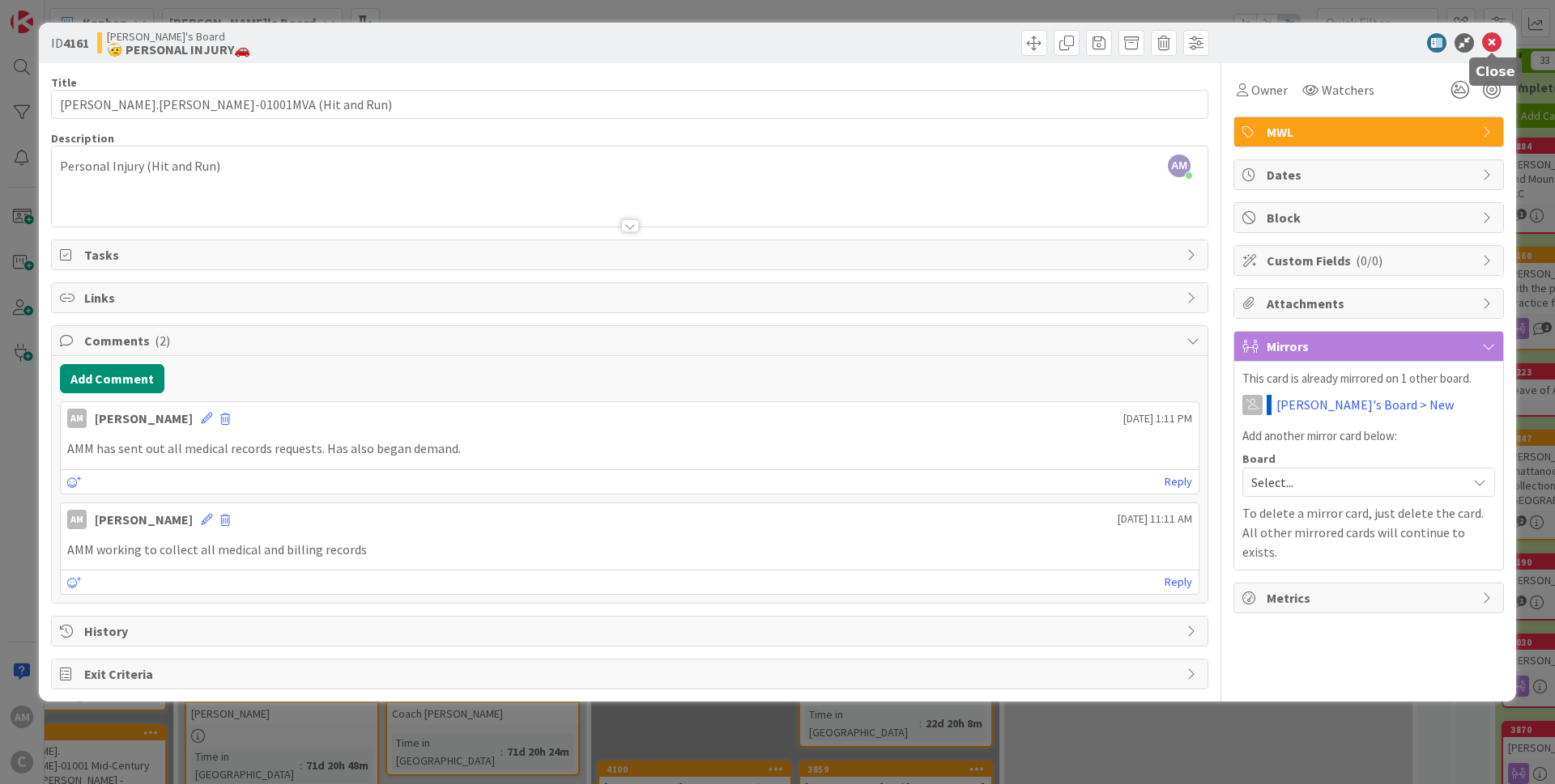
click at [1495, 42] on icon at bounding box center [1491, 42] width 19 height 19
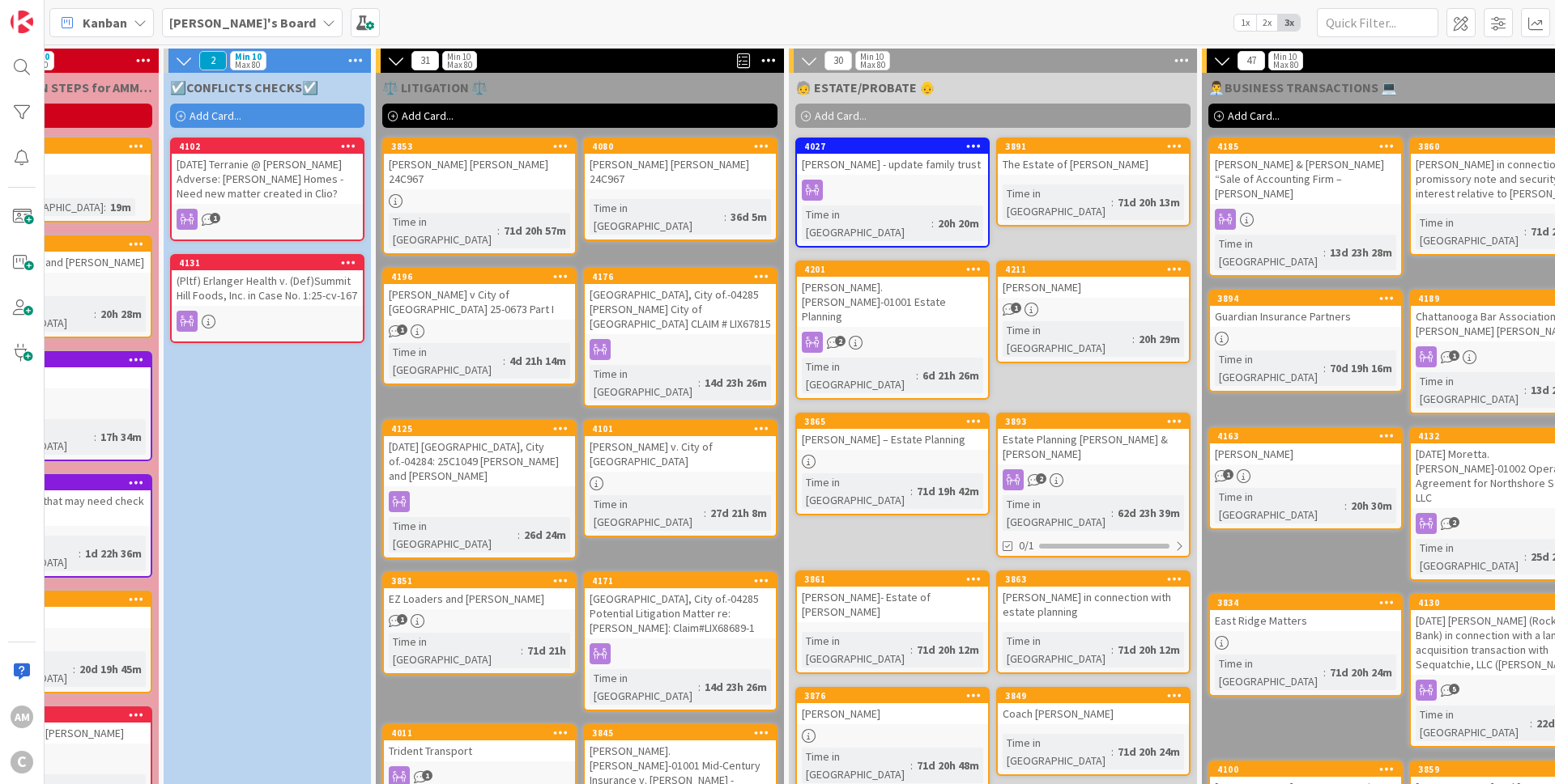
scroll to position [0, 104]
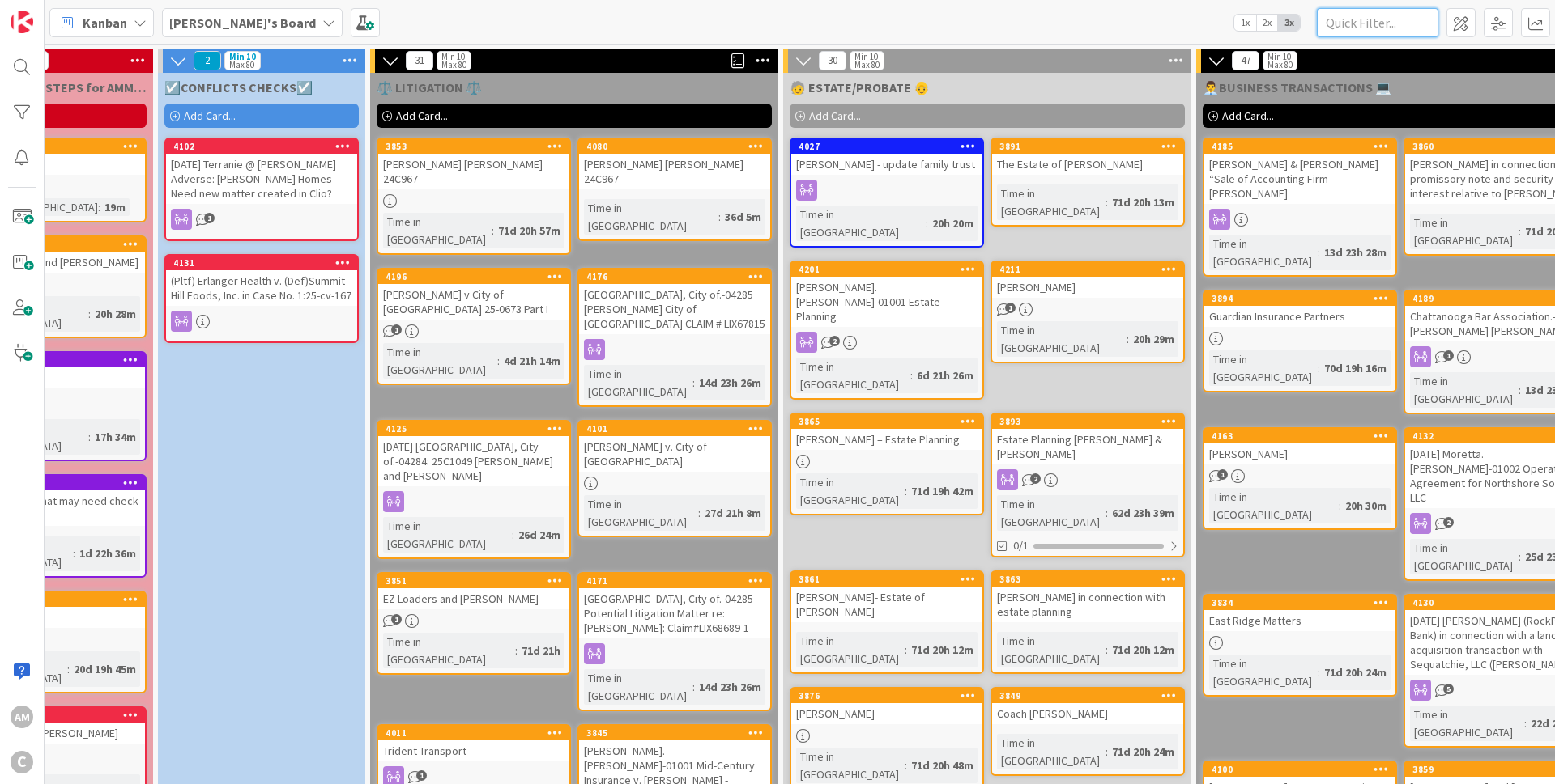
click at [1350, 31] on input "text" at bounding box center [1377, 23] width 121 height 30
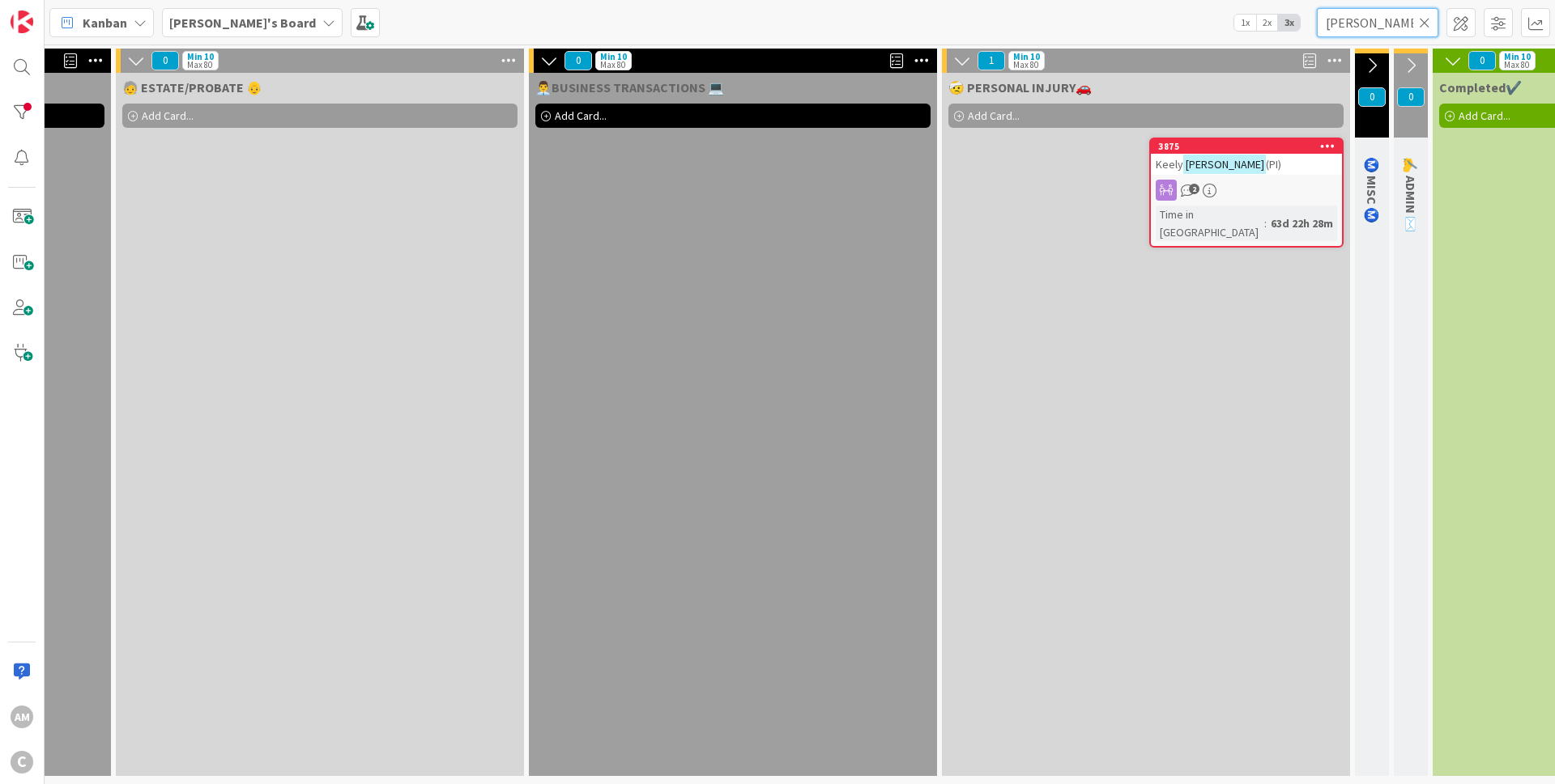
scroll to position [0, 916]
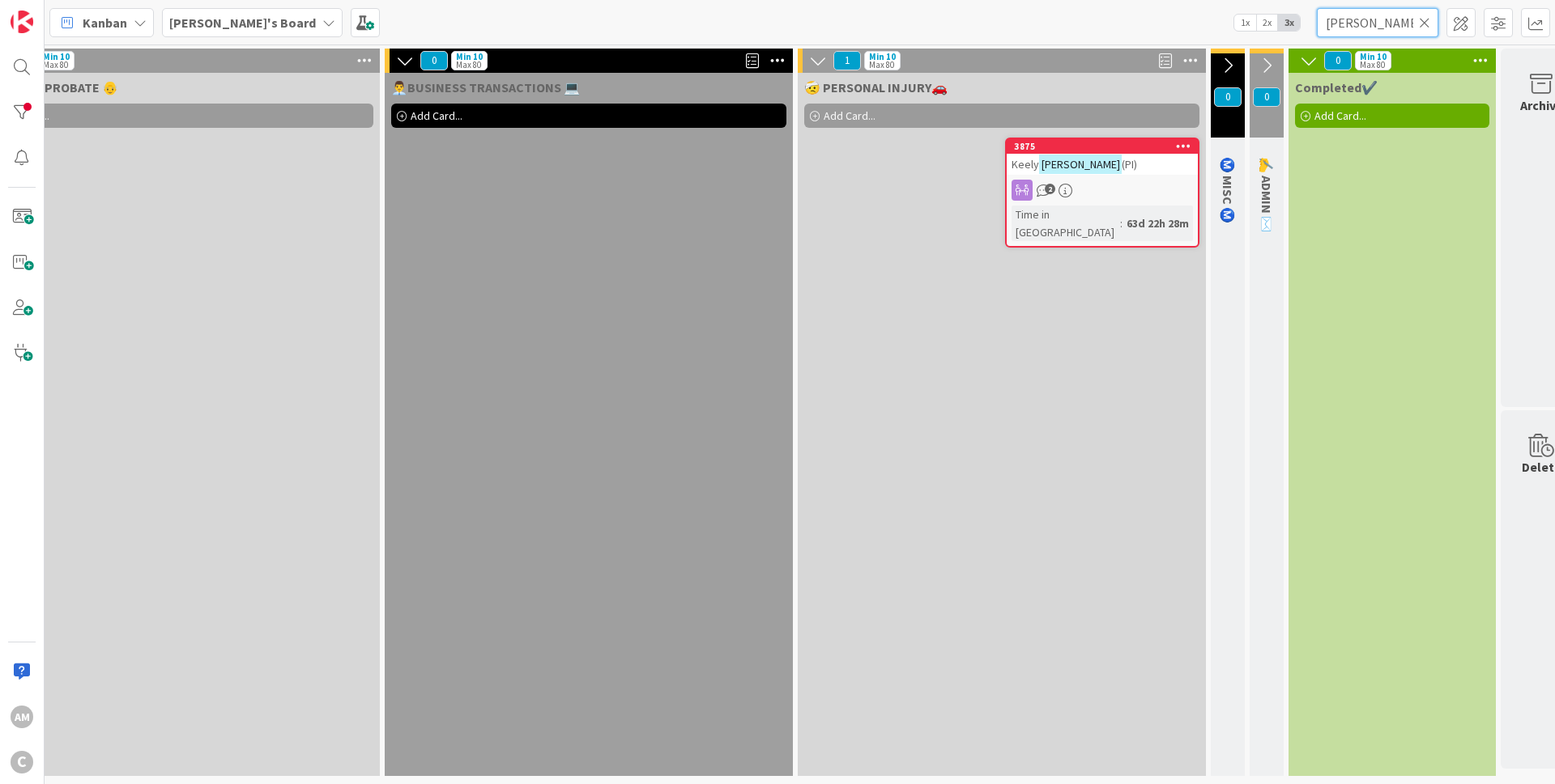
type input "[PERSON_NAME]"
click at [1156, 167] on div "[PERSON_NAME] (PI)" at bounding box center [1101, 164] width 191 height 21
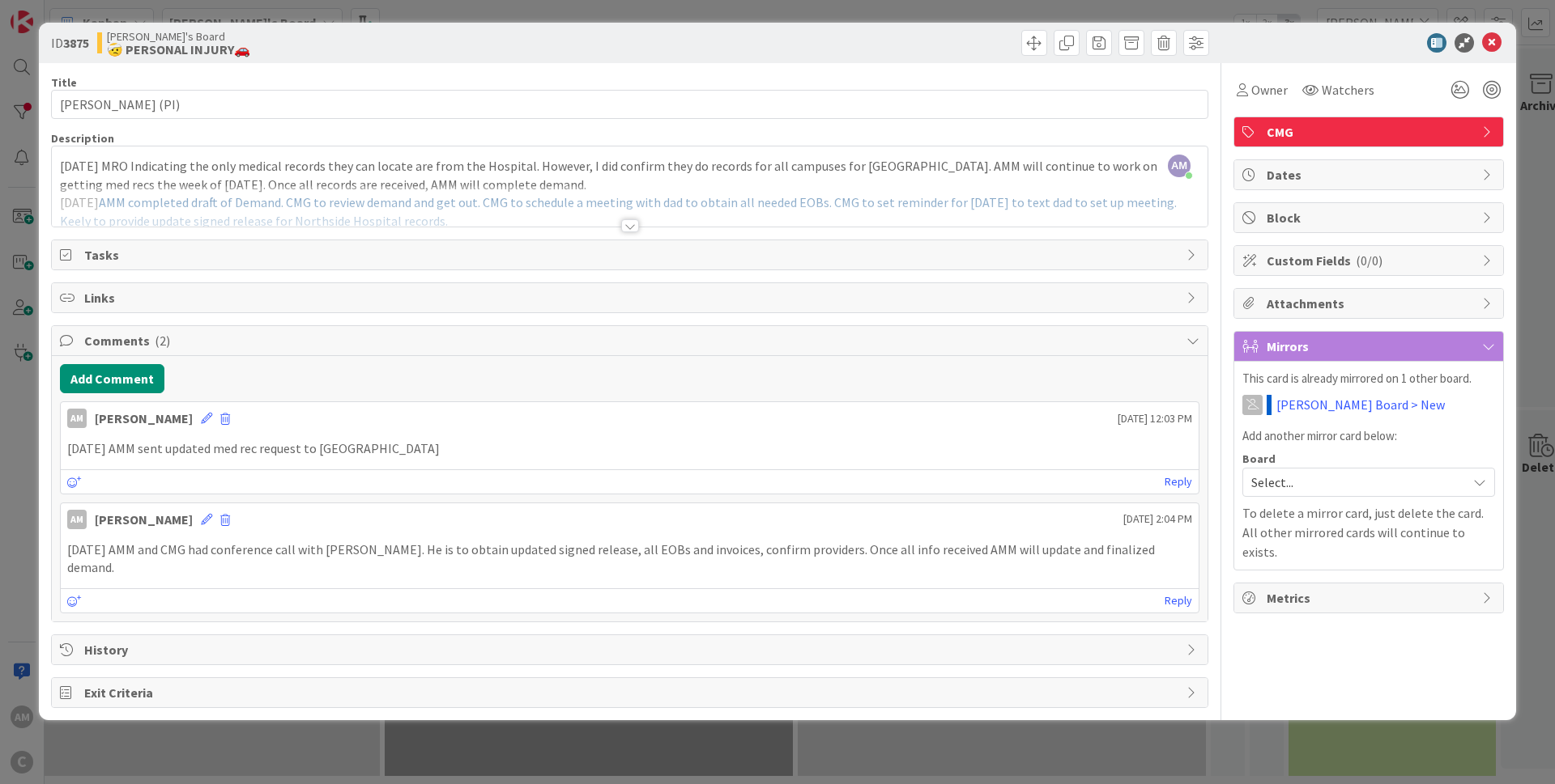
click at [626, 225] on div at bounding box center [629, 225] width 18 height 13
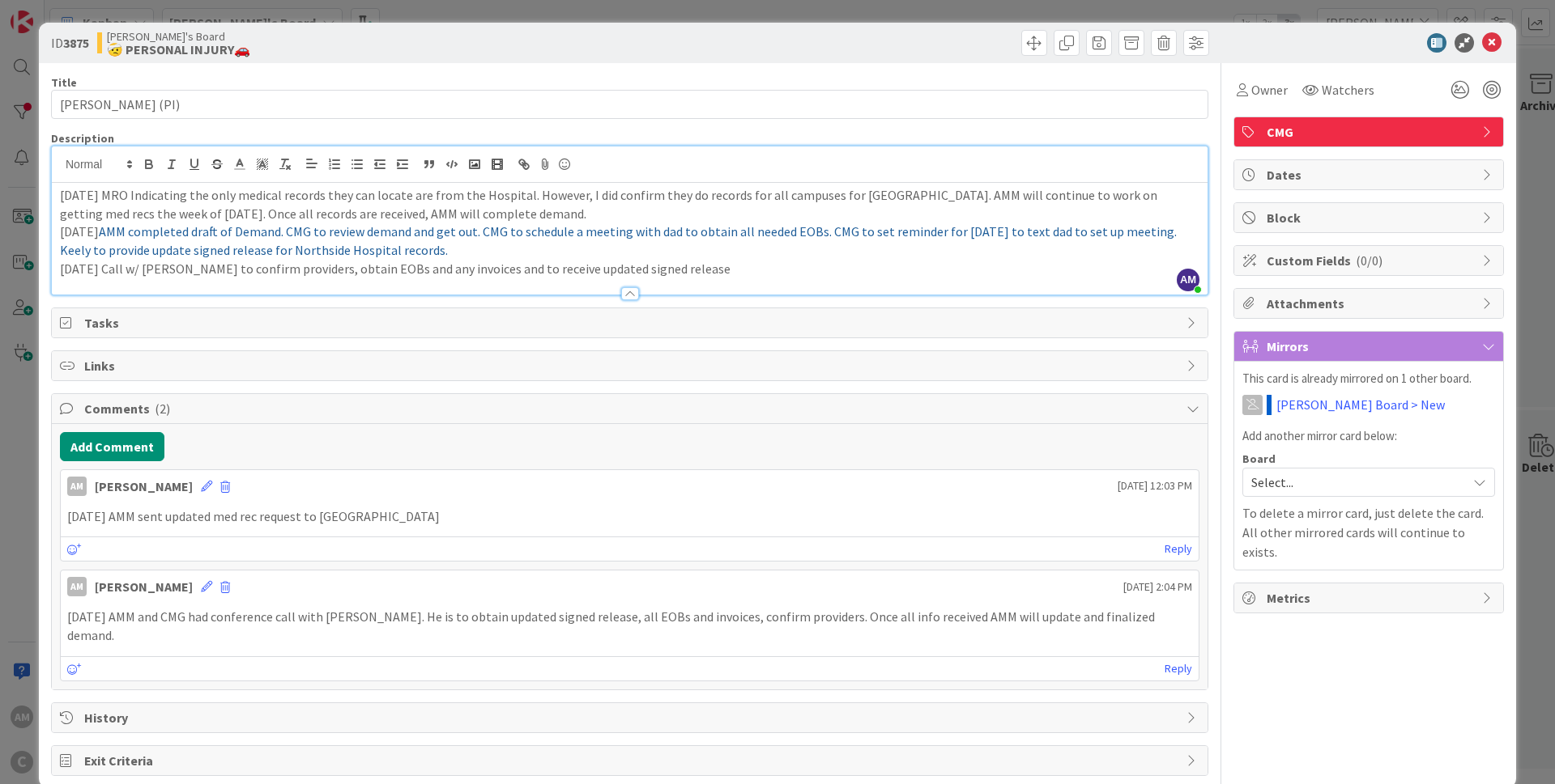
click at [163, 457] on div "Add Comment" at bounding box center [629, 447] width 1139 height 30
click at [154, 450] on button "Add Comment" at bounding box center [112, 447] width 104 height 30
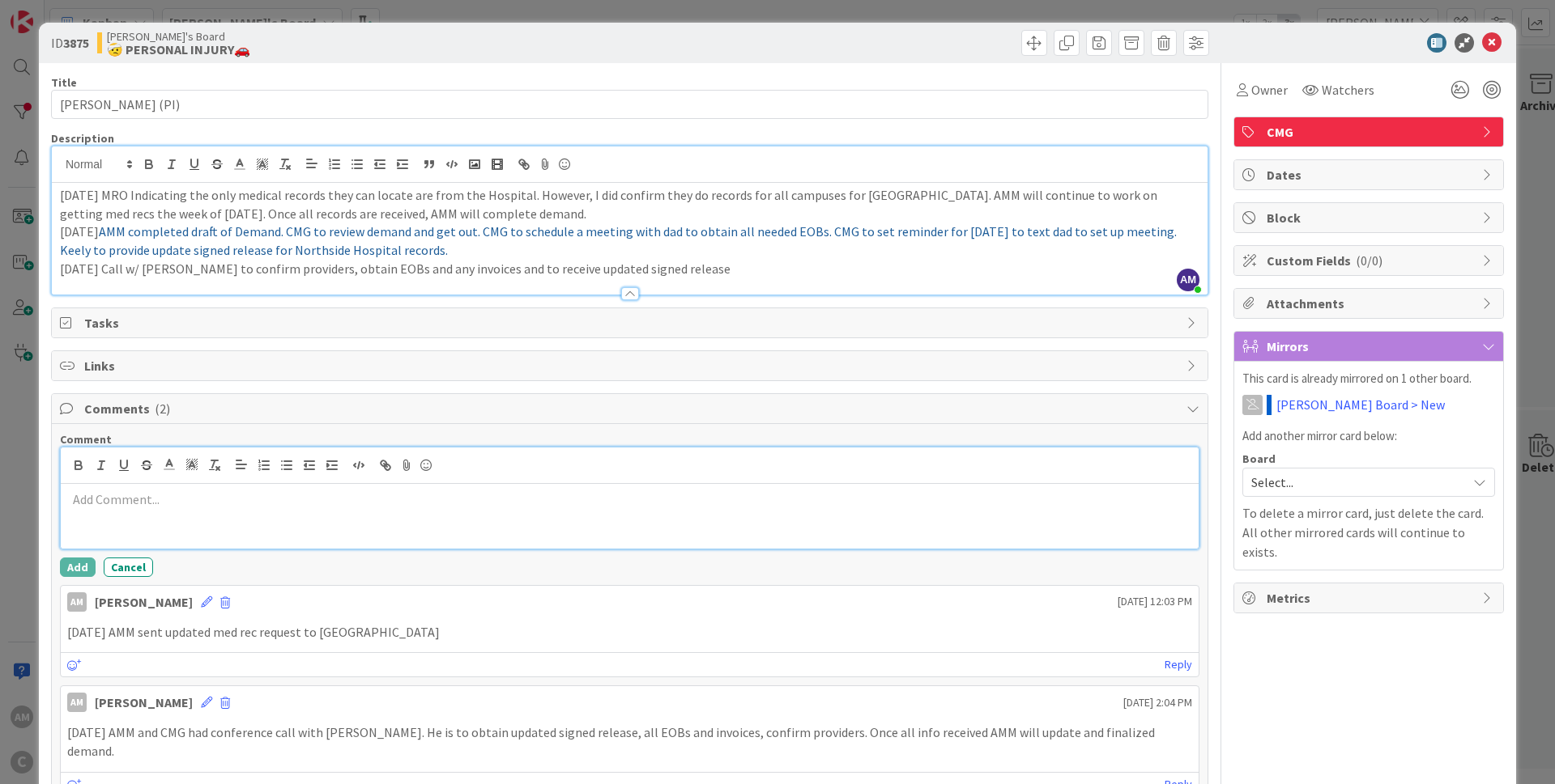
click at [240, 512] on div at bounding box center [629, 516] width 1137 height 65
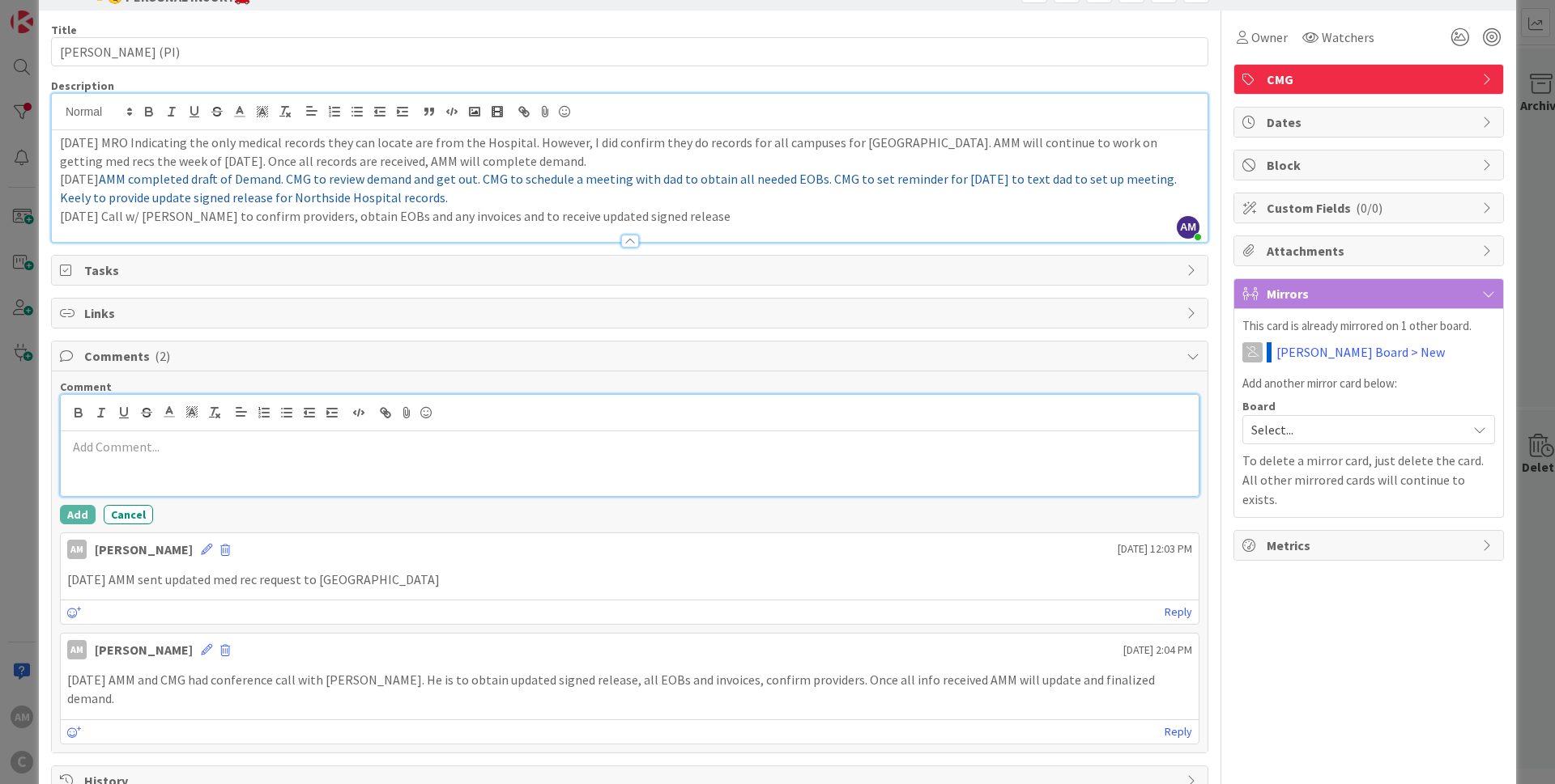
scroll to position [45, 0]
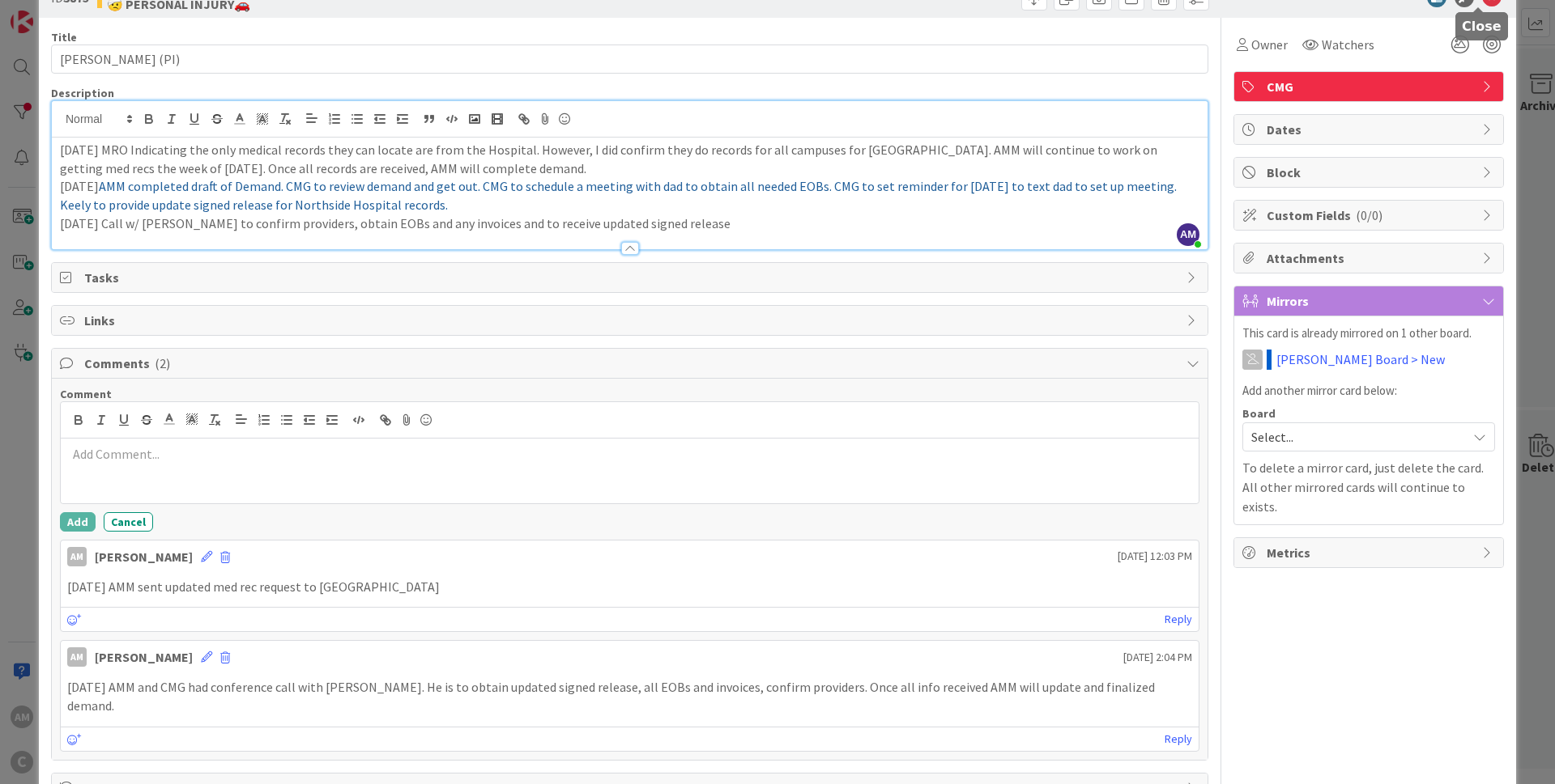
click at [1481, 6] on body "AM C Kanban [PERSON_NAME]'s Board 1x 2x 3x [PERSON_NAME] 0 Min 10 Max 80 🚨NEW A…" at bounding box center [777, 392] width 1555 height 784
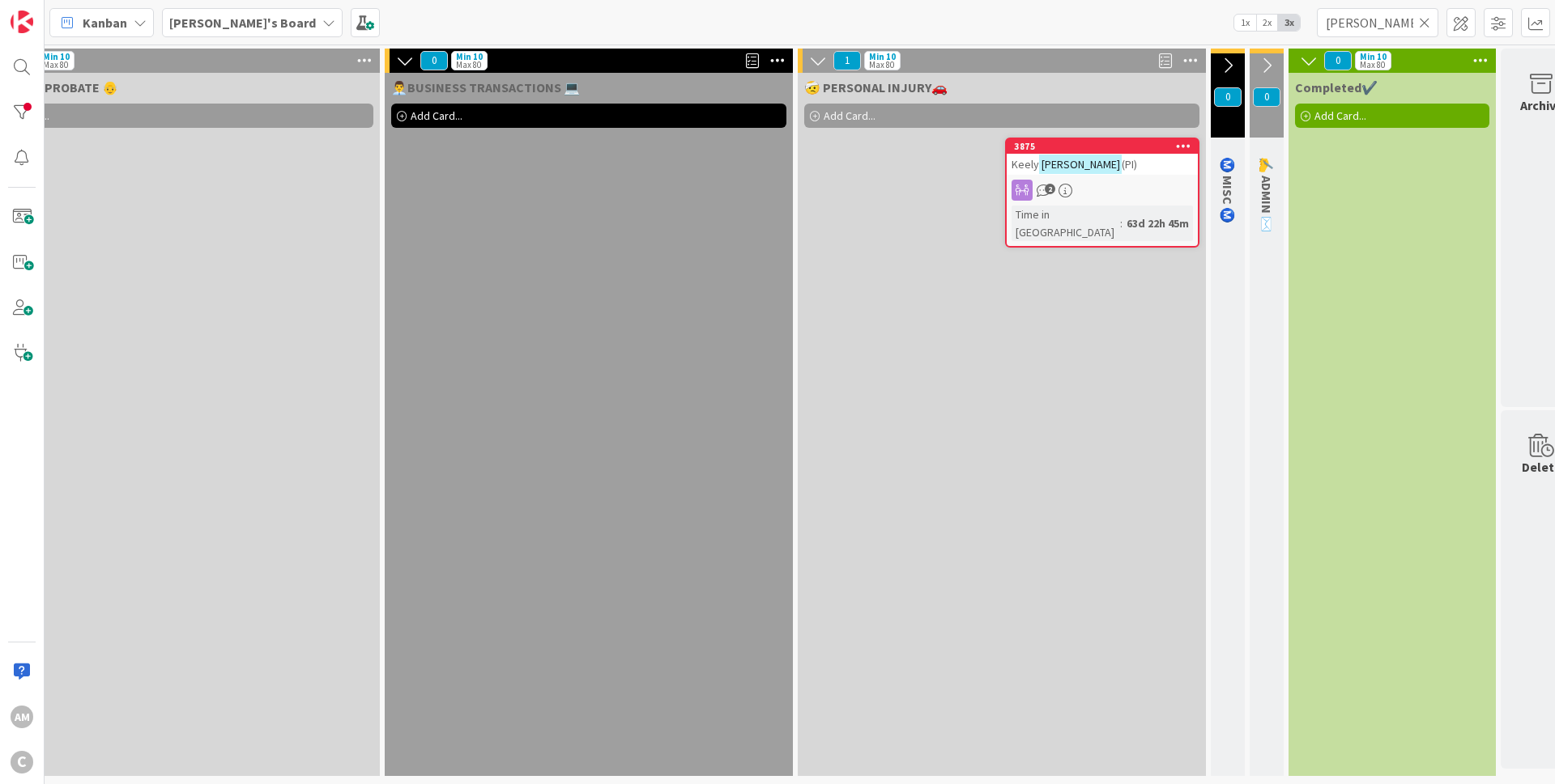
click at [1423, 23] on icon at bounding box center [1424, 23] width 11 height 15
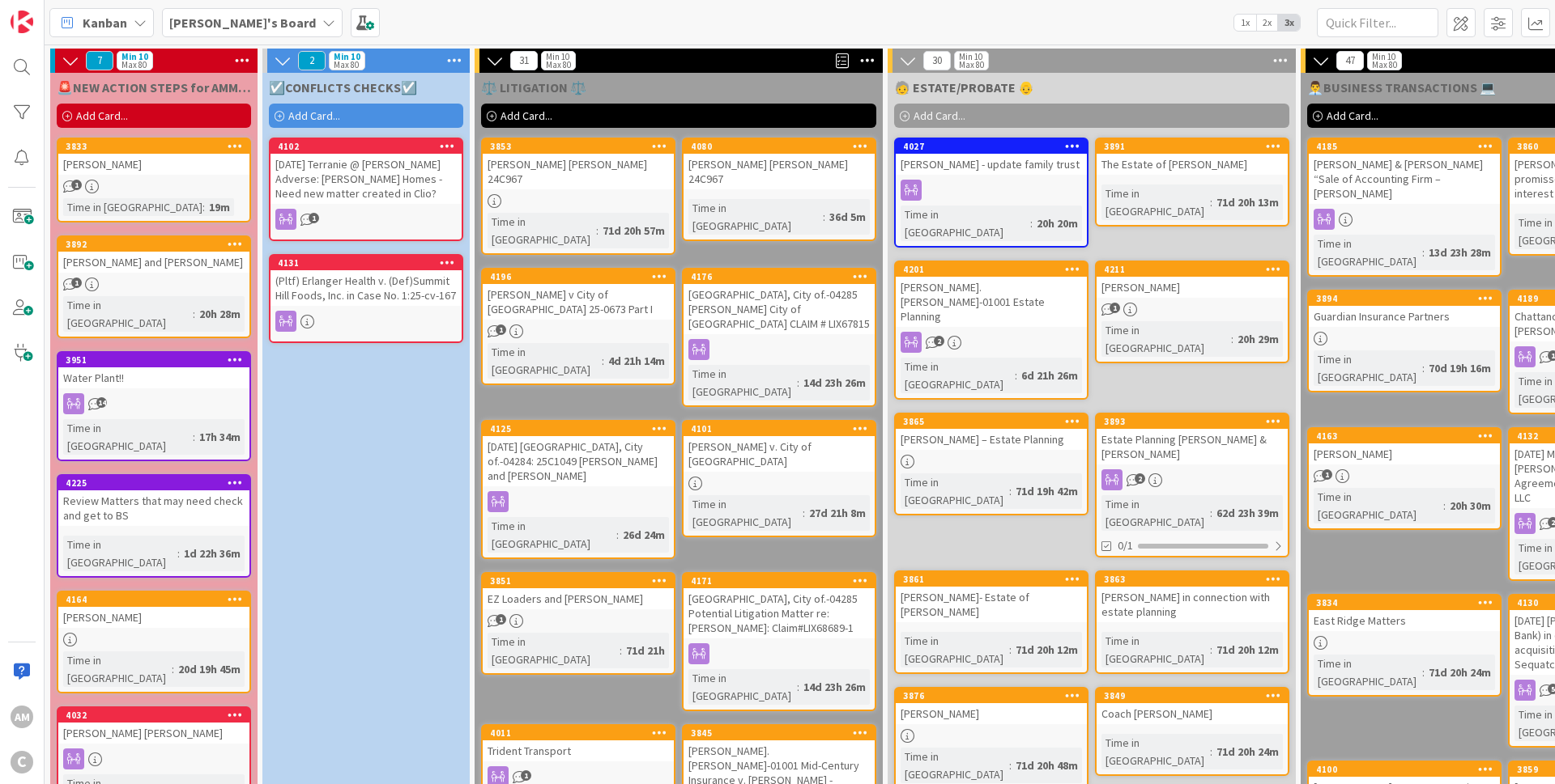
click at [243, 19] on b "[PERSON_NAME]'s Board" at bounding box center [242, 23] width 147 height 17
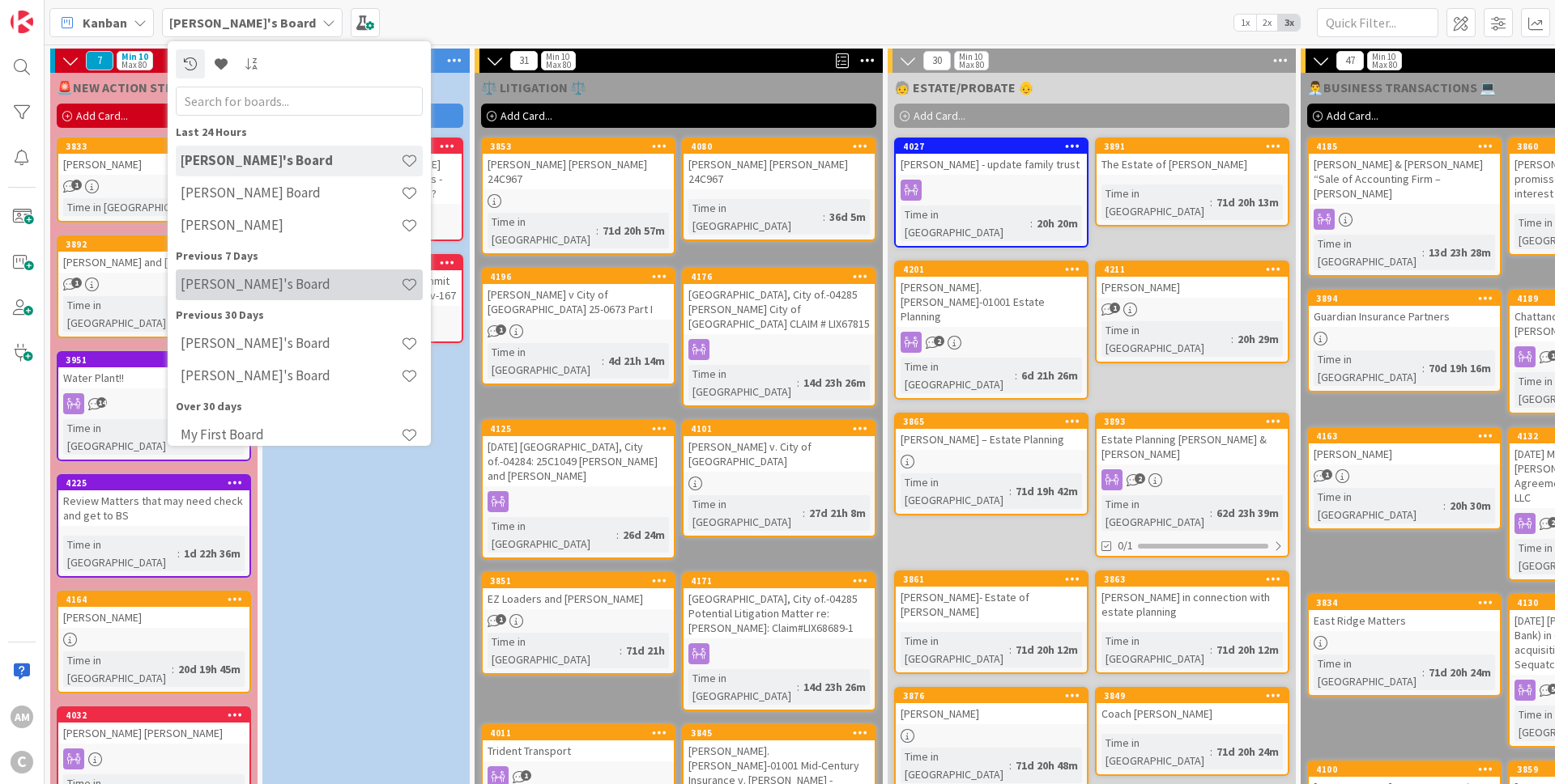
click at [251, 283] on h4 "[PERSON_NAME]'s Board" at bounding box center [290, 284] width 220 height 17
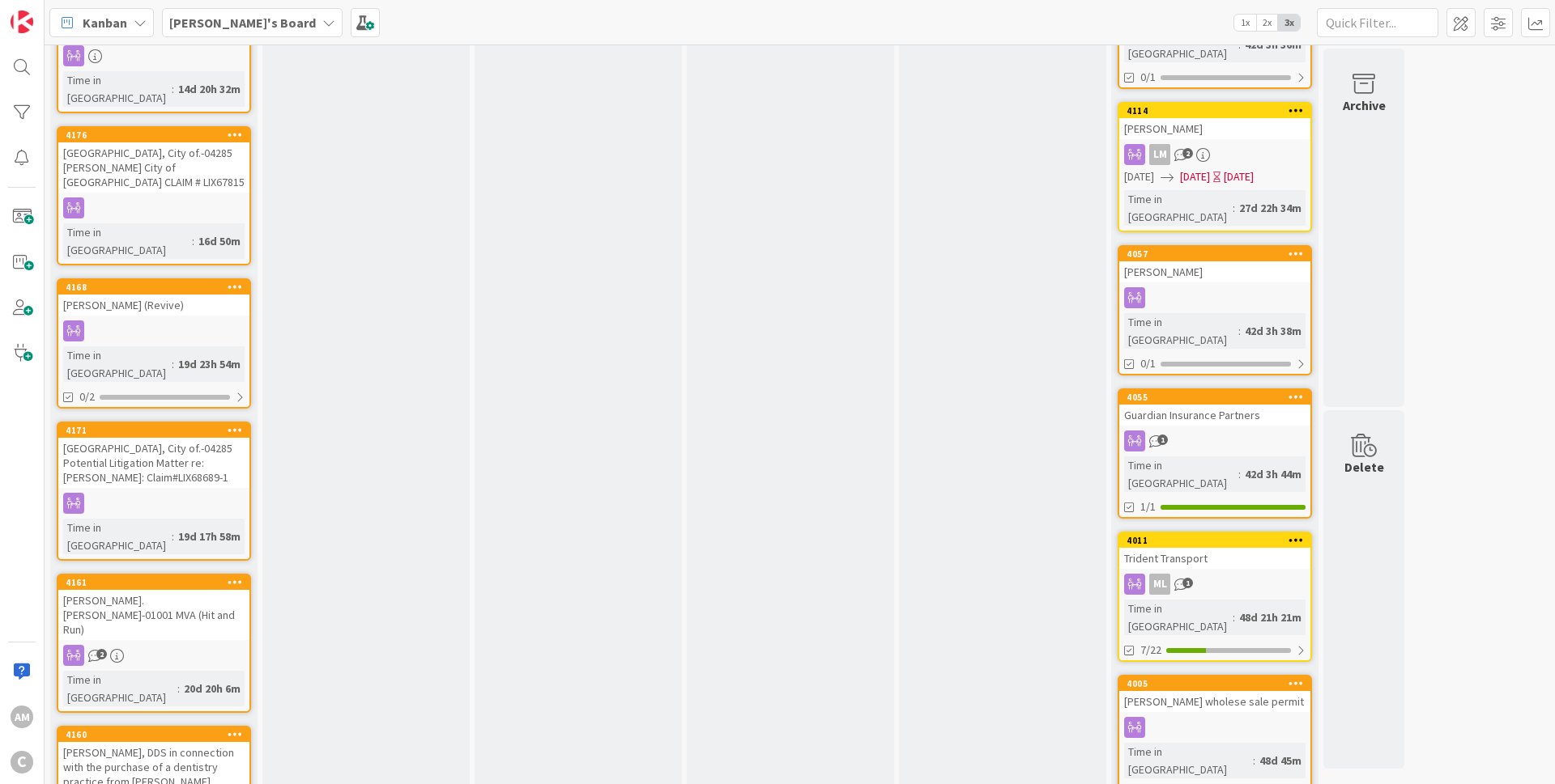
scroll to position [638, 0]
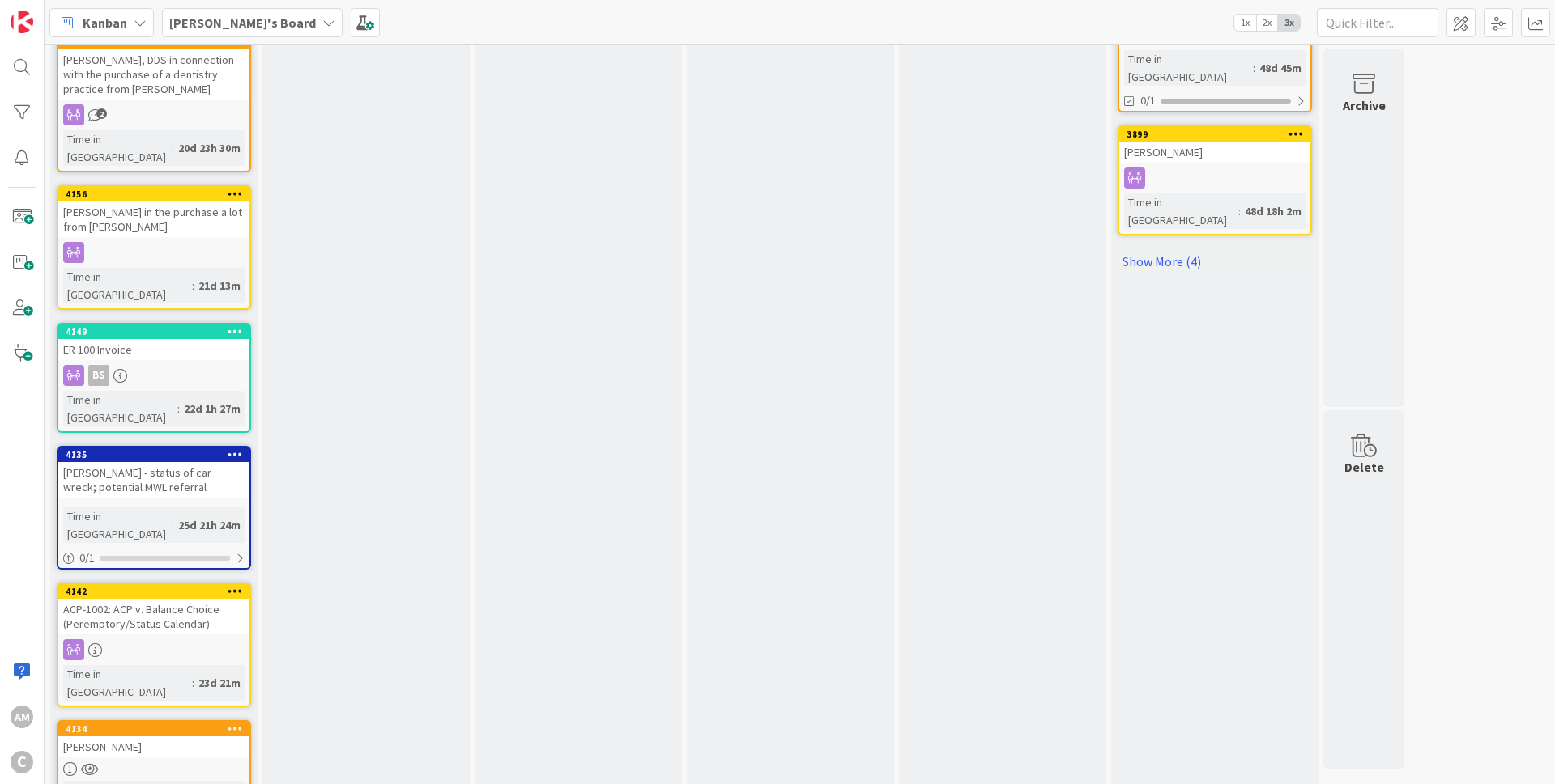
scroll to position [1177, 0]
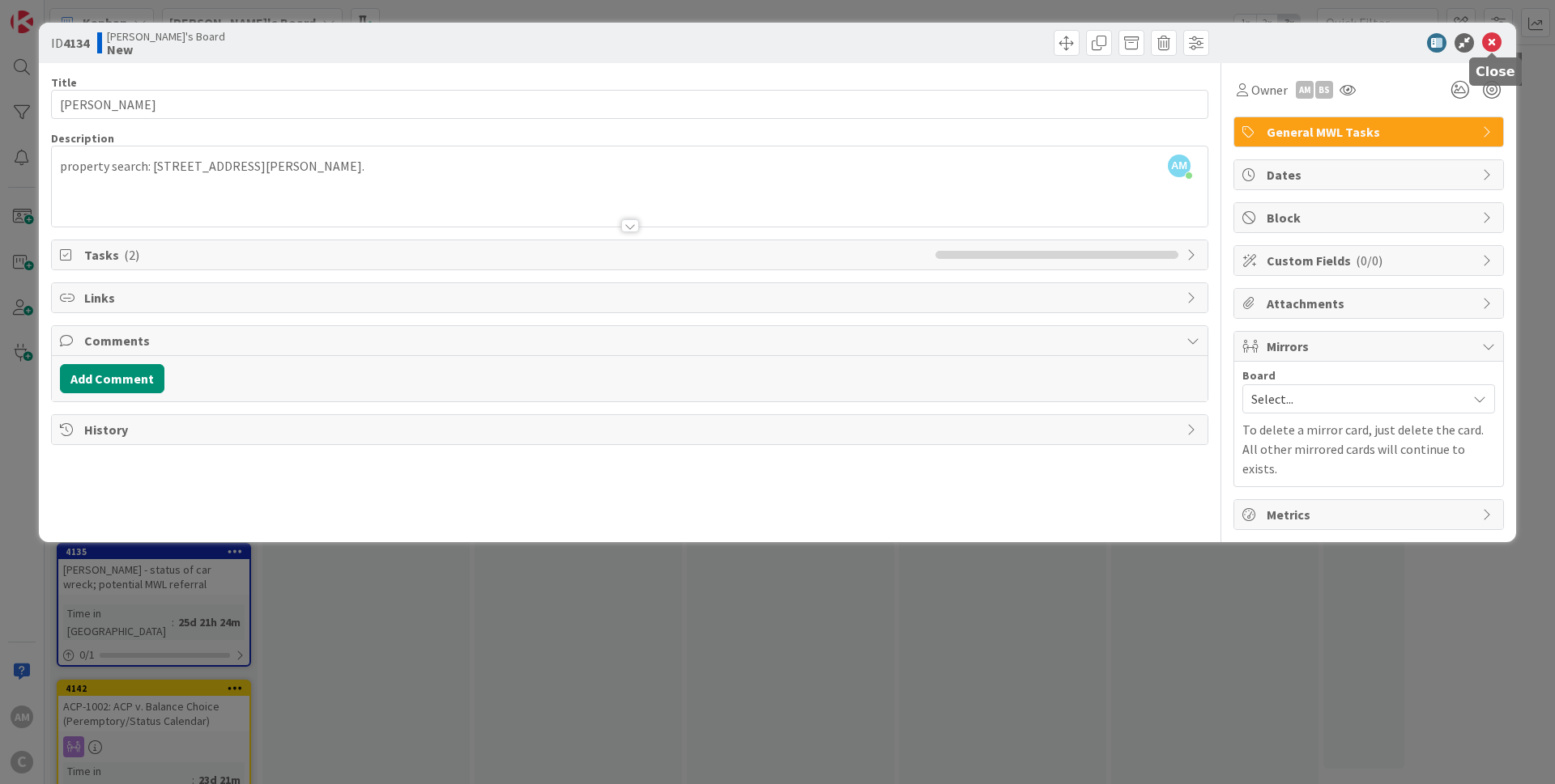
click at [1492, 46] on icon at bounding box center [1491, 42] width 19 height 19
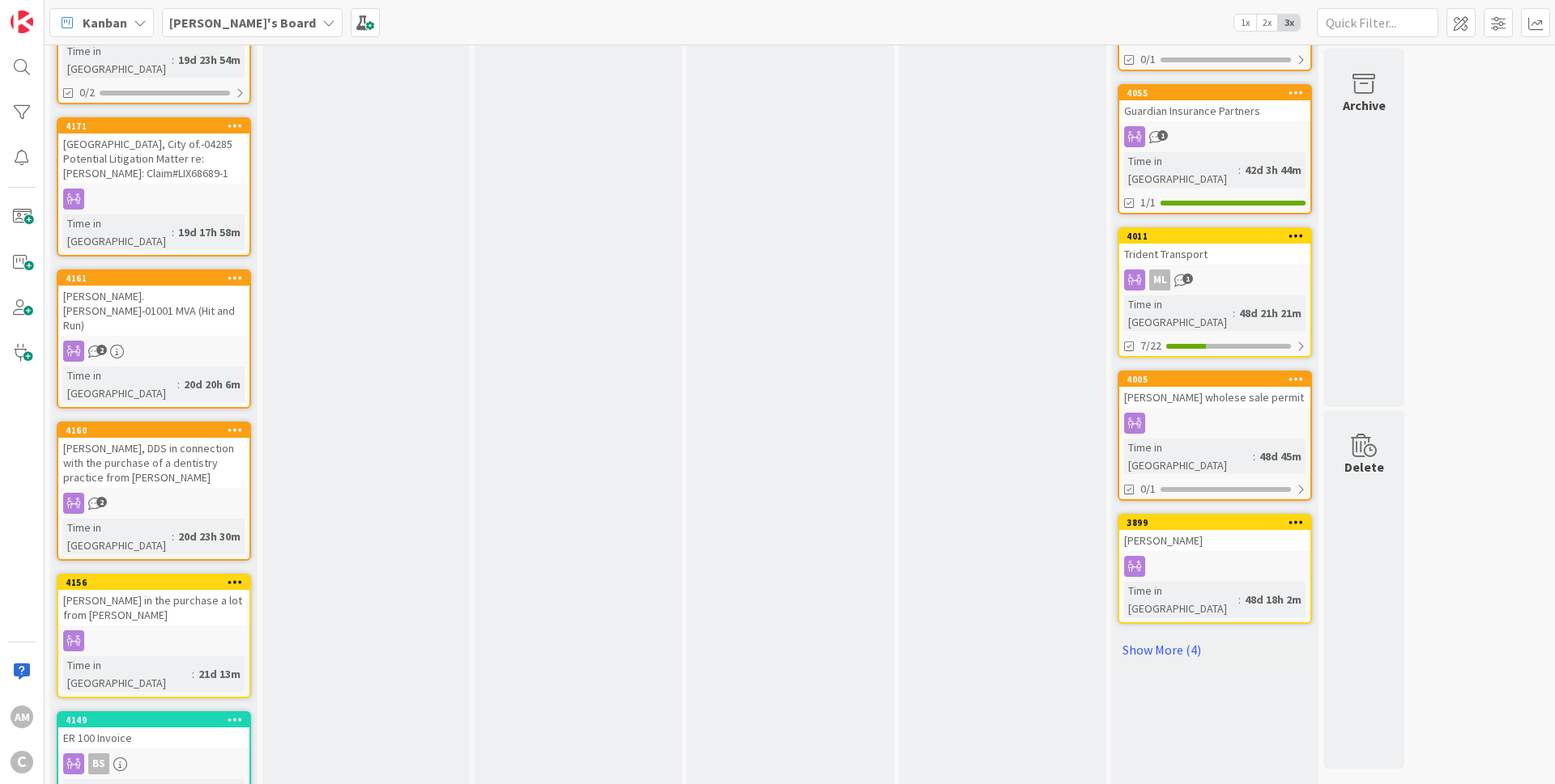
scroll to position [789, 0]
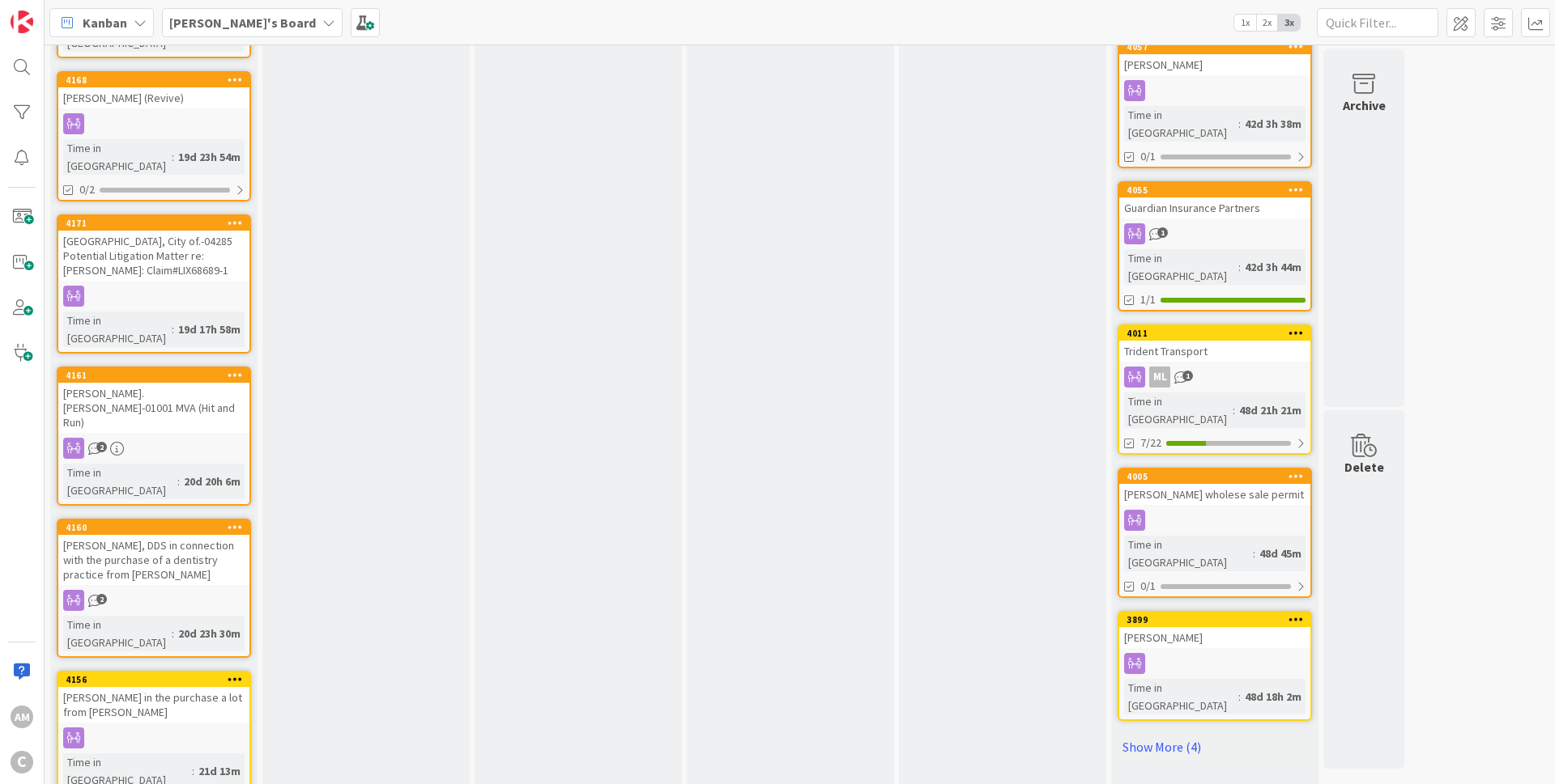
click at [219, 535] on div "[PERSON_NAME], DDS in connection with the purchase of a dentistry practice from…" at bounding box center [153, 560] width 191 height 50
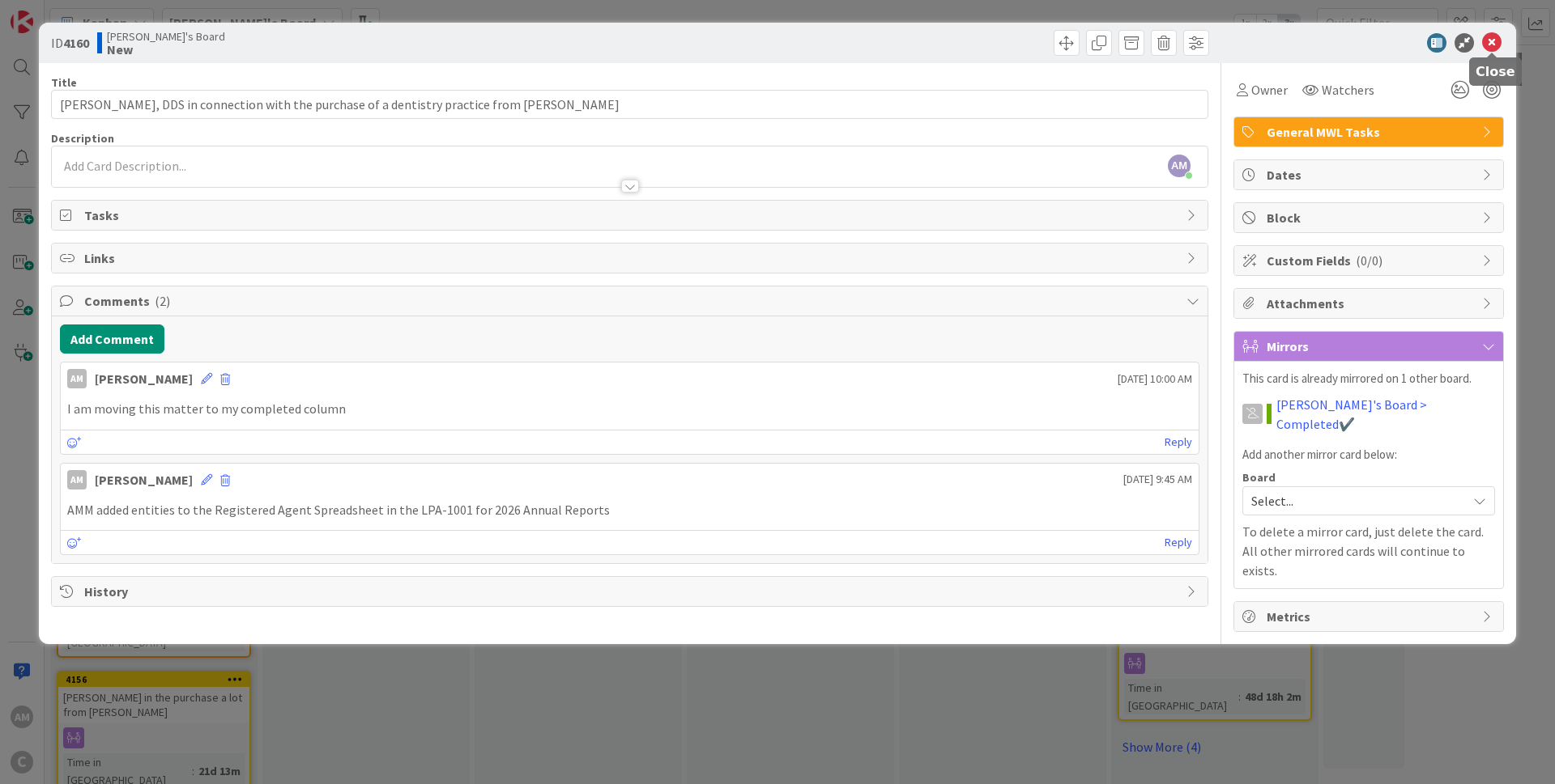
click at [1488, 40] on icon at bounding box center [1491, 42] width 19 height 19
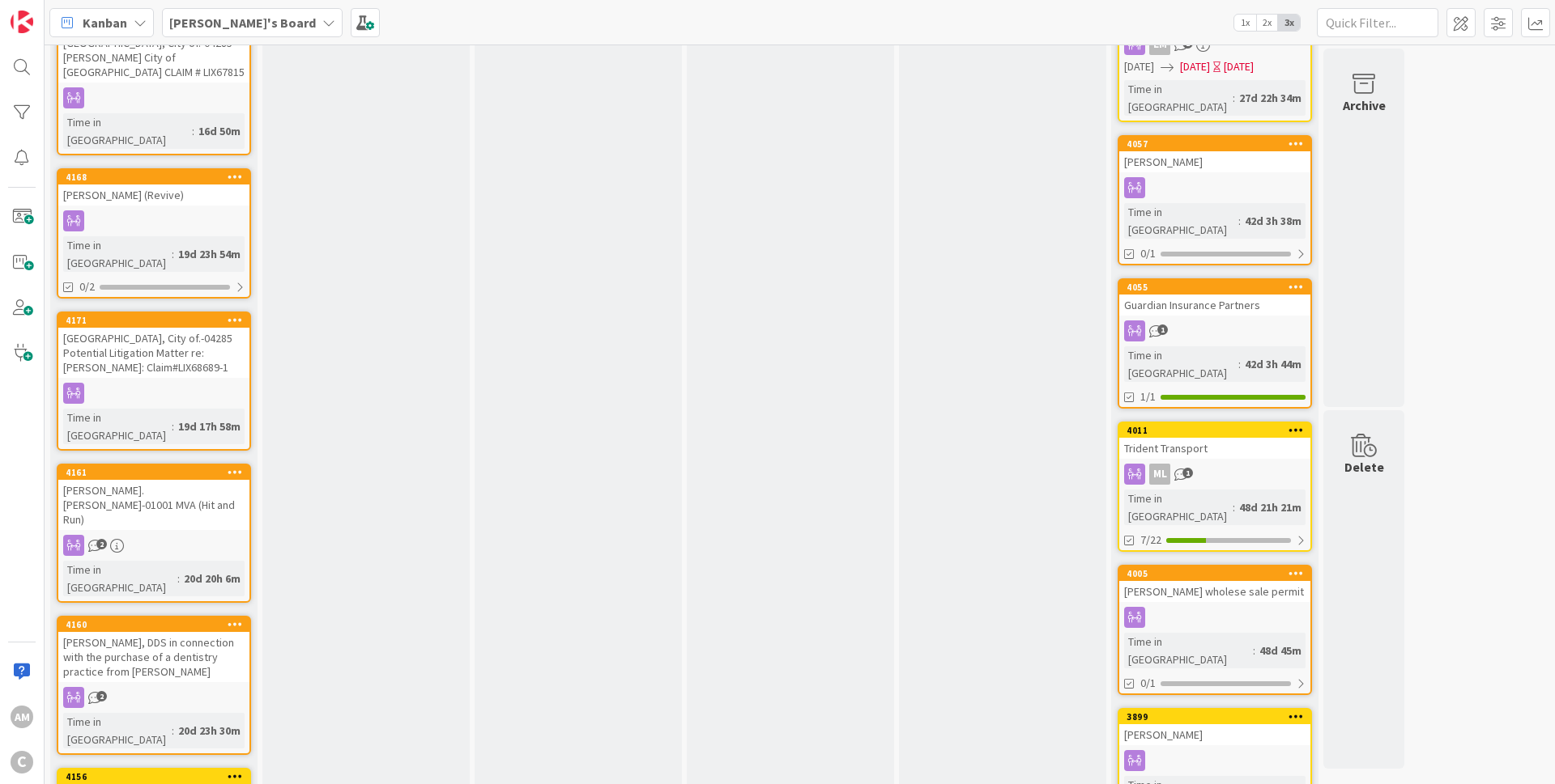
scroll to position [498, 0]
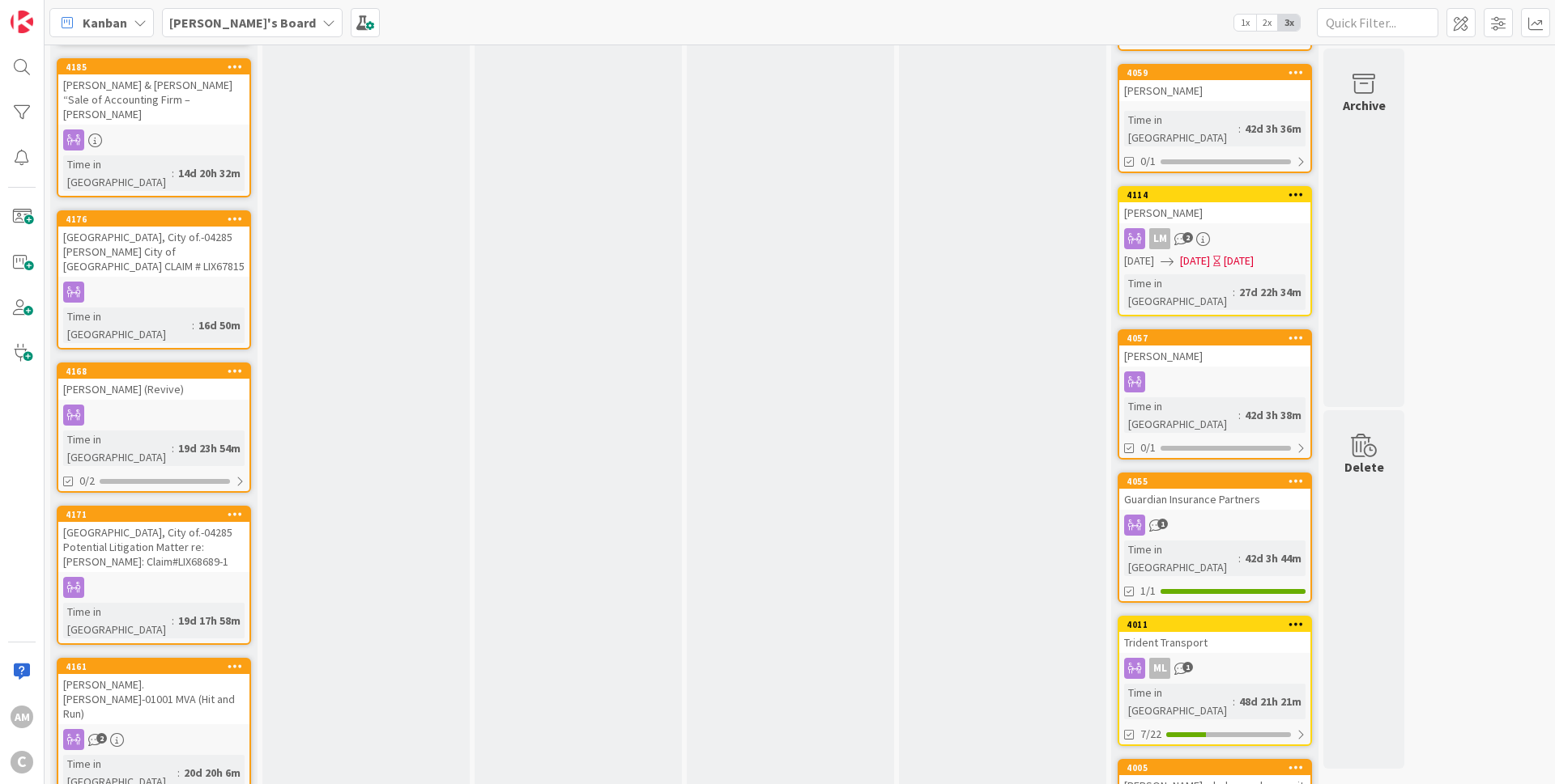
click at [174, 674] on div "[PERSON_NAME].[PERSON_NAME]-01001 MVA (Hit and Run)" at bounding box center [153, 699] width 191 height 50
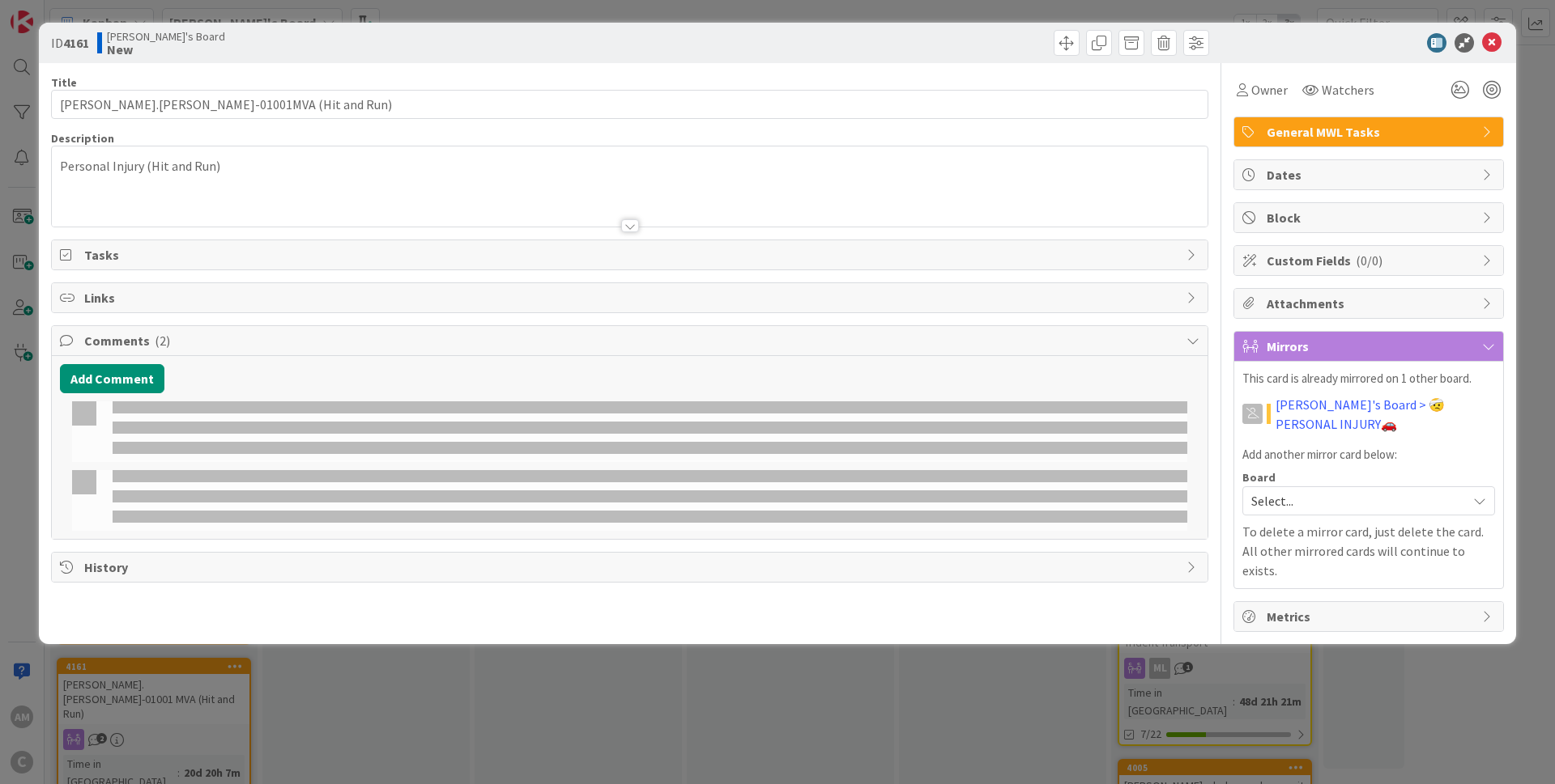
type input "[PERSON_NAME].[PERSON_NAME]-01001MVA (Hit and Run)"
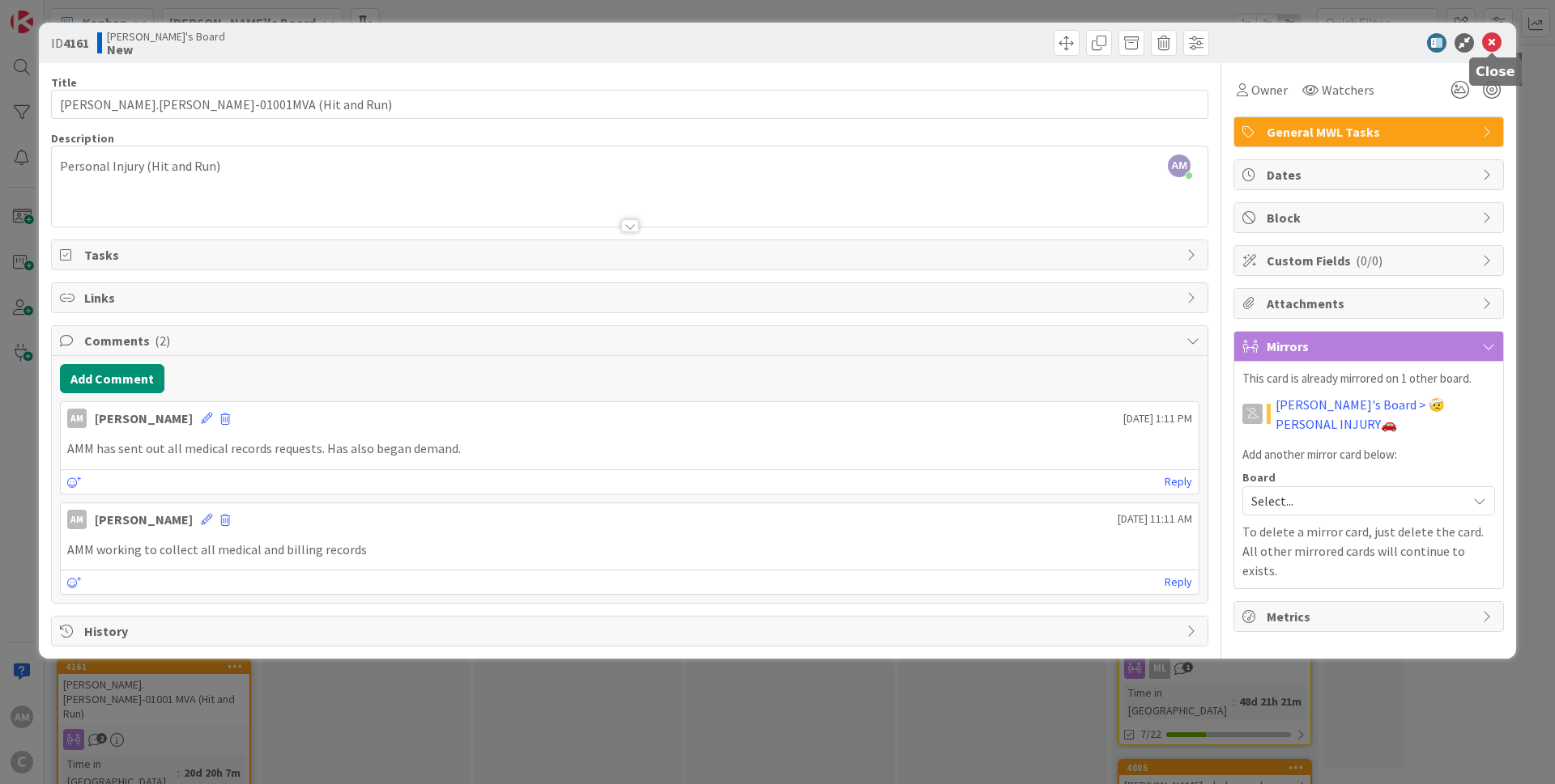
click at [1490, 43] on icon at bounding box center [1491, 42] width 19 height 19
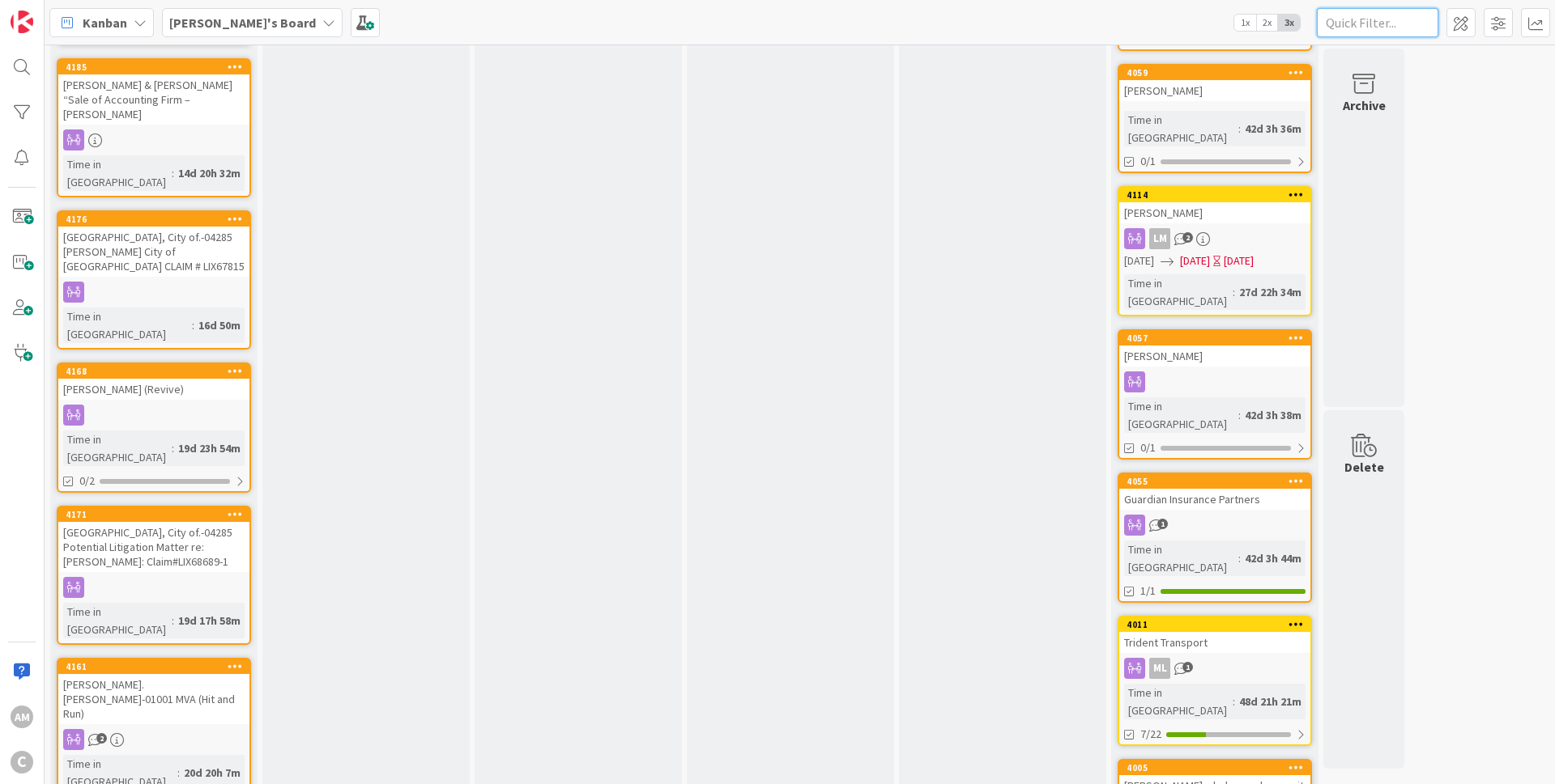
click at [1359, 28] on input "text" at bounding box center [1377, 23] width 121 height 30
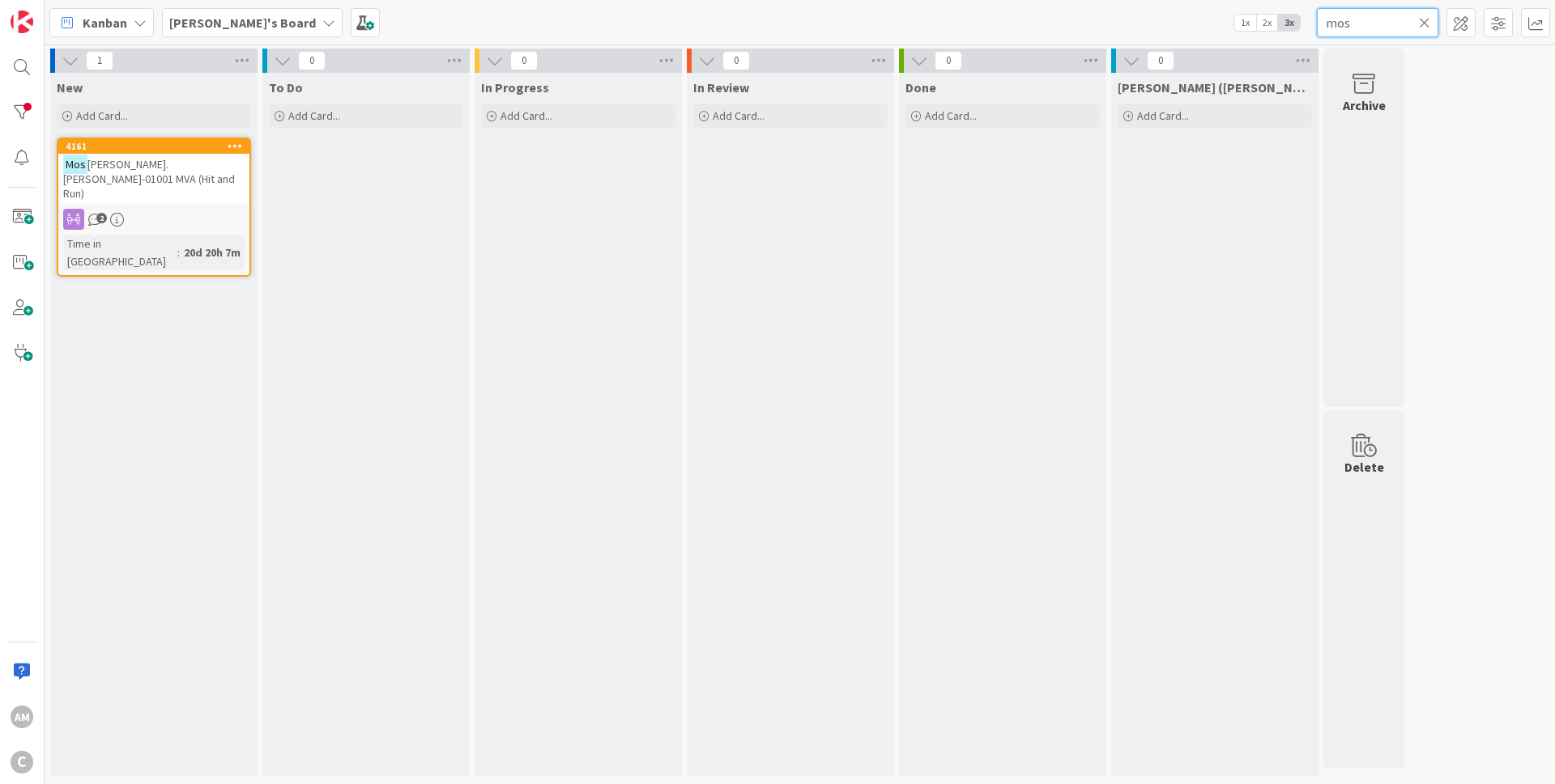
type input "mos"
click at [243, 176] on div "[PERSON_NAME].[PERSON_NAME]-01001 MVA (Hit and Run)" at bounding box center [153, 179] width 191 height 50
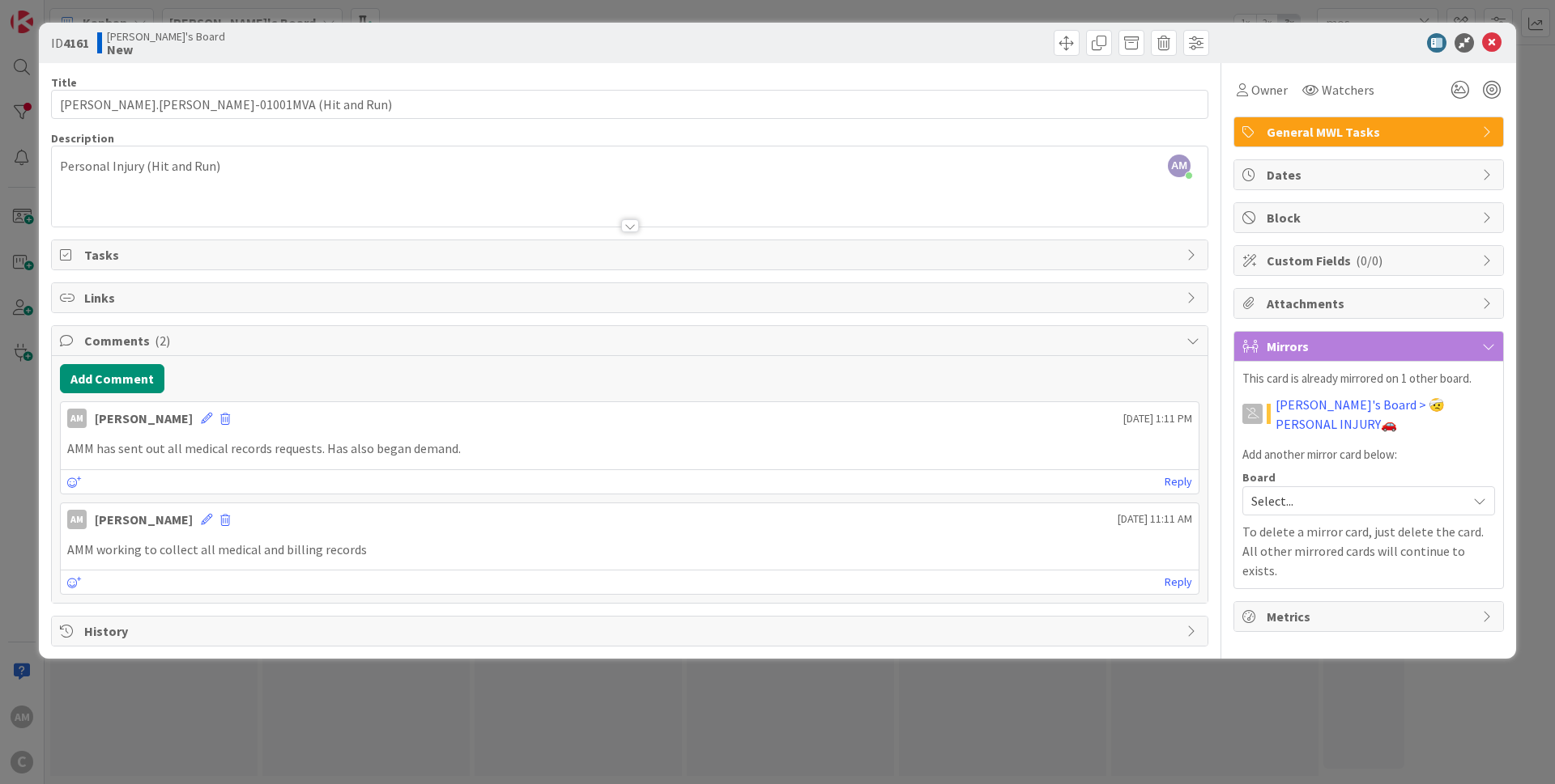
click at [1461, 187] on div "Dates" at bounding box center [1368, 175] width 269 height 30
type input "[PERSON_NAME].[PERSON_NAME]-01001MVA (Hit and Run)"
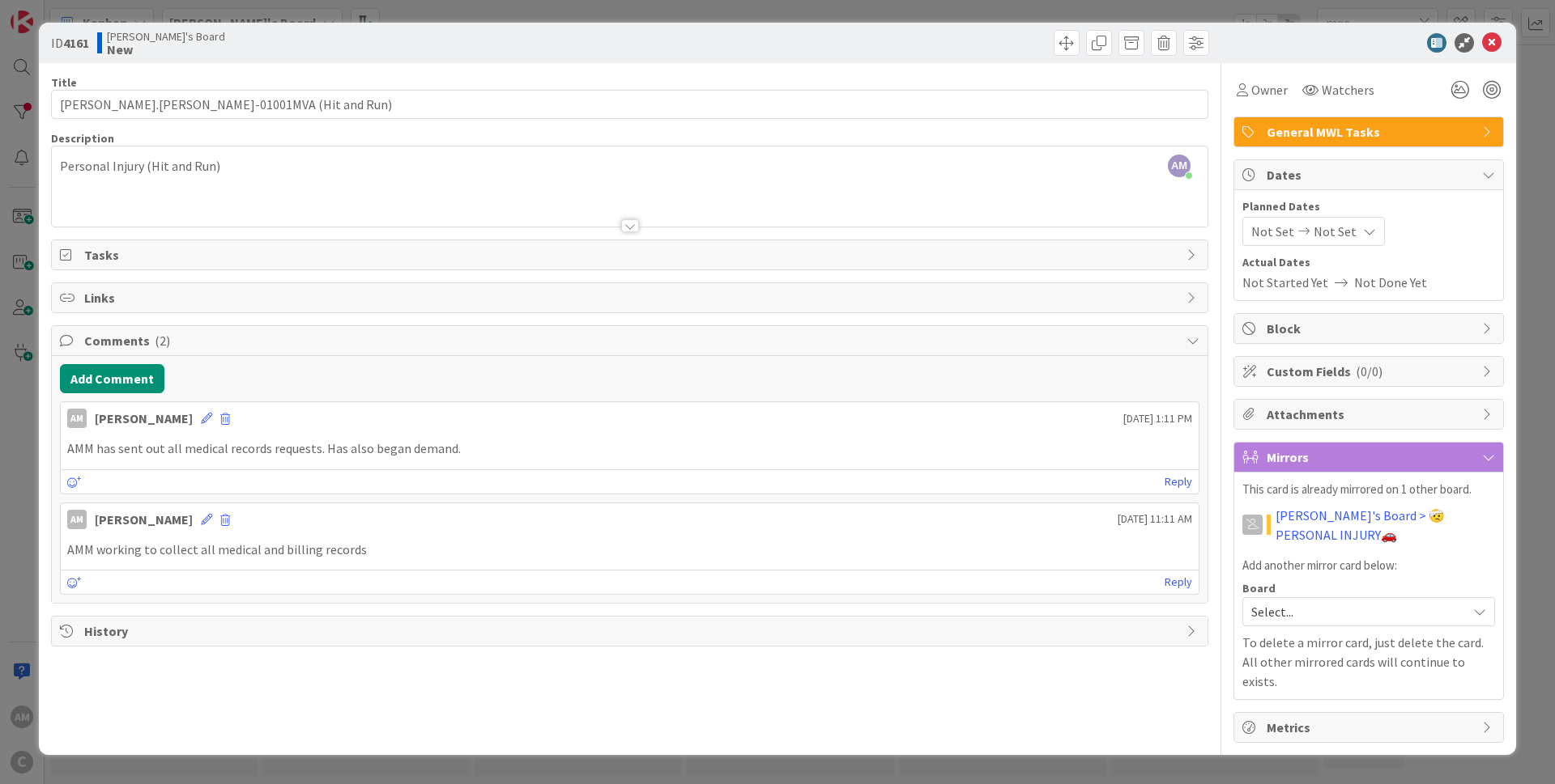
click at [1366, 237] on div "Not Set Not Set" at bounding box center [1313, 232] width 142 height 30
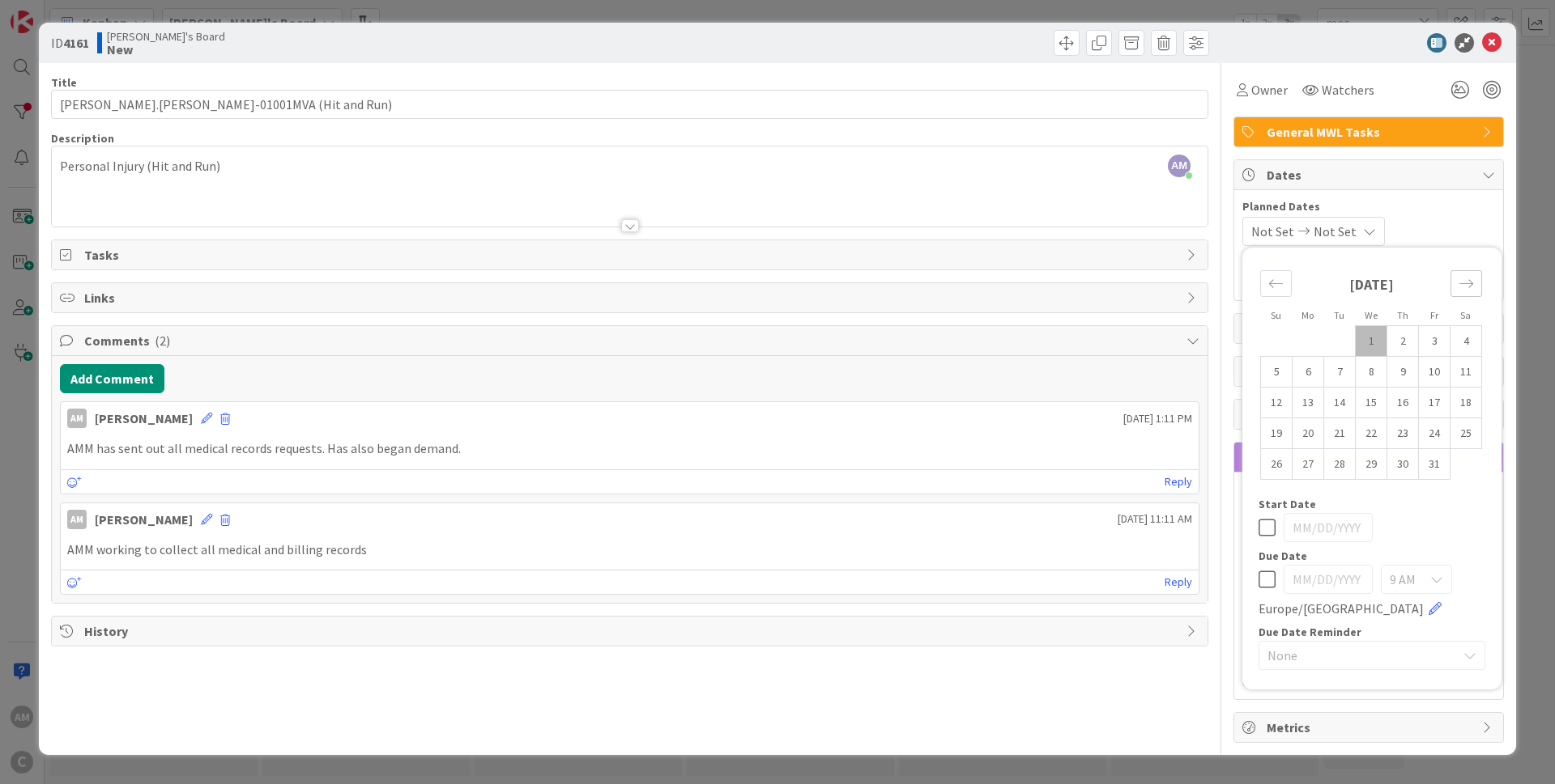
click at [1465, 287] on icon "Move forward to switch to the next month." at bounding box center [1465, 283] width 16 height 16
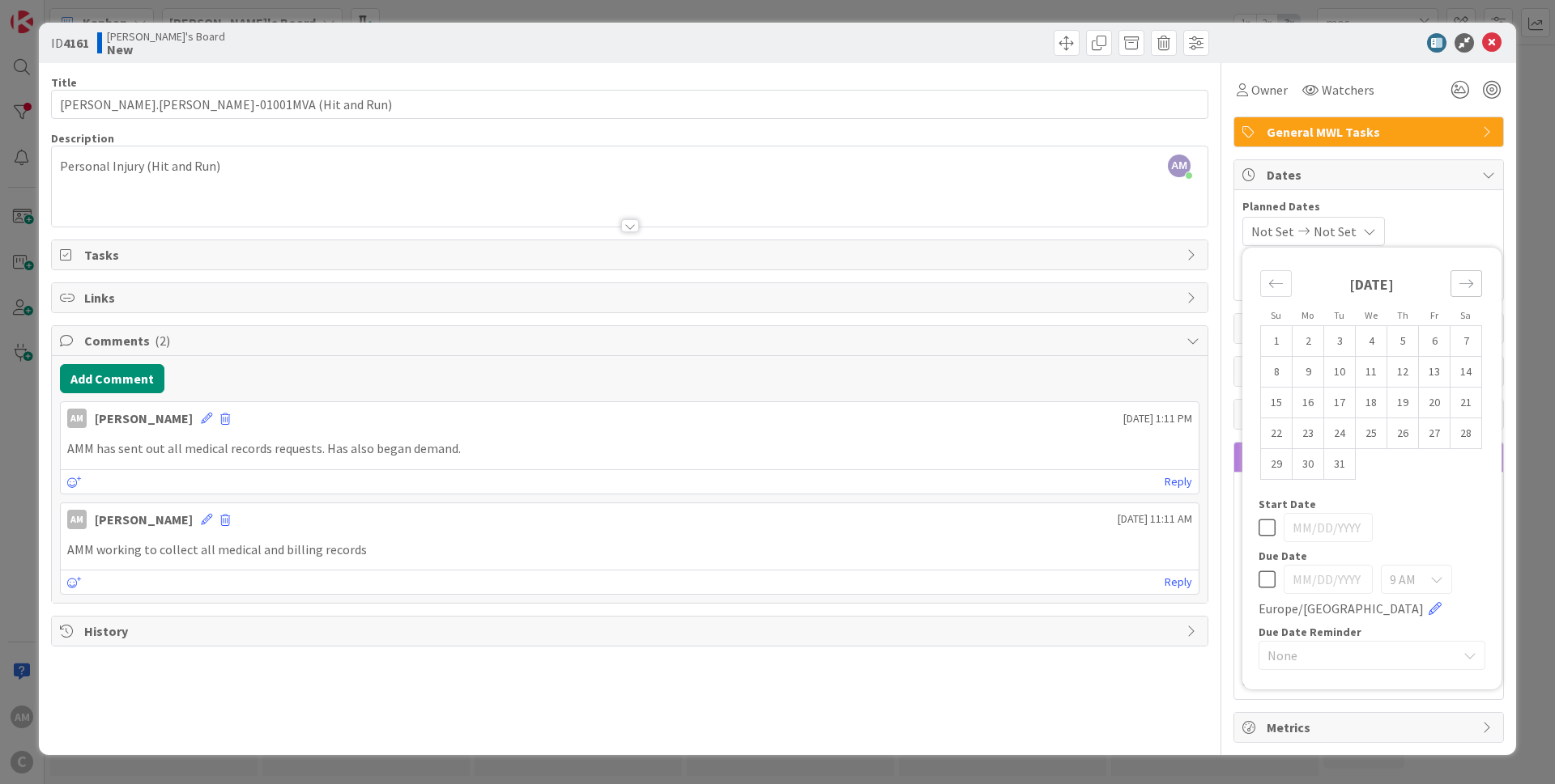
click at [1465, 287] on icon "Move forward to switch to the next month." at bounding box center [1465, 283] width 16 height 16
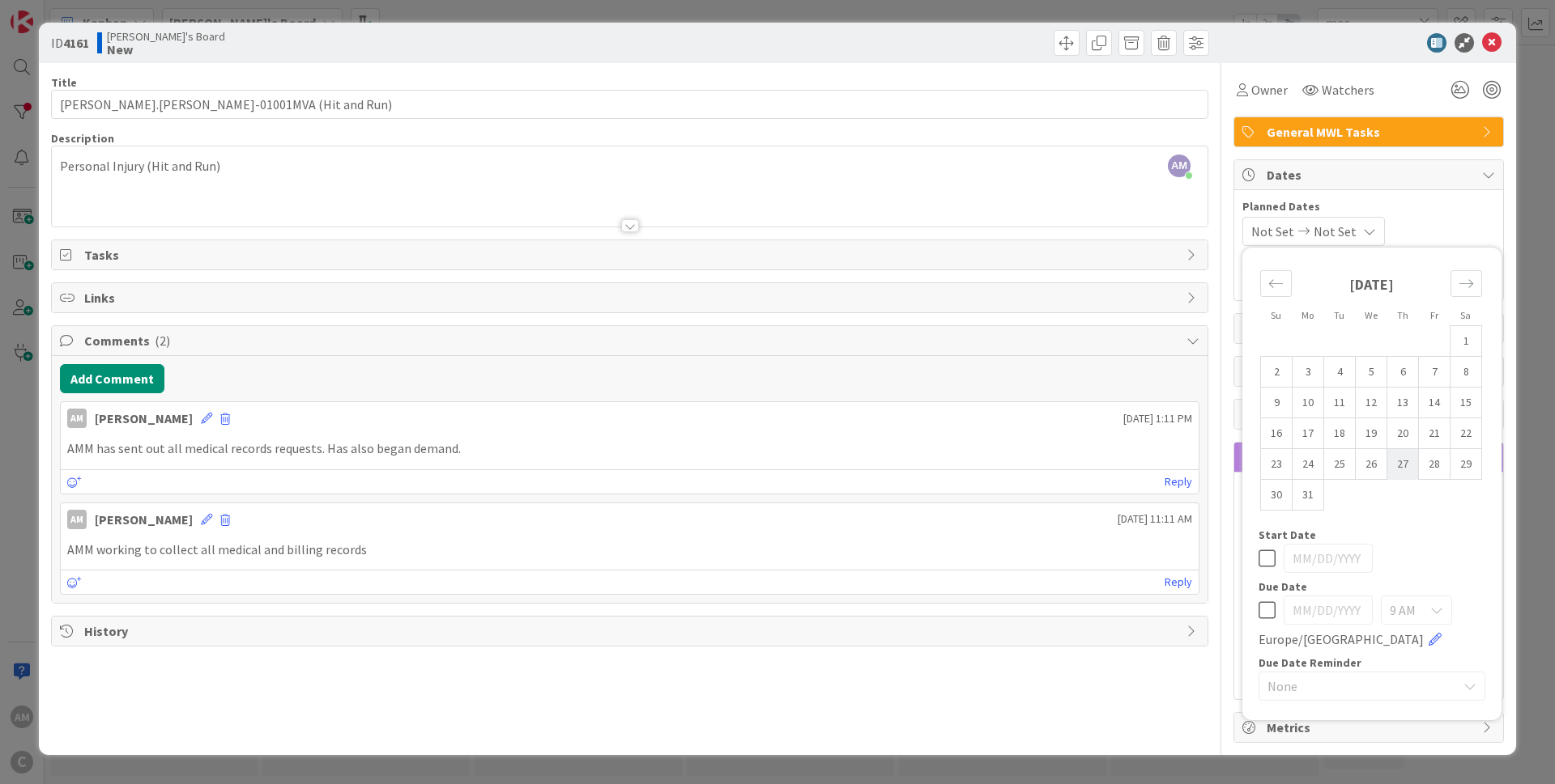
click at [1398, 465] on td "27" at bounding box center [1403, 464] width 31 height 30
type input "[DATE]"
click at [1437, 687] on span "None" at bounding box center [1358, 686] width 181 height 23
click at [1490, 173] on icon at bounding box center [1488, 175] width 13 height 13
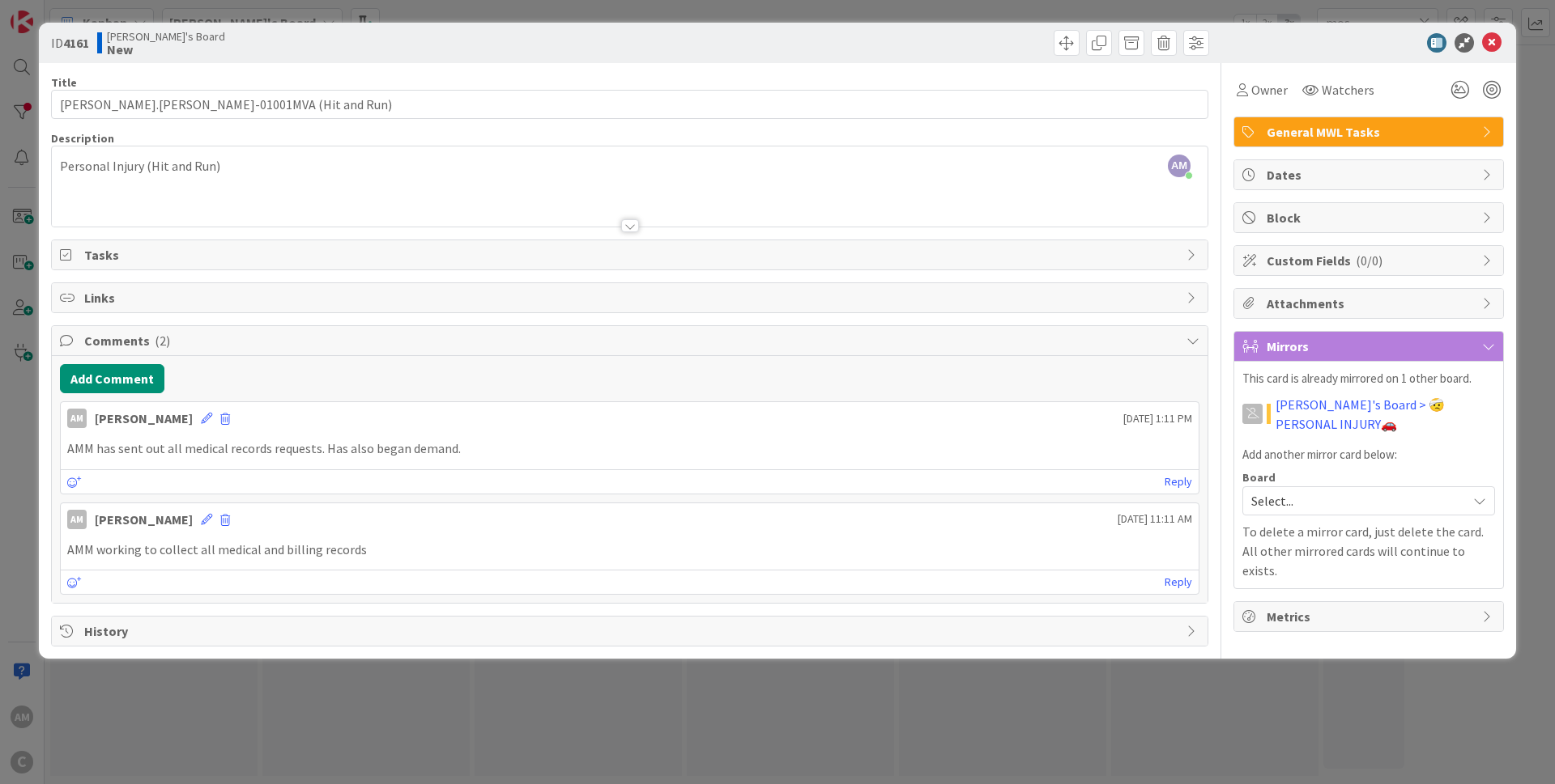
click at [1333, 163] on div "Dates" at bounding box center [1368, 175] width 269 height 30
type input "[PERSON_NAME].[PERSON_NAME]-01001MVA (Hit and Run)"
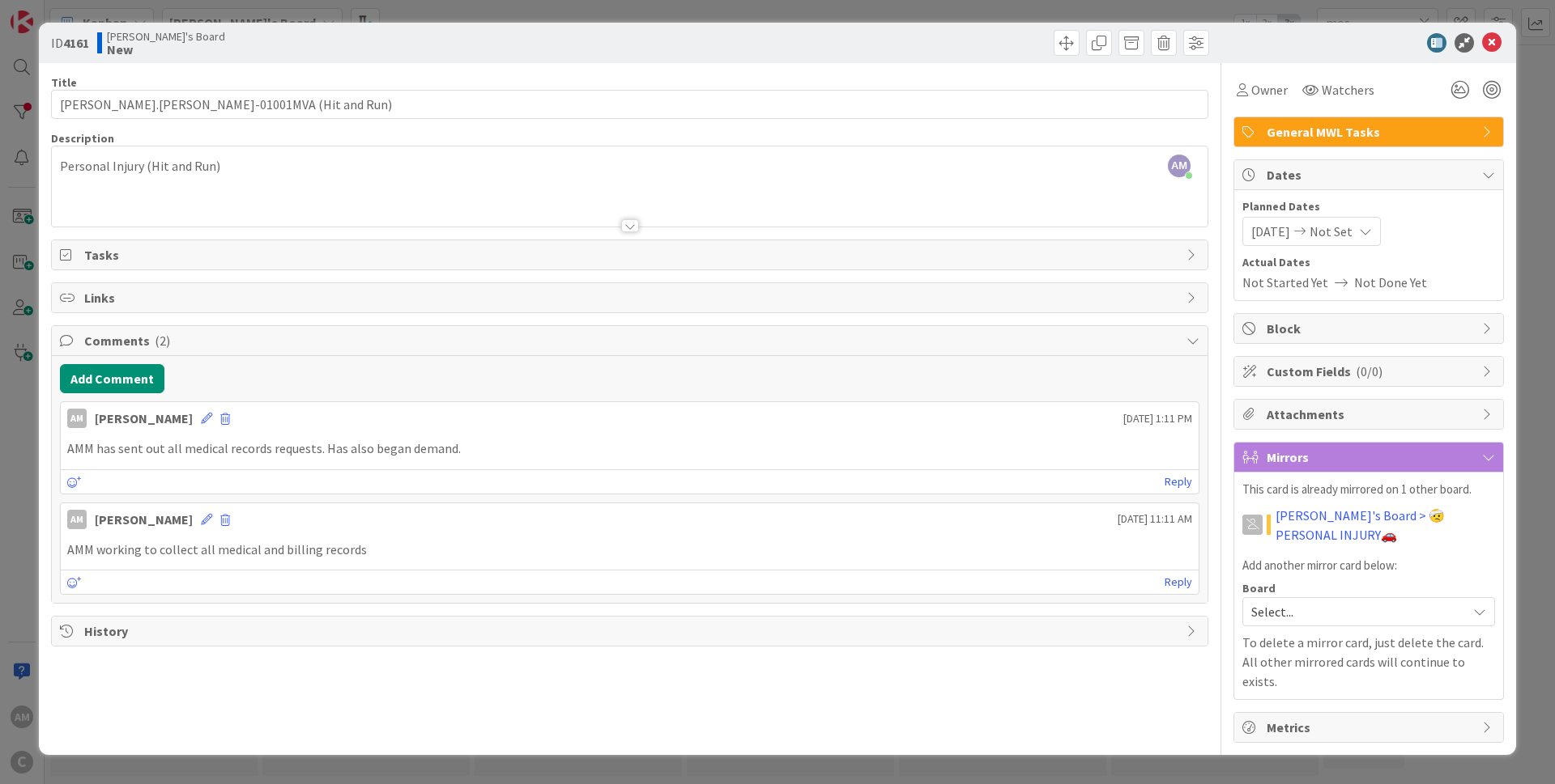
click at [1372, 234] on icon at bounding box center [1366, 232] width 13 height 13
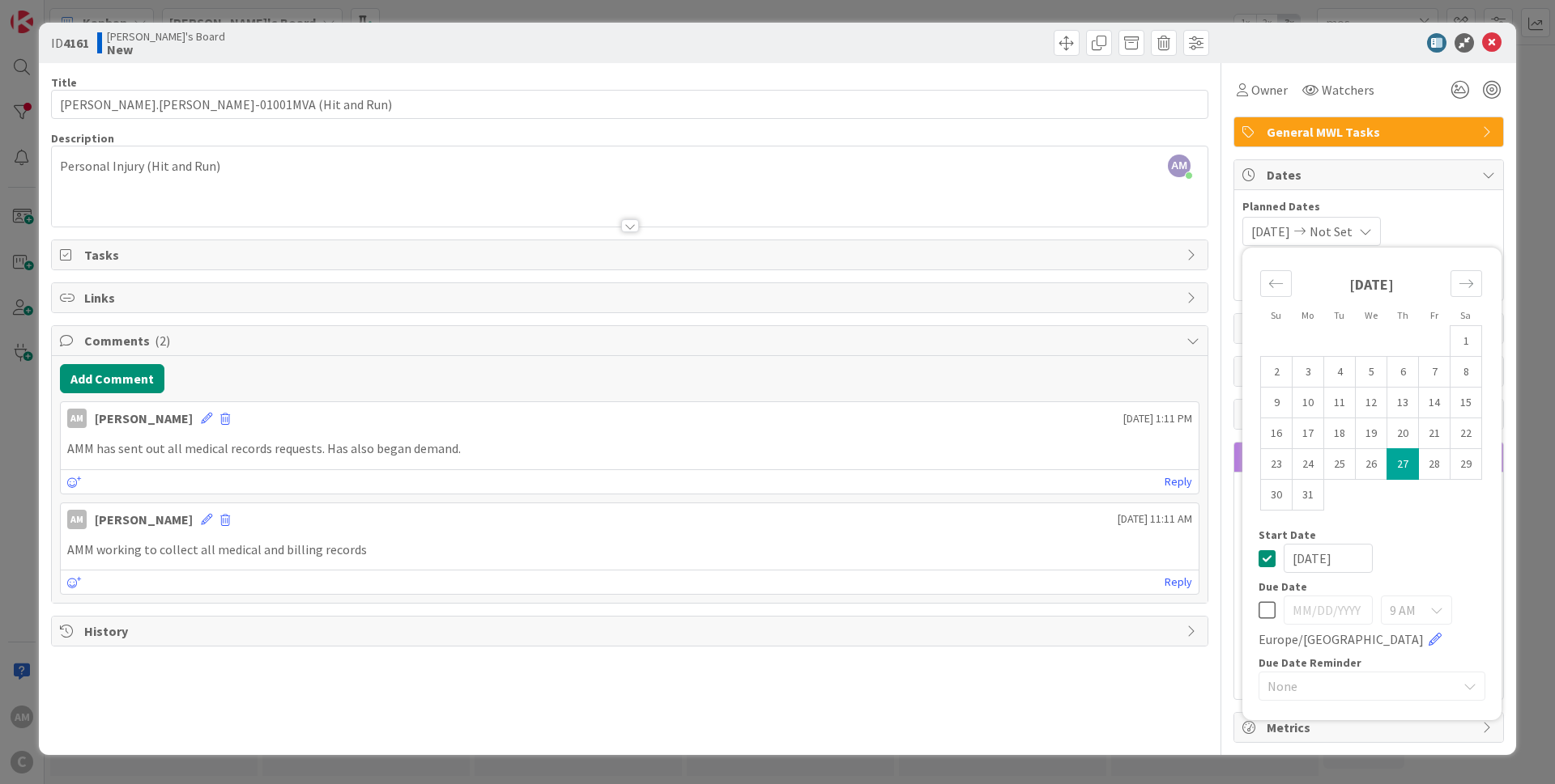
click at [1265, 606] on icon at bounding box center [1267, 609] width 17 height 19
type input "[DATE]"
type input "[PERSON_NAME].[PERSON_NAME]-01001MVA (Hit and Run)"
drag, startPoint x: 1325, startPoint y: 619, endPoint x: 1315, endPoint y: 618, distance: 10.0
click at [1315, 618] on input "[DATE]" at bounding box center [1328, 610] width 89 height 30
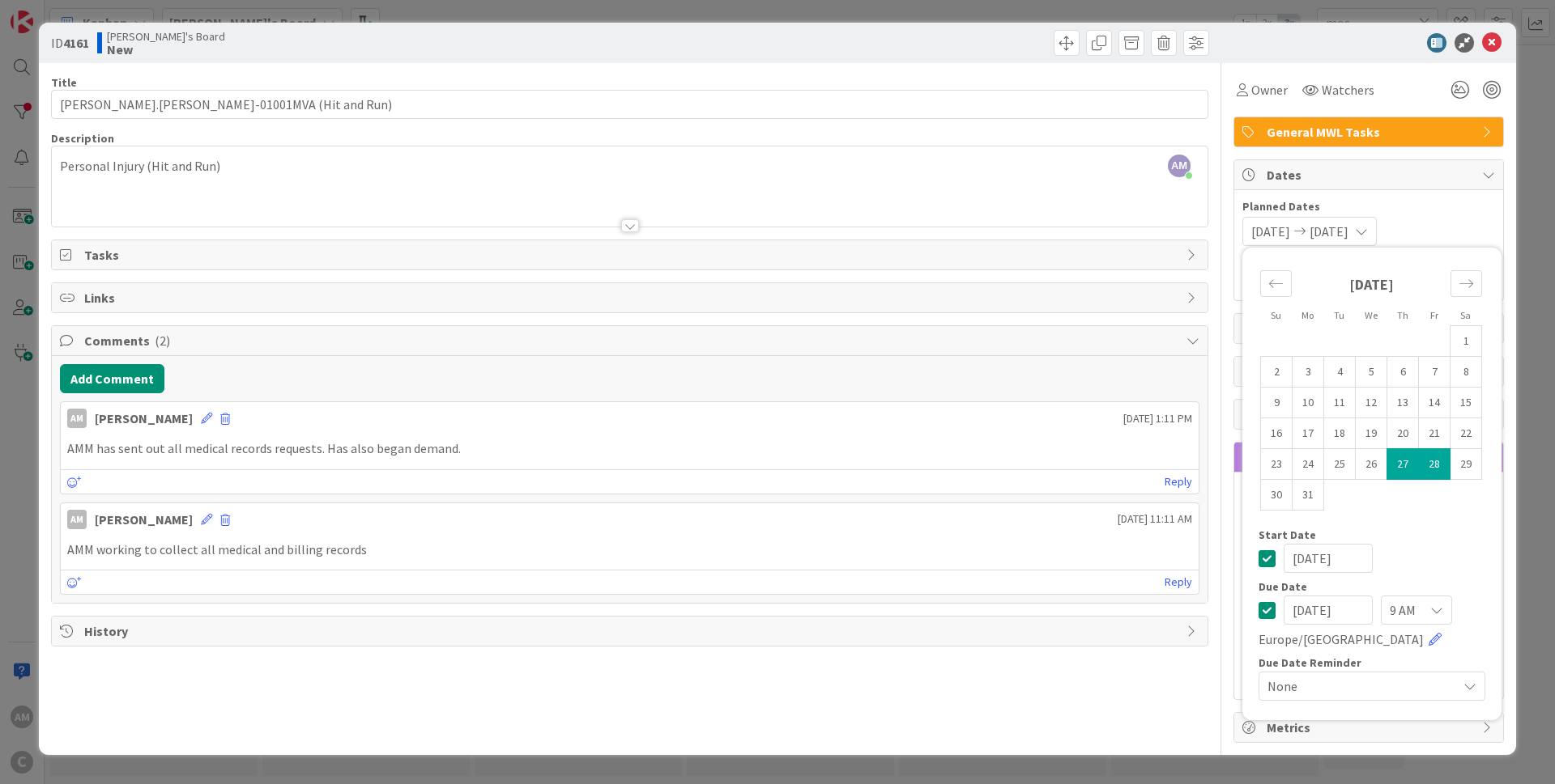
type input "[DATE]"
type input "[PERSON_NAME].[PERSON_NAME]-01001MVA (Hit and Run)"
type input "[DATE]"
click at [1448, 540] on div "Start Date" at bounding box center [1371, 535] width 226 height 11
click at [1318, 692] on span "None" at bounding box center [1358, 686] width 181 height 23
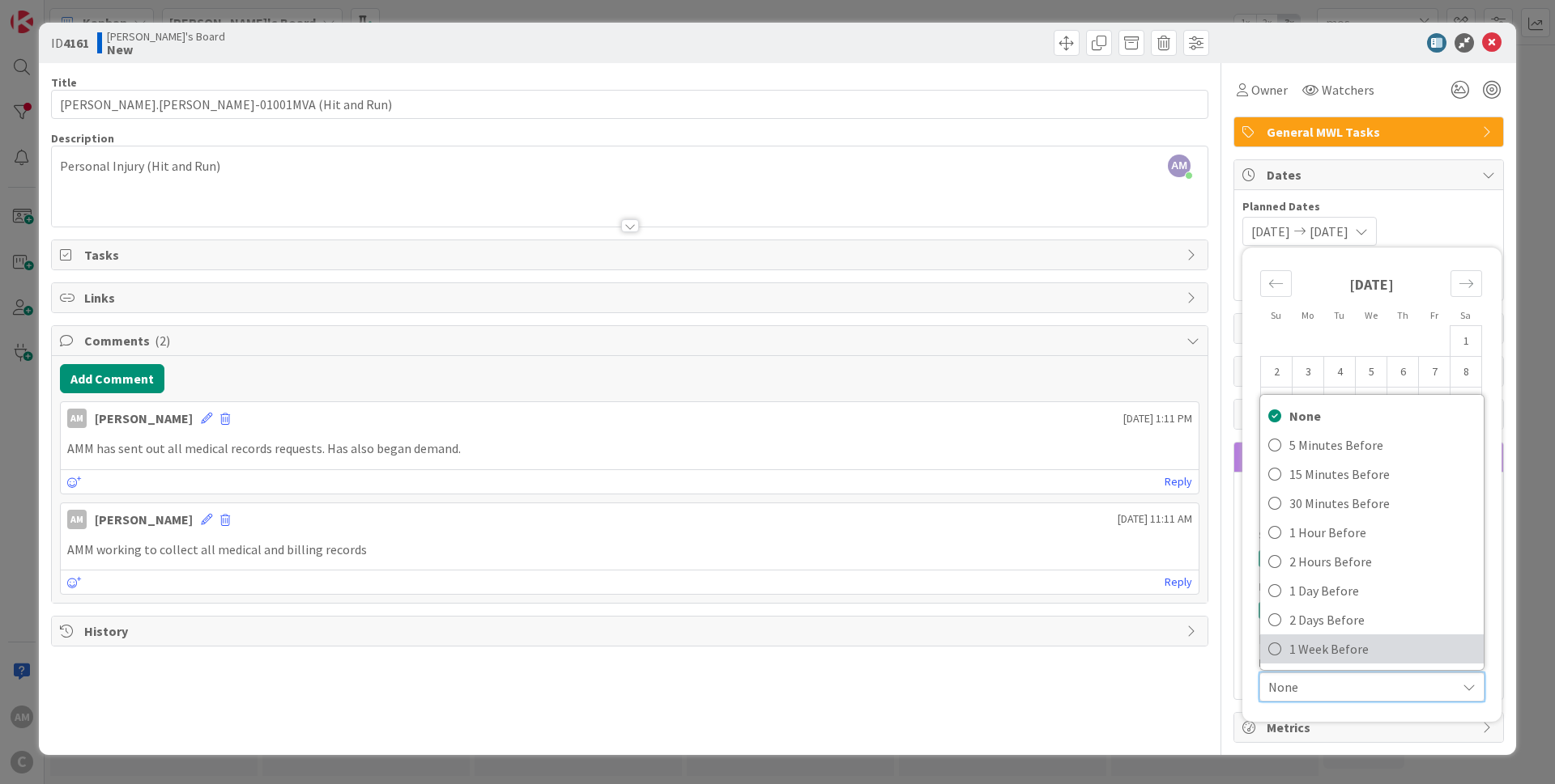
click at [1337, 649] on span "1 Week Before" at bounding box center [1382, 649] width 187 height 24
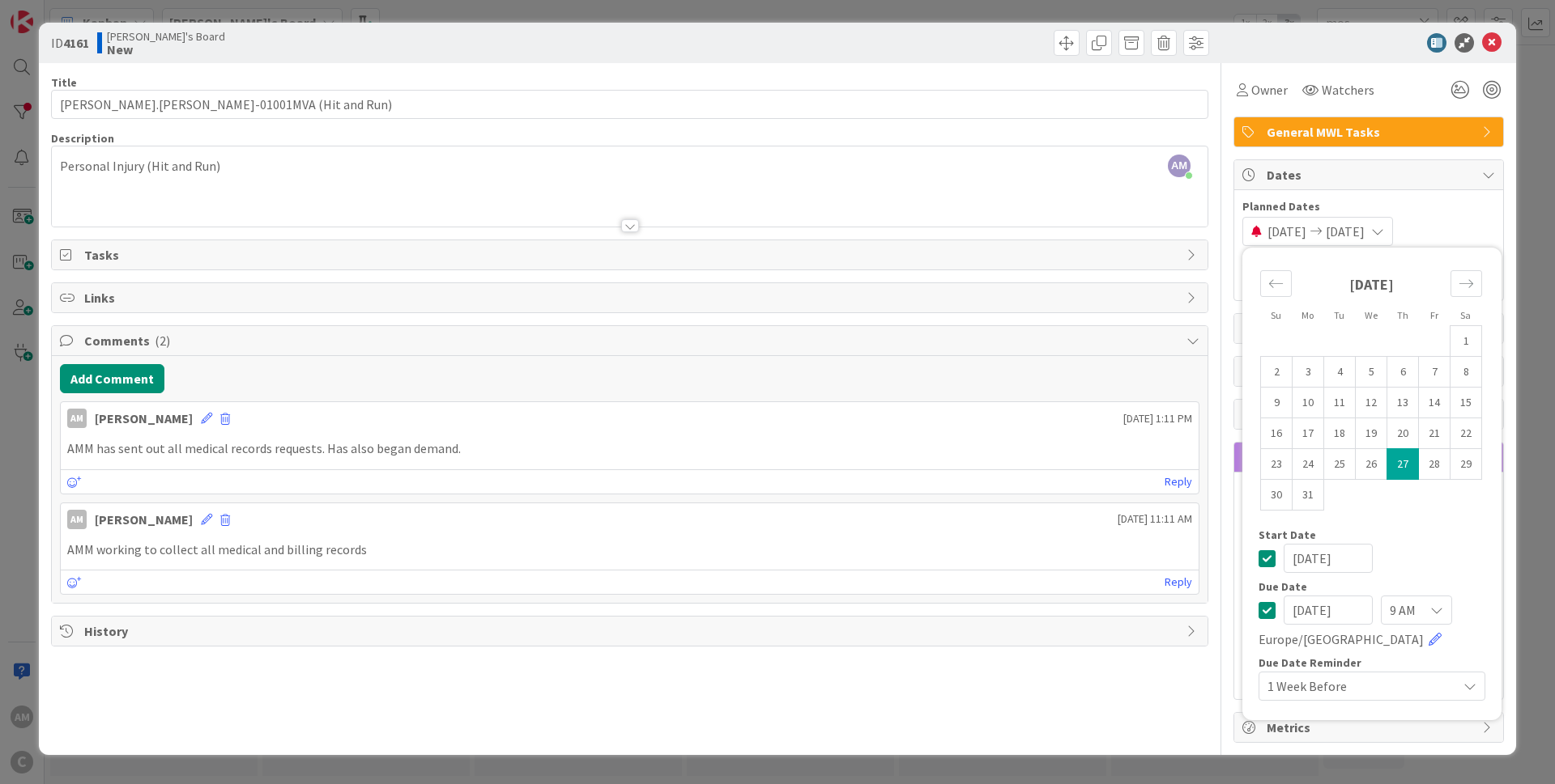
type input "[PERSON_NAME].[PERSON_NAME]-01001MVA (Hit and Run)"
click at [1486, 223] on div "[DATE] [DATE] Su Mo Tu We Th Fr Sa [DATE] 1 2 3 4 5 6 7 8 9 10 11 12 13 14 15 1…" at bounding box center [1367, 232] width 252 height 30
